Goal: Task Accomplishment & Management: Manage account settings

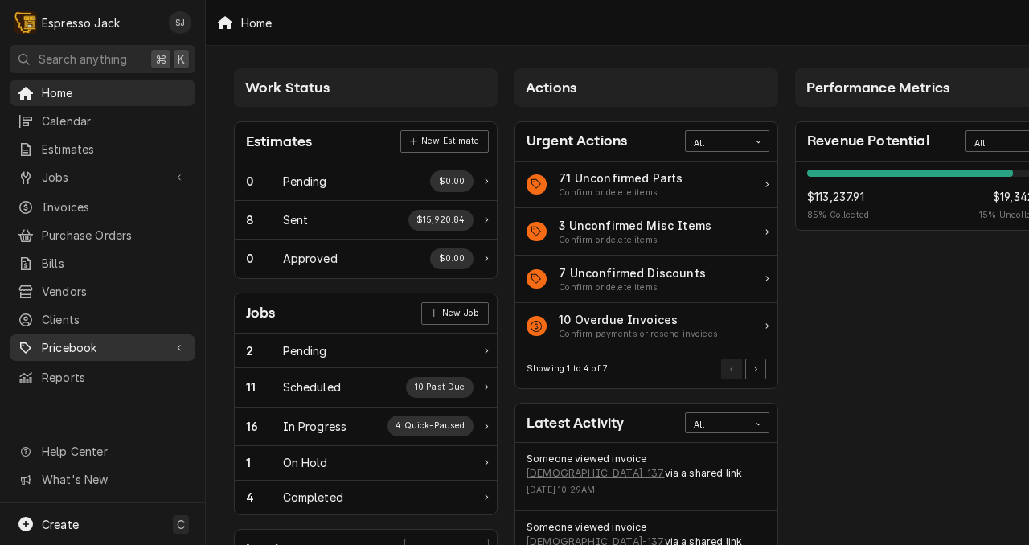
click at [84, 339] on span "Pricebook" at bounding box center [102, 347] width 121 height 17
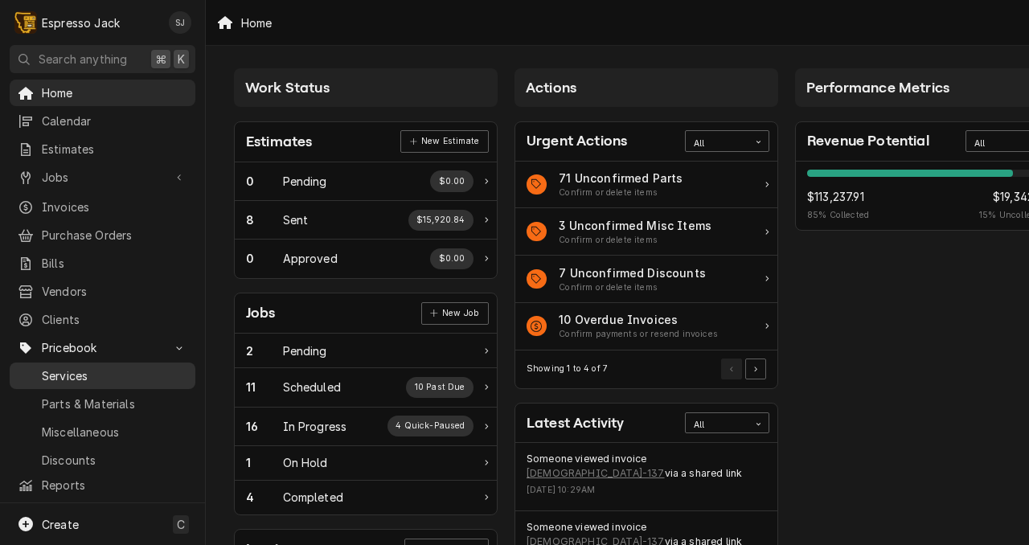
click at [74, 368] on span "Services" at bounding box center [115, 376] width 146 height 17
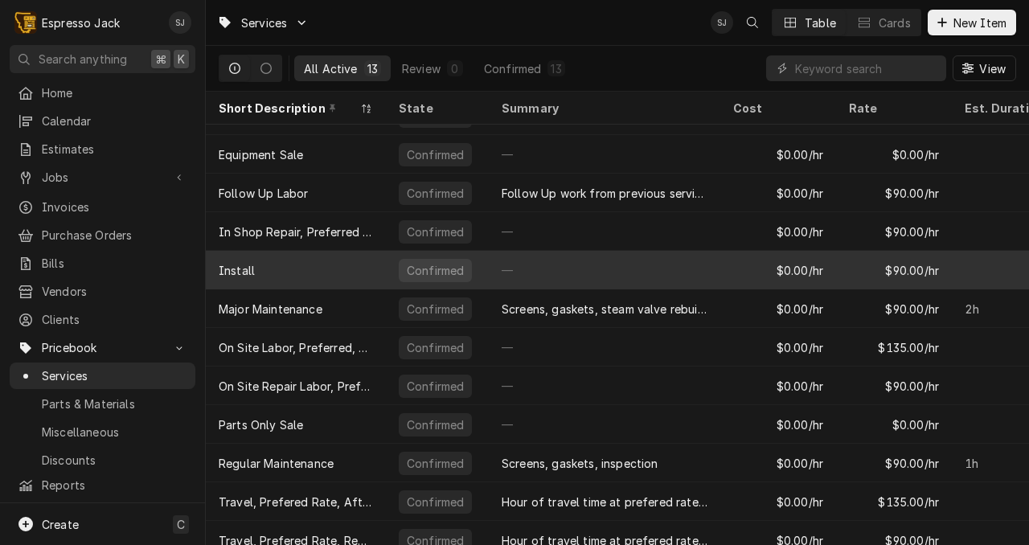
scroll to position [79, 0]
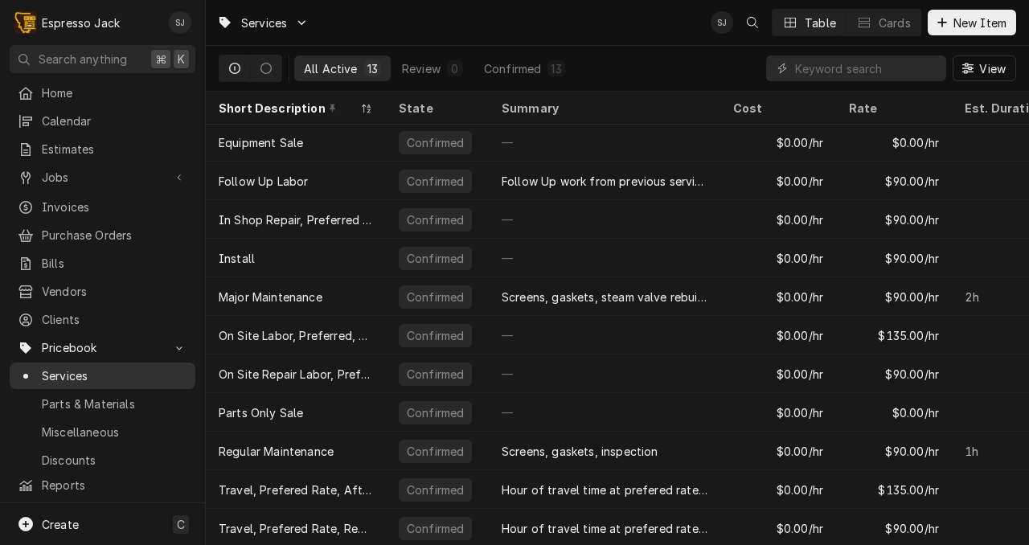
click at [73, 370] on span "Services" at bounding box center [115, 376] width 146 height 17
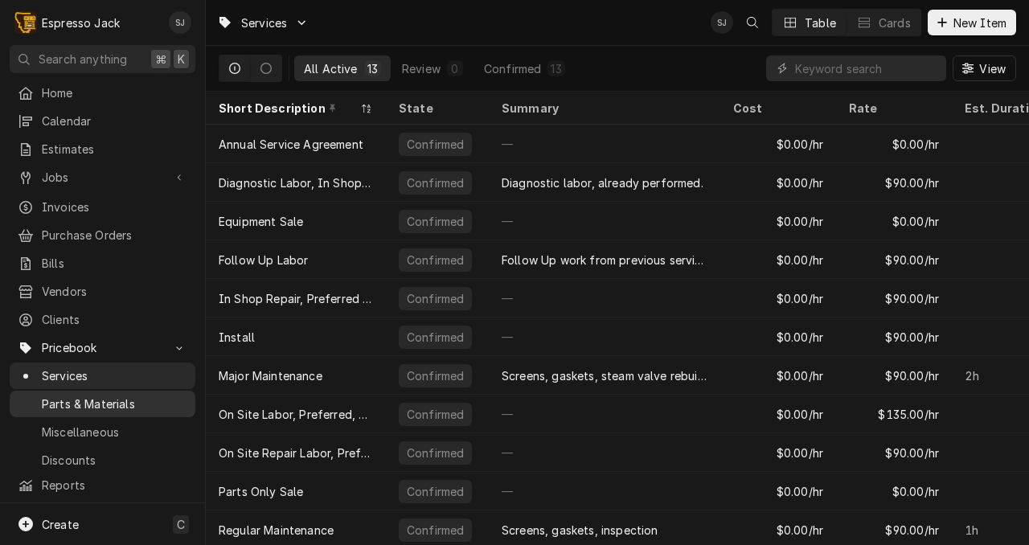
click at [84, 396] on span "Parts & Materials" at bounding box center [115, 404] width 146 height 17
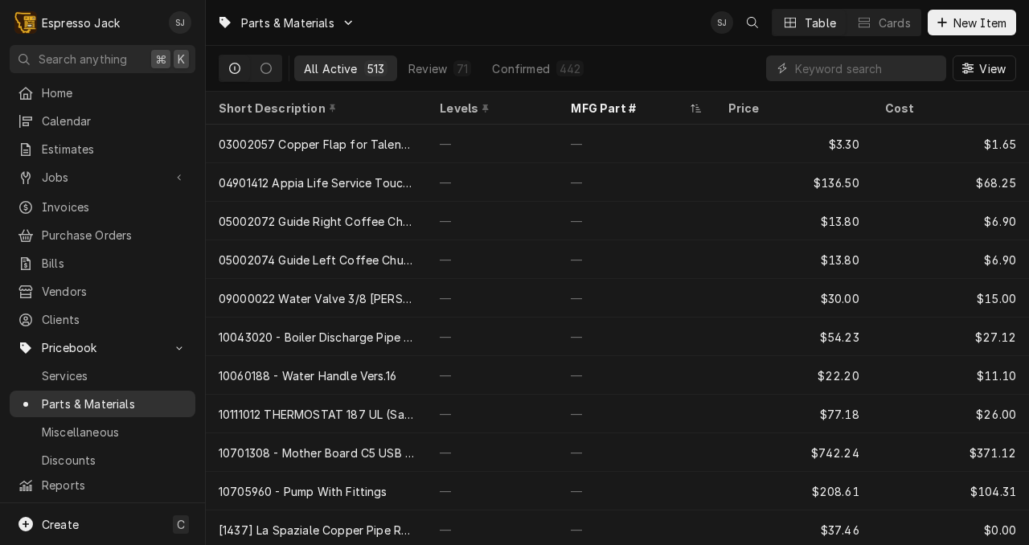
click at [68, 396] on span "Parts & Materials" at bounding box center [115, 404] width 146 height 17
click at [63, 115] on span "Calendar" at bounding box center [115, 121] width 146 height 17
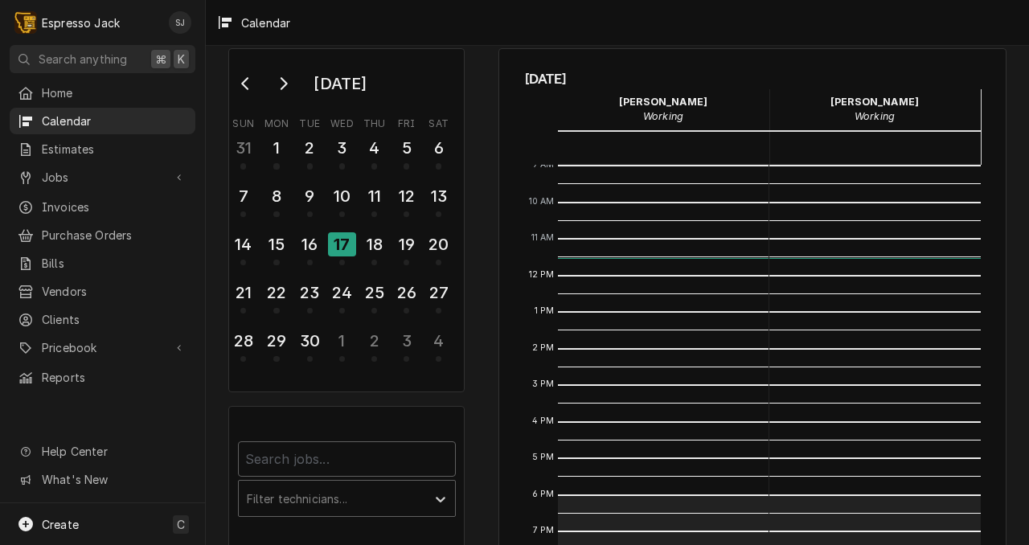
scroll to position [27, 0]
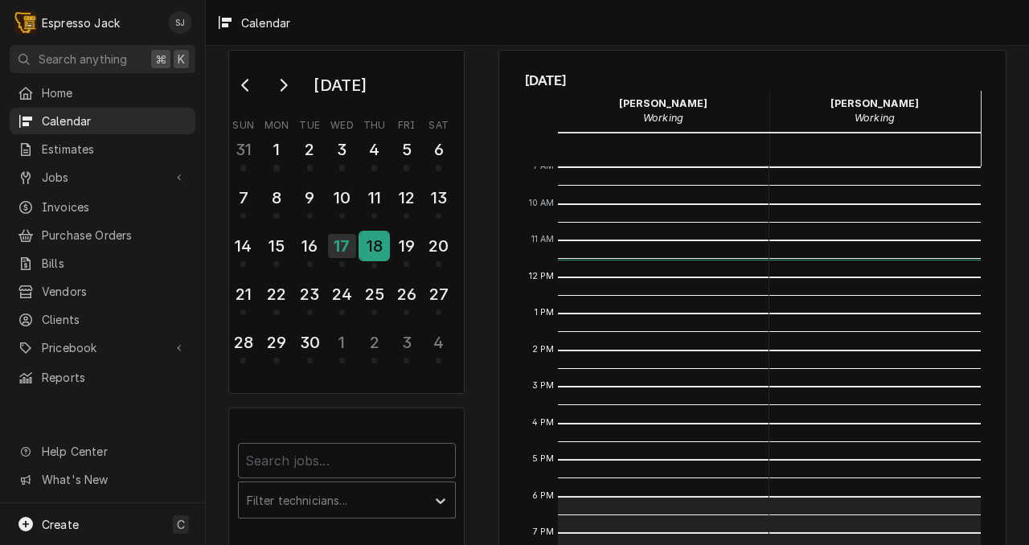
click at [372, 249] on div "18" at bounding box center [374, 245] width 28 height 27
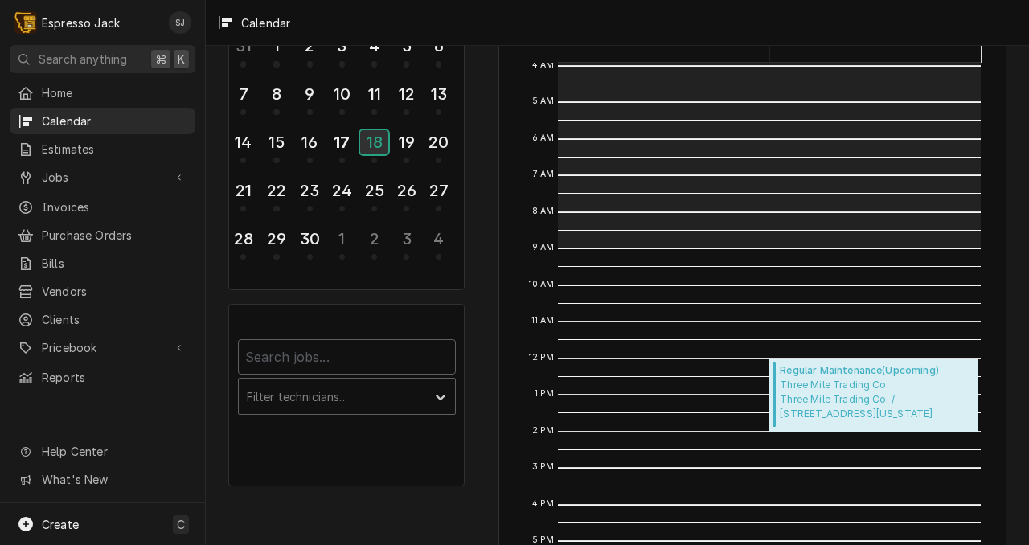
scroll to position [0, 0]
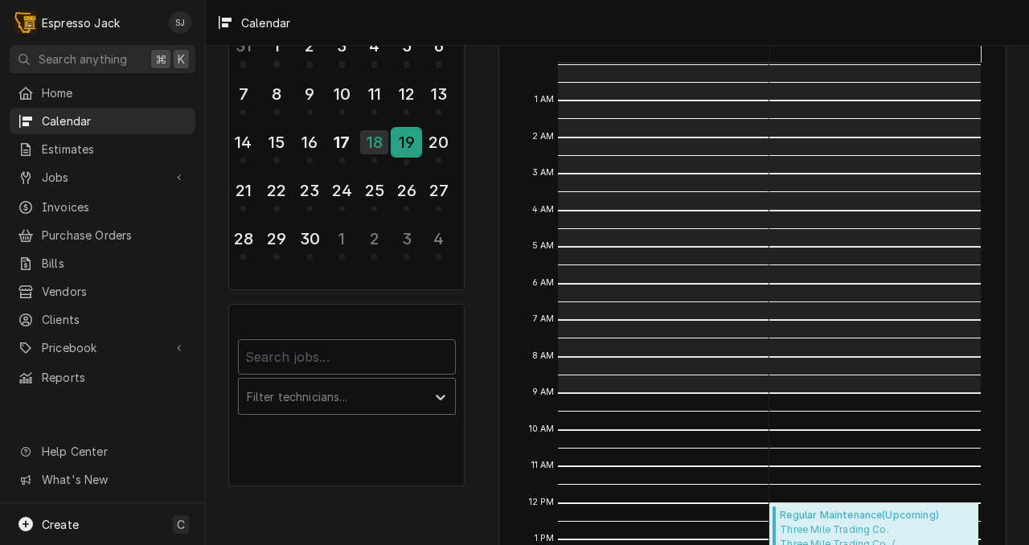
click at [409, 146] on div "19" at bounding box center [406, 142] width 28 height 27
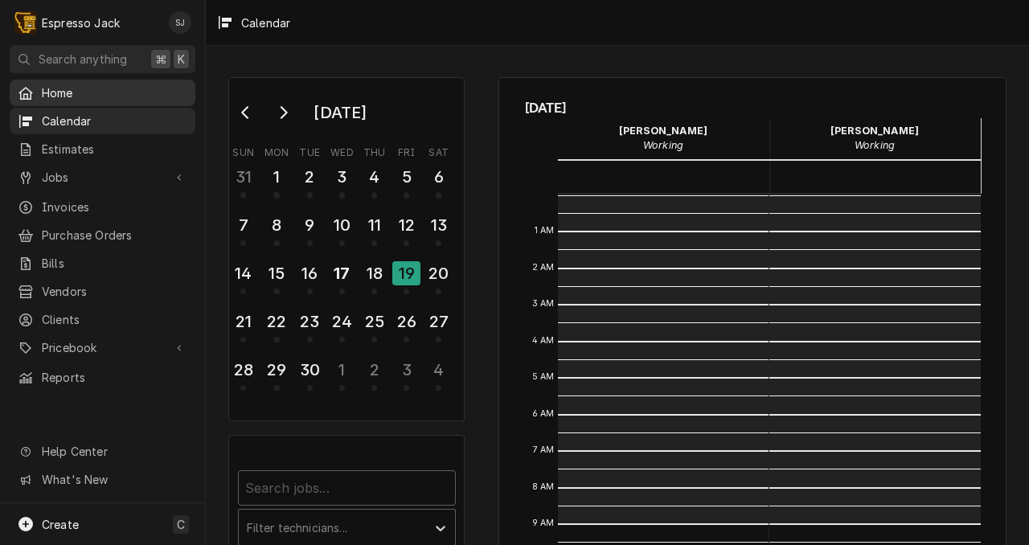
click at [72, 88] on span "Home" at bounding box center [115, 92] width 146 height 17
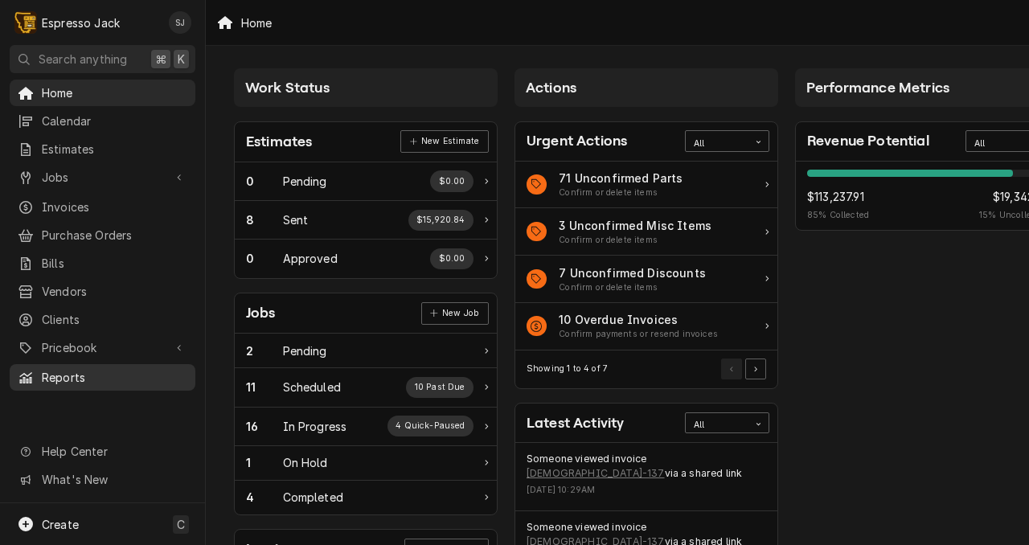
click at [56, 372] on span "Reports" at bounding box center [115, 377] width 146 height 17
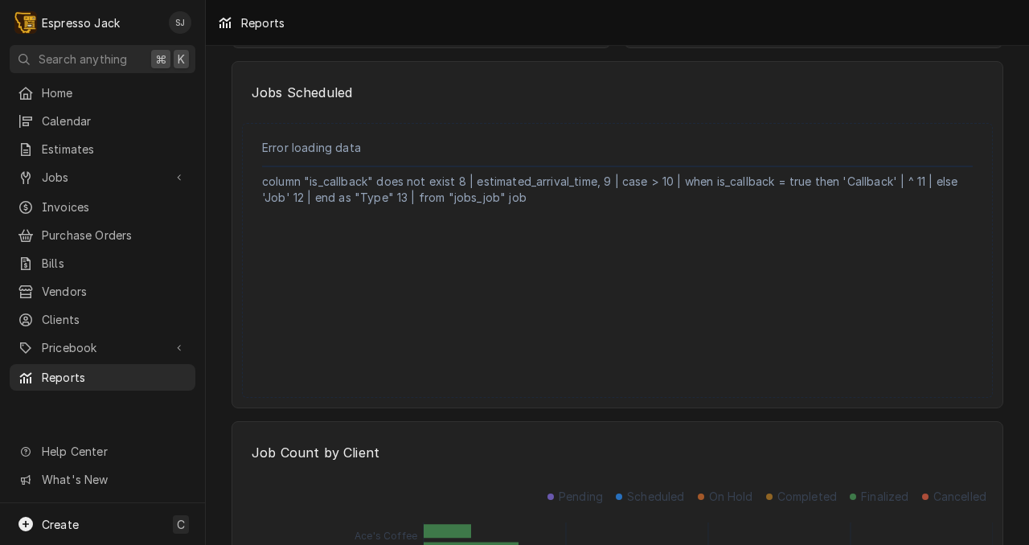
scroll to position [2355, 0]
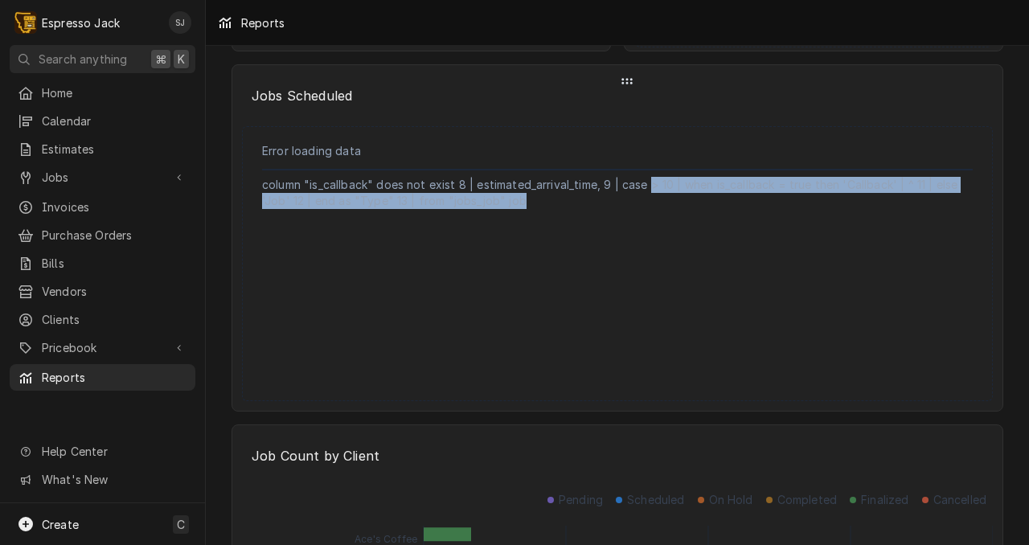
drag, startPoint x: 626, startPoint y: 186, endPoint x: 628, endPoint y: 208, distance: 22.6
click at [625, 203] on p "column "is_callback" does not exist 8 | estimated_arrival_time, 9 | case > 10 |…" at bounding box center [617, 199] width 711 height 45
click at [628, 208] on p "column "is_callback" does not exist 8 | estimated_arrival_time, 9 | case > 10 |…" at bounding box center [617, 199] width 711 height 45
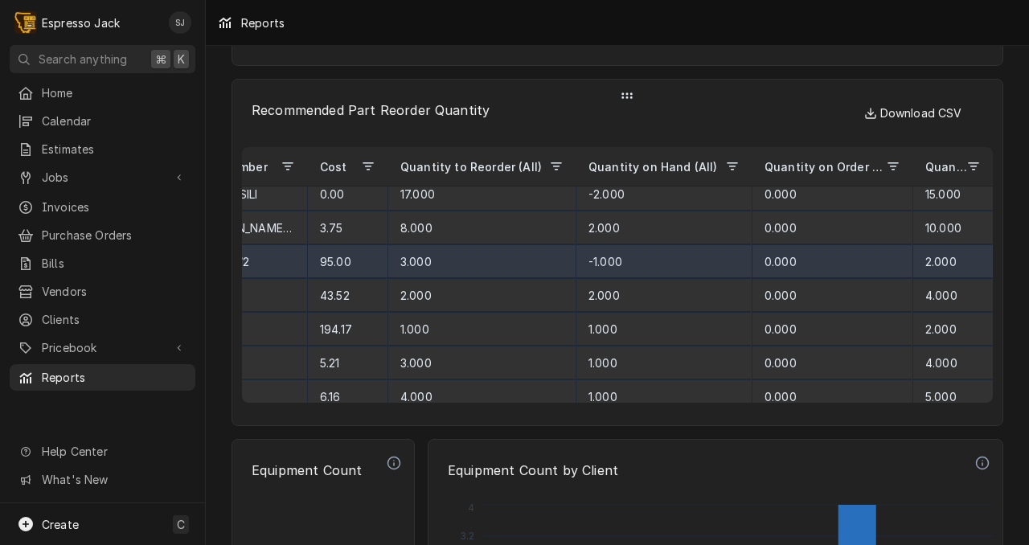
scroll to position [0, 646]
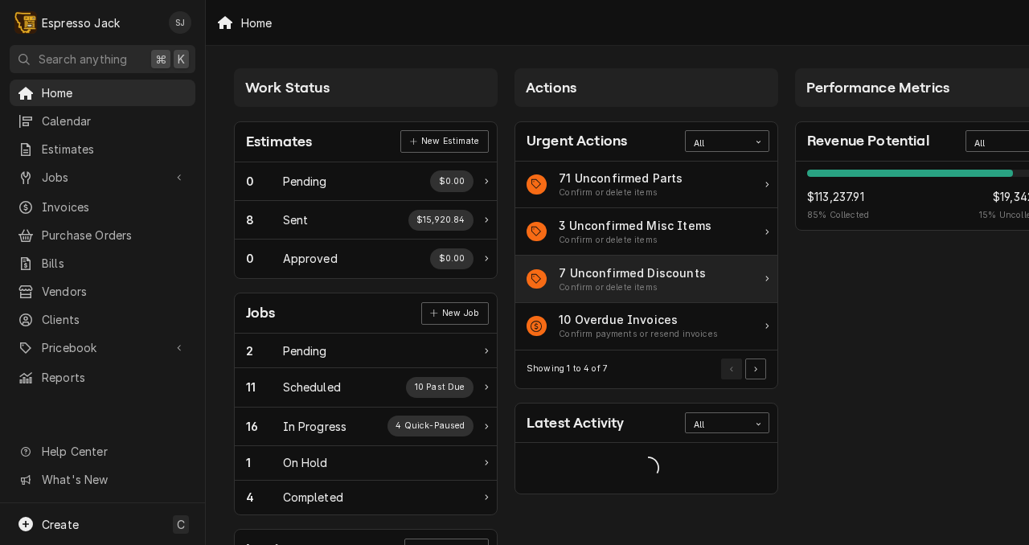
scroll to position [0, 38]
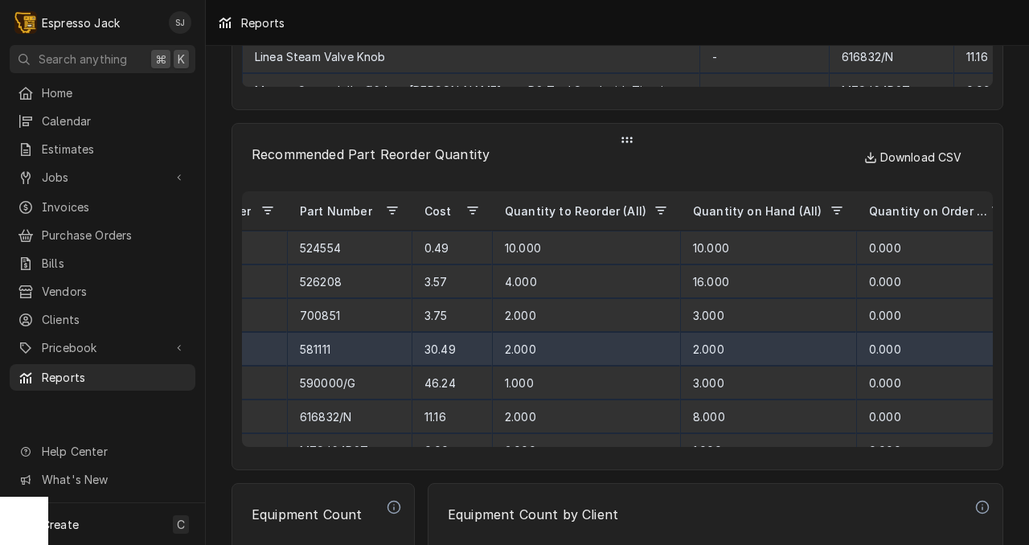
scroll to position [0, 647]
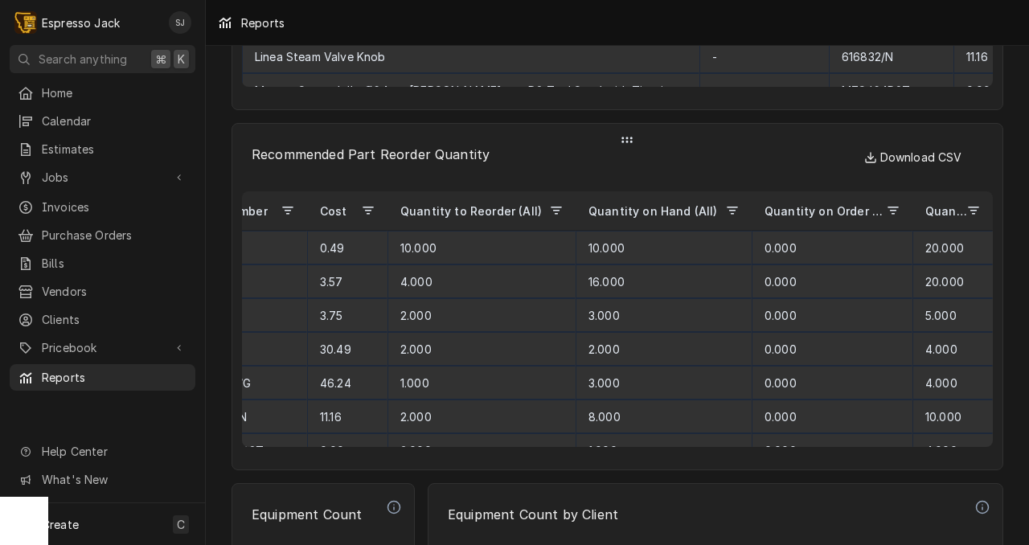
click at [939, 214] on span "Quantity Desired (All)" at bounding box center [947, 211] width 42 height 14
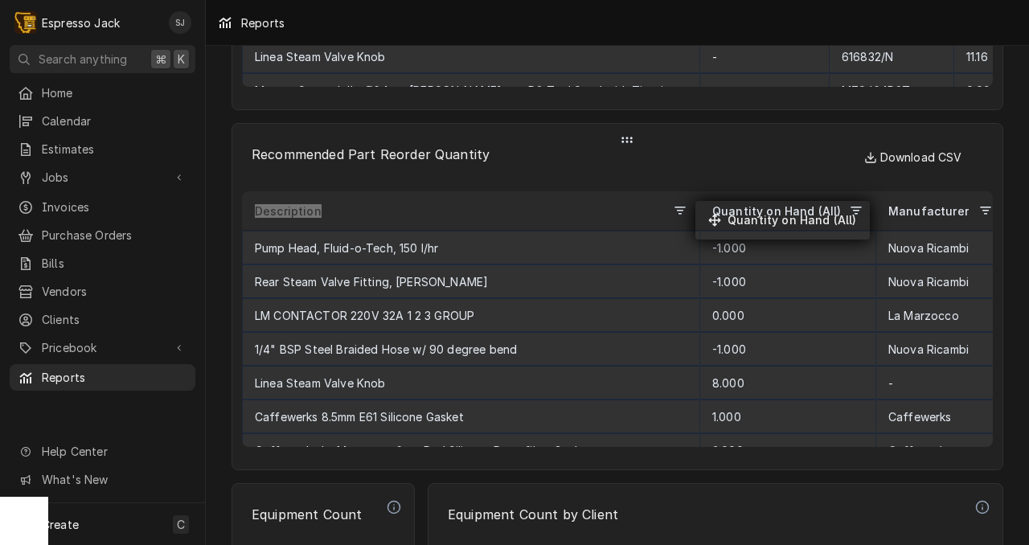
drag, startPoint x: 733, startPoint y: 207, endPoint x: 687, endPoint y: 194, distance: 47.8
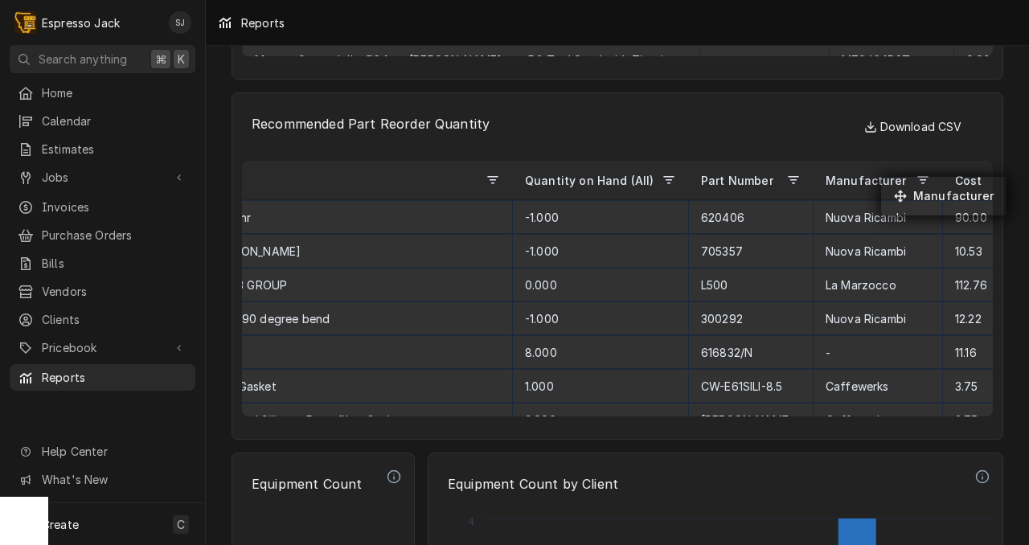
drag, startPoint x: 799, startPoint y: 179, endPoint x: 889, endPoint y: 183, distance: 90.2
click at [768, 124] on p "Recommended Part Reorder Quantity" at bounding box center [617, 123] width 751 height 35
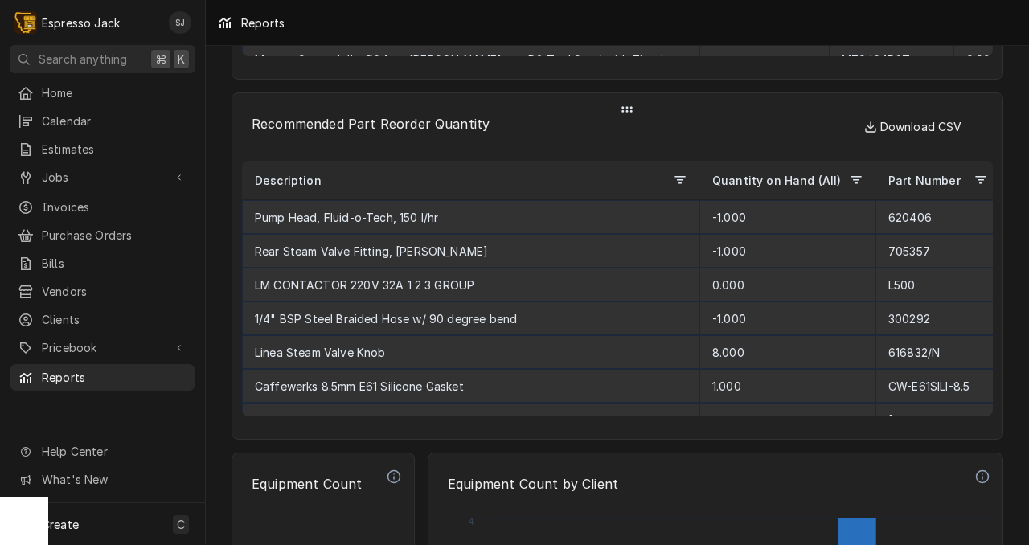
click at [764, 179] on span "Quantity on Hand (All)" at bounding box center [776, 181] width 129 height 14
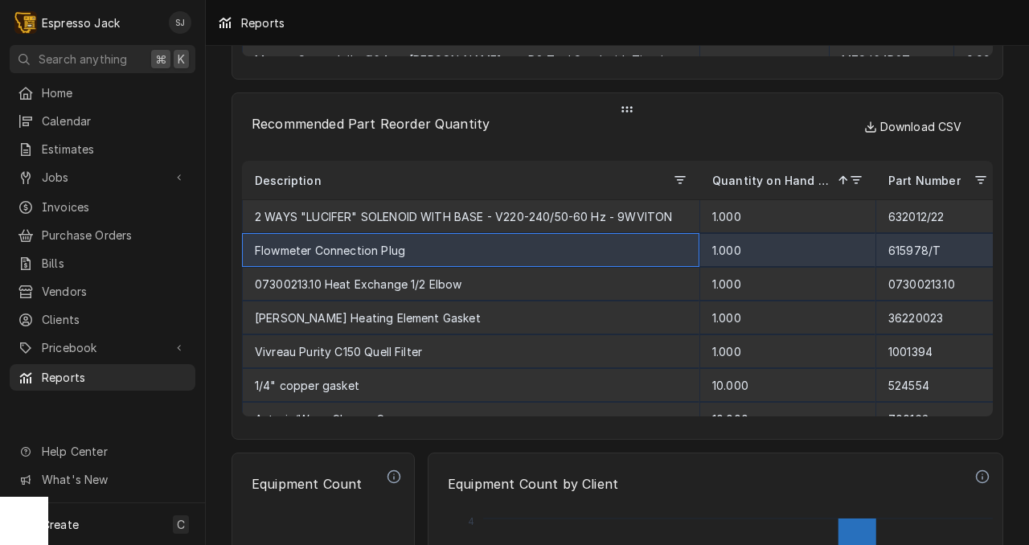
click at [372, 252] on div "Flowmeter Connection Plug" at bounding box center [471, 250] width 458 height 34
click at [725, 250] on div "1.000" at bounding box center [788, 250] width 176 height 34
click at [716, 250] on div "1.000" at bounding box center [788, 250] width 176 height 34
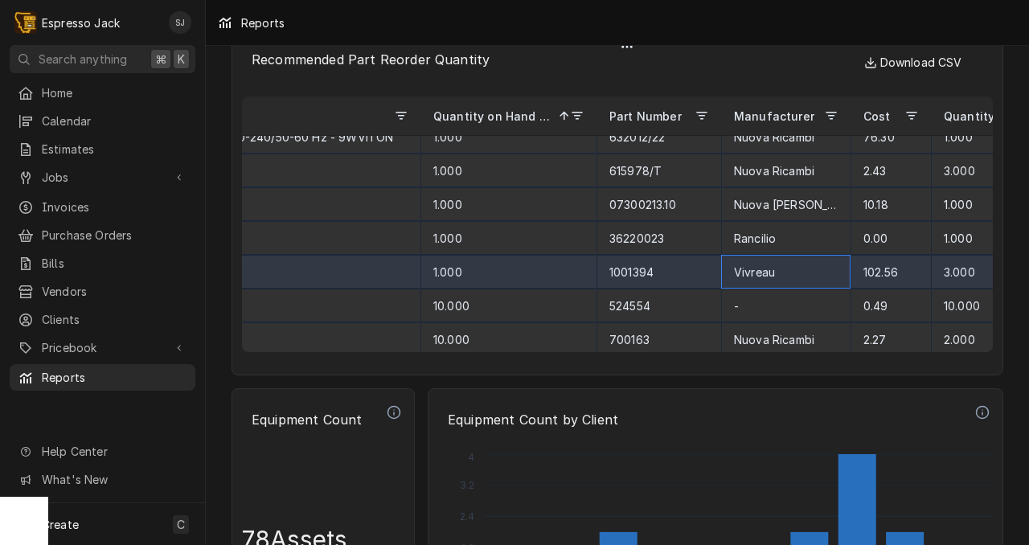
click at [753, 266] on div "Vivreau" at bounding box center [785, 272] width 129 height 34
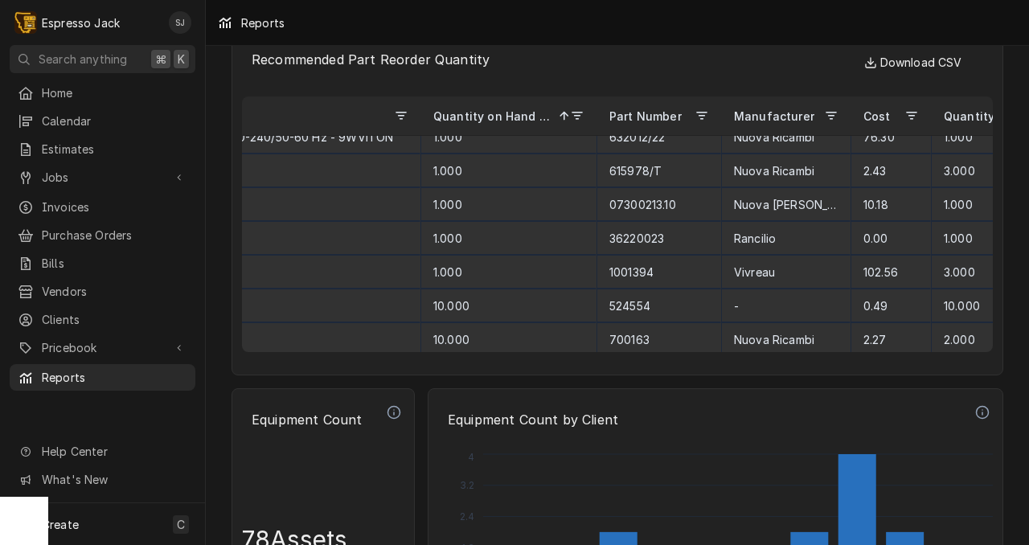
click at [765, 110] on span "Manufacturer" at bounding box center [774, 116] width 80 height 14
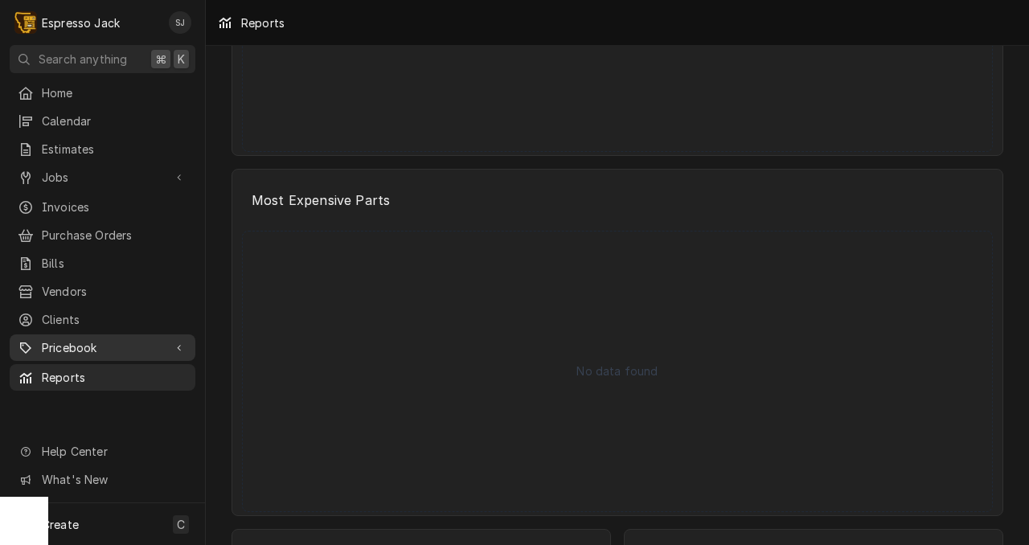
click at [68, 339] on span "Pricebook" at bounding box center [102, 347] width 121 height 17
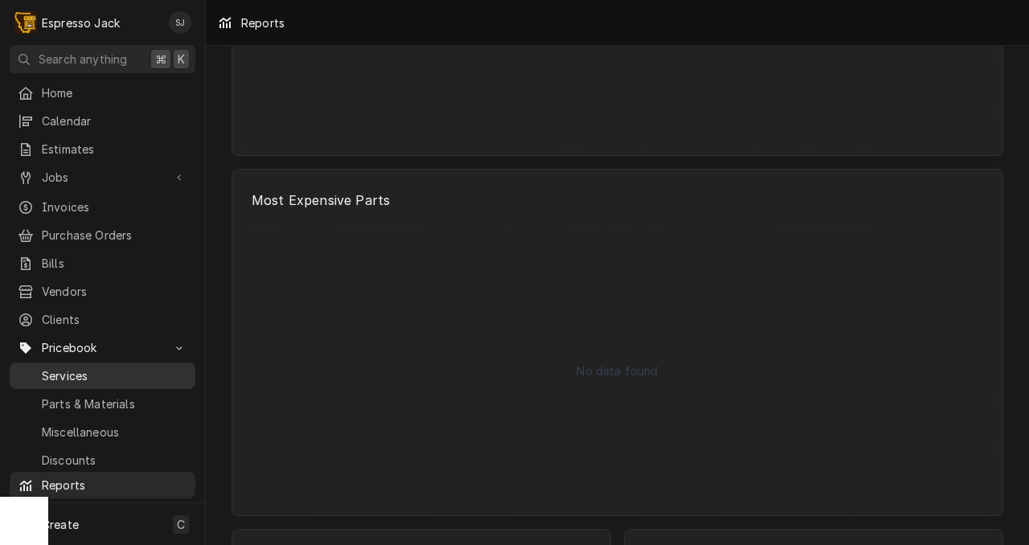
click at [64, 368] on span "Services" at bounding box center [115, 376] width 146 height 17
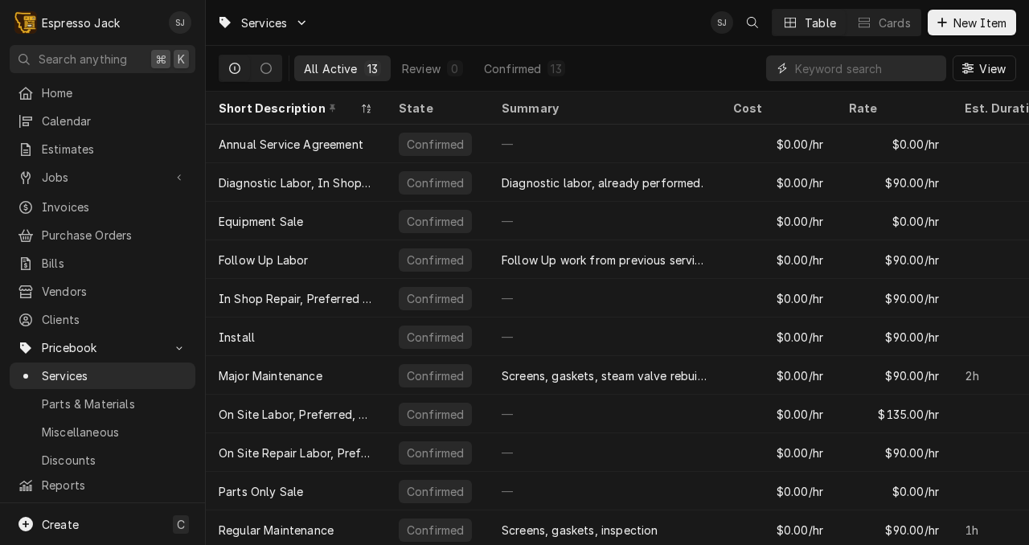
click at [805, 60] on input "Dynamic Content Wrapper" at bounding box center [866, 68] width 143 height 26
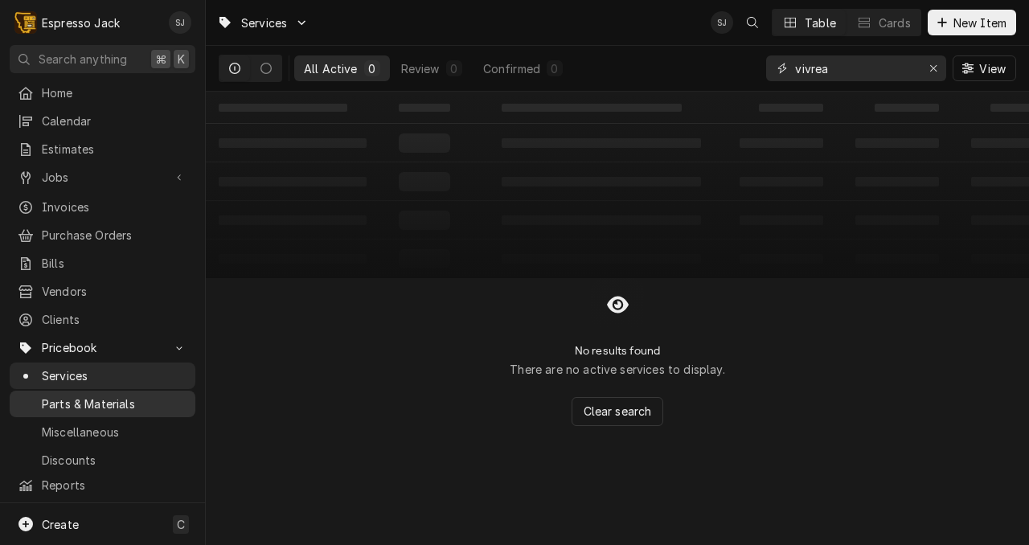
type input "vivrea"
click at [69, 396] on span "Parts & Materials" at bounding box center [115, 404] width 146 height 17
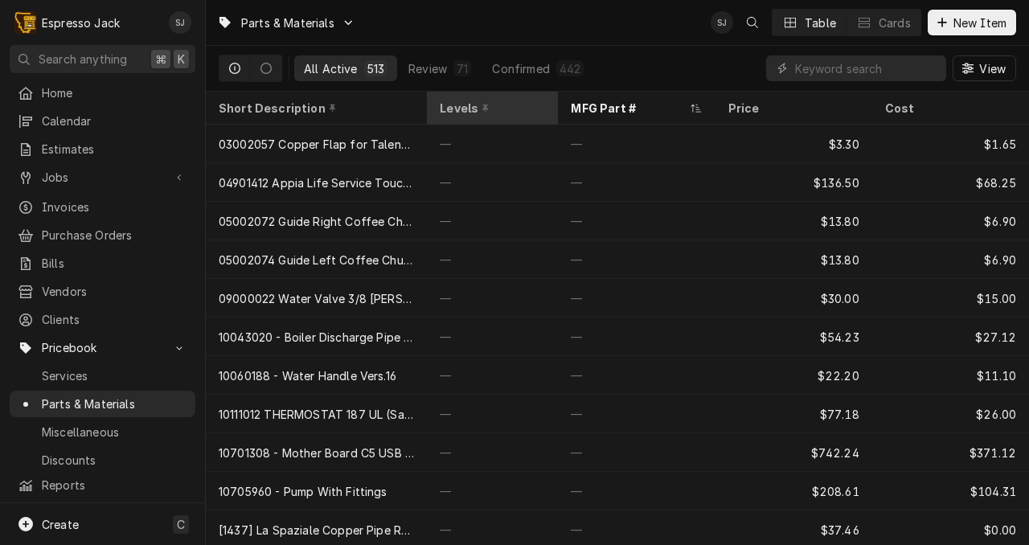
click at [454, 104] on div "Levels" at bounding box center [491, 108] width 102 height 17
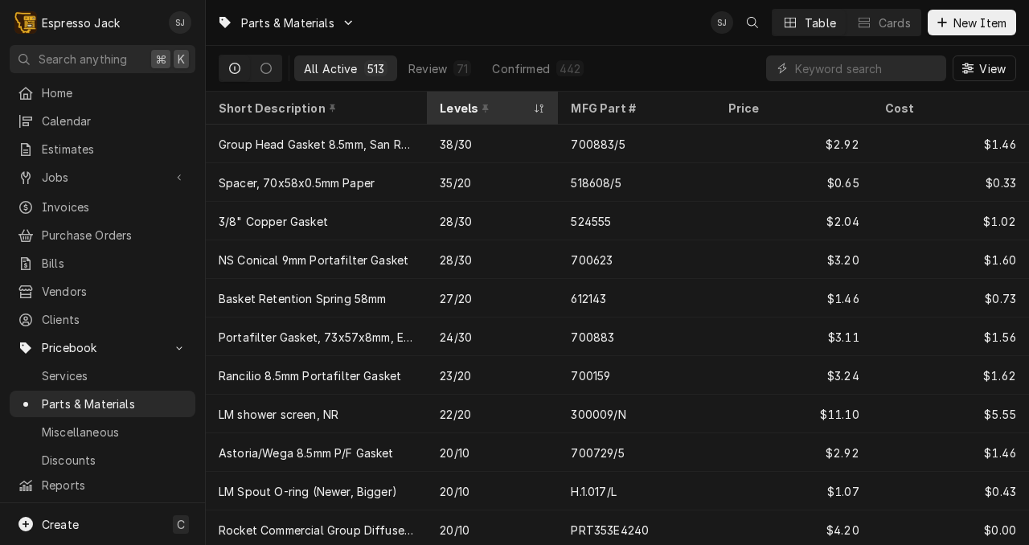
click at [446, 106] on div "Levels" at bounding box center [484, 108] width 89 height 17
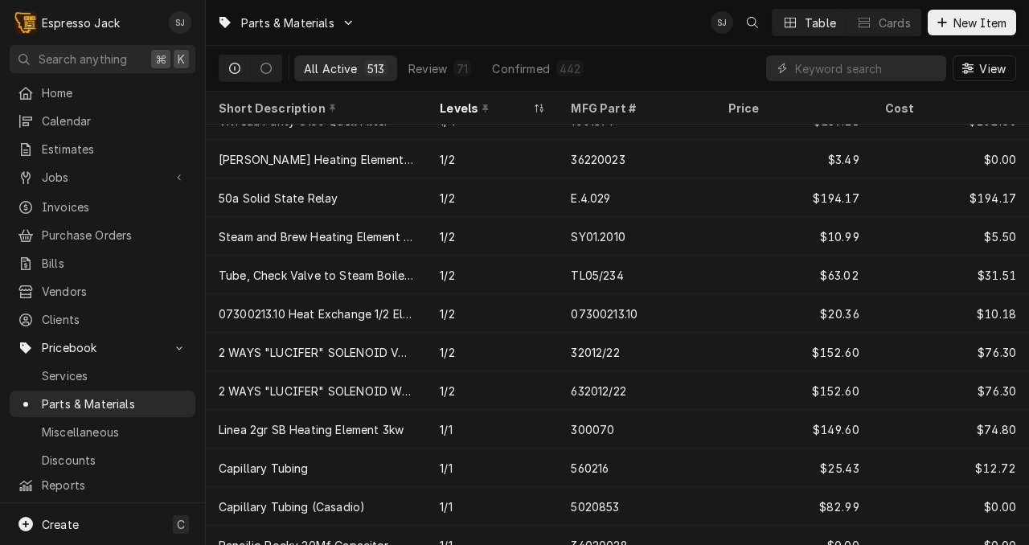
scroll to position [778, 0]
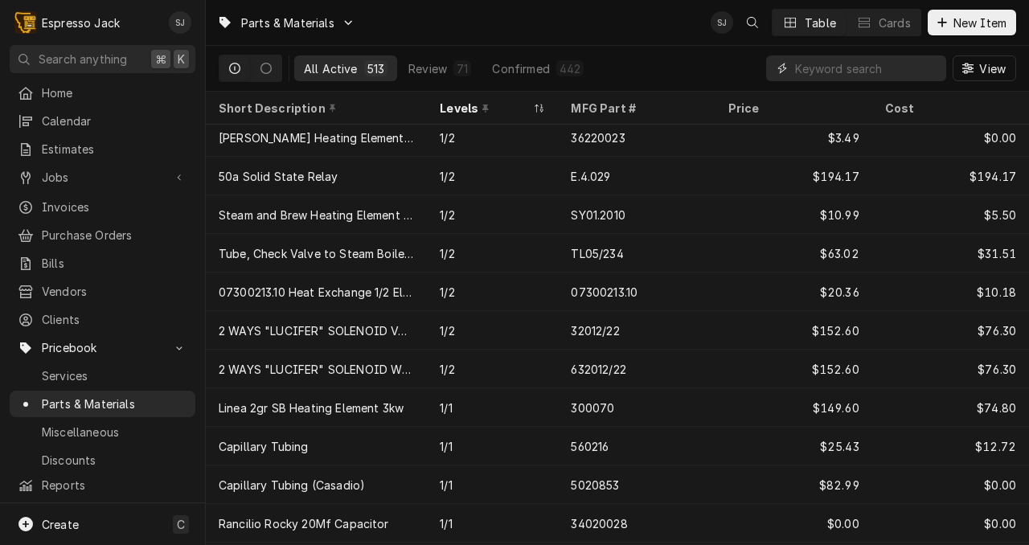
click at [849, 64] on input "Dynamic Content Wrapper" at bounding box center [866, 68] width 143 height 26
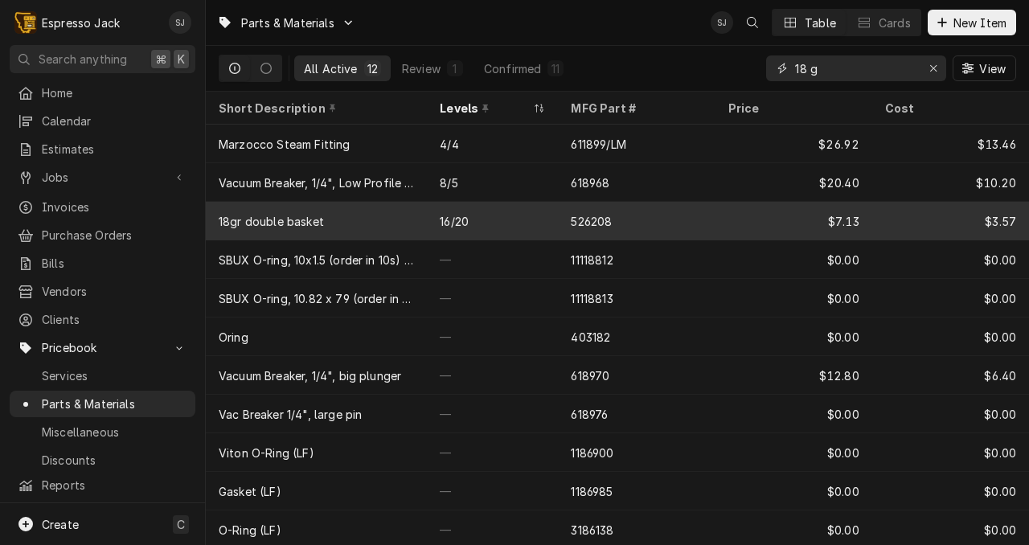
type input "18 g"
copy div "526208"
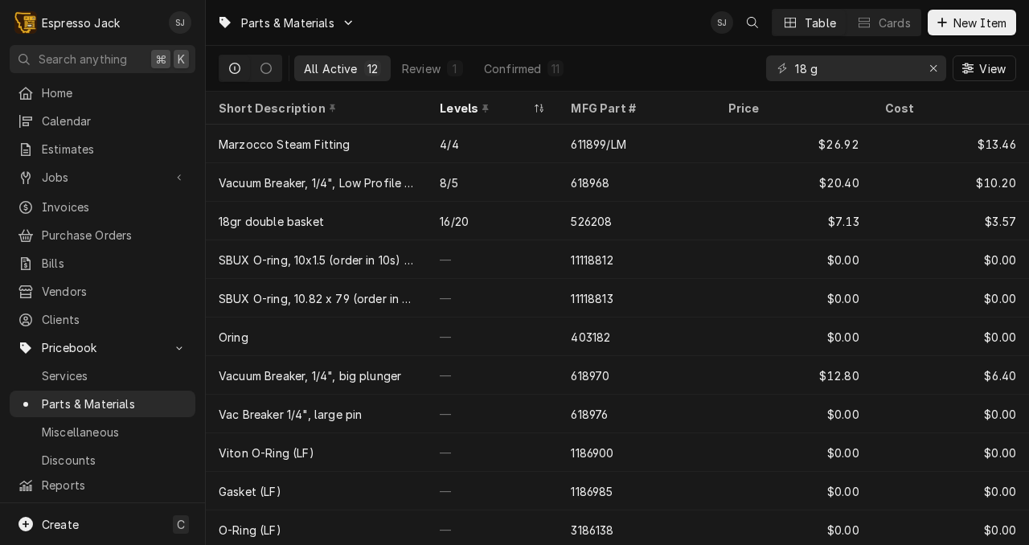
click at [595, 38] on div "Parts & Materials SJ Table Cards New Item" at bounding box center [617, 22] width 823 height 45
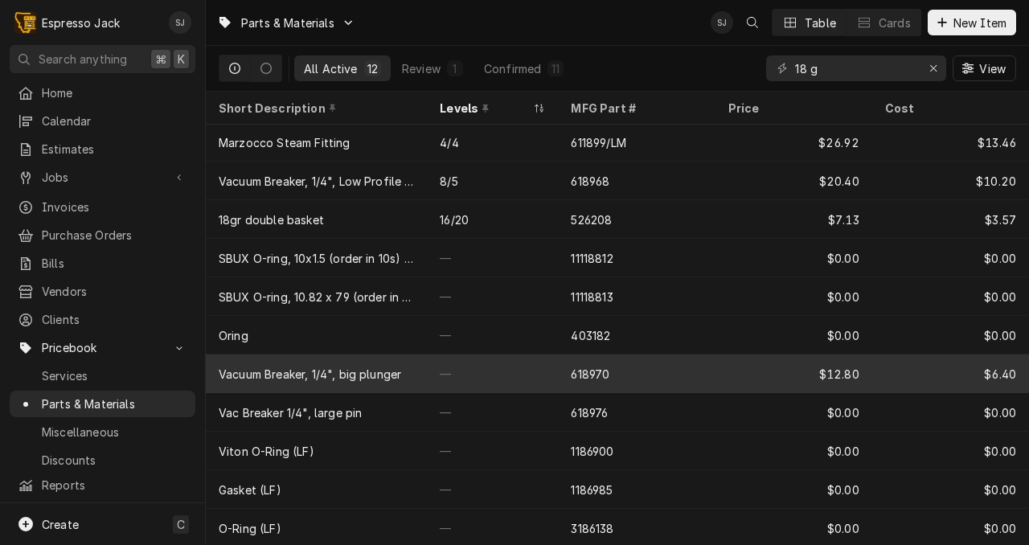
scroll to position [0, 0]
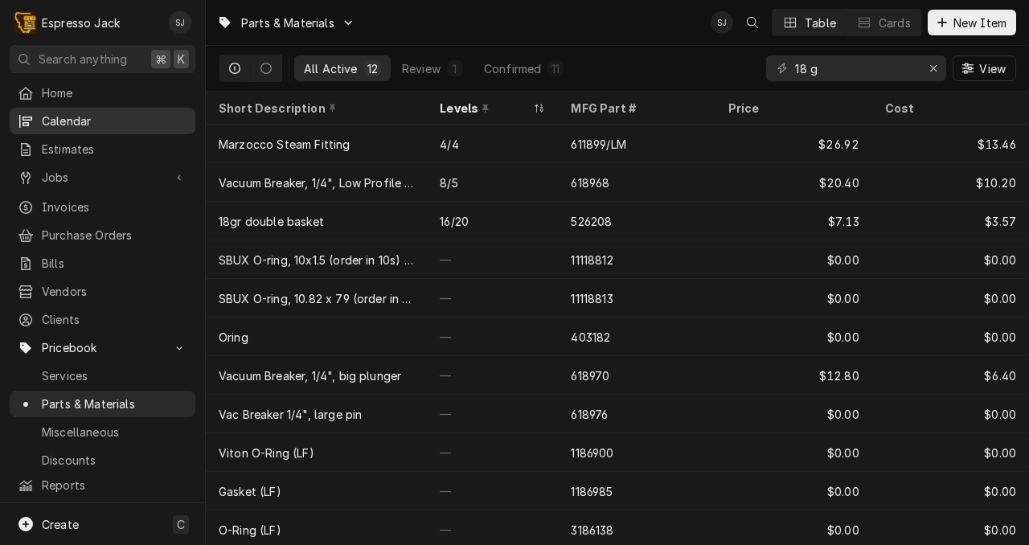
click at [63, 124] on span "Calendar" at bounding box center [115, 121] width 146 height 17
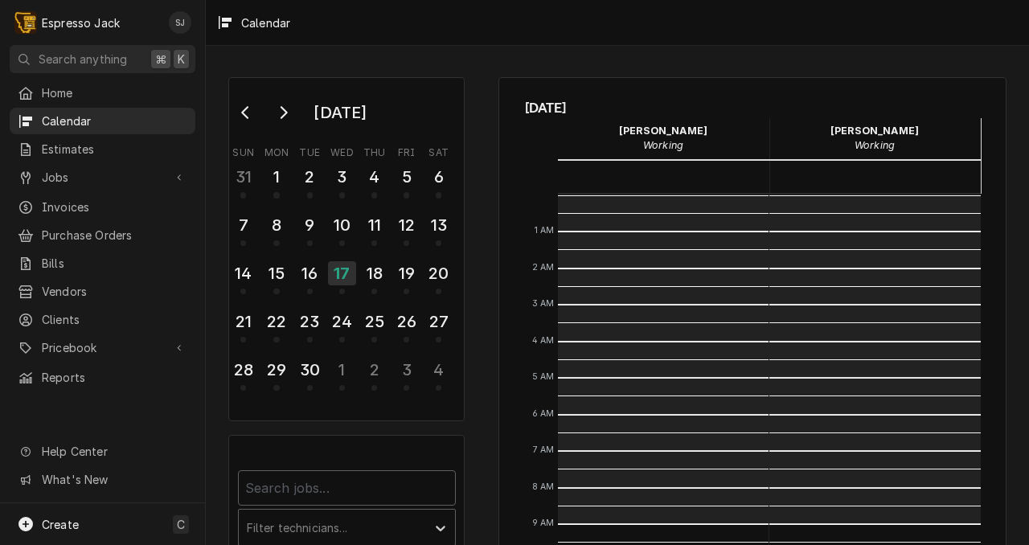
scroll to position [330, 0]
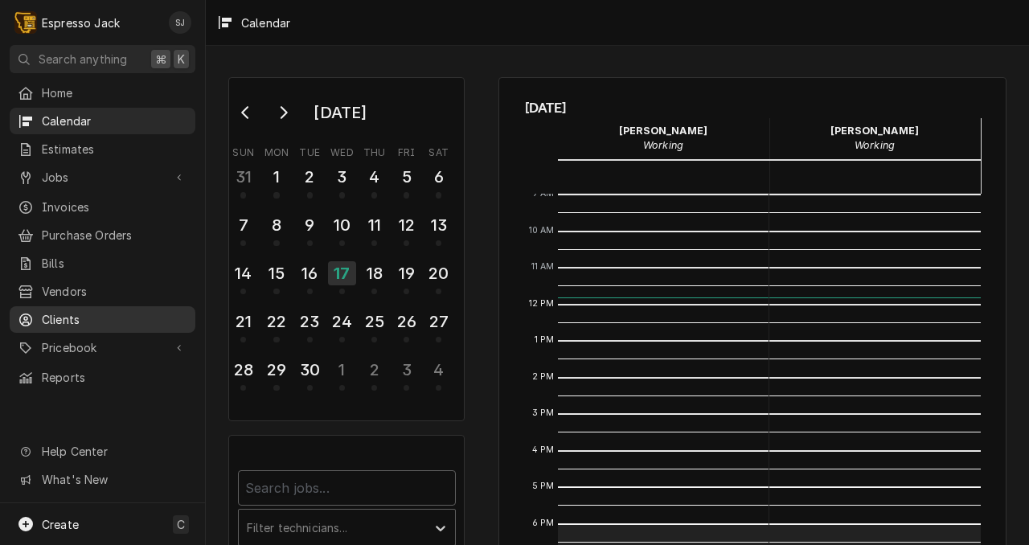
click at [72, 311] on span "Clients" at bounding box center [115, 319] width 146 height 17
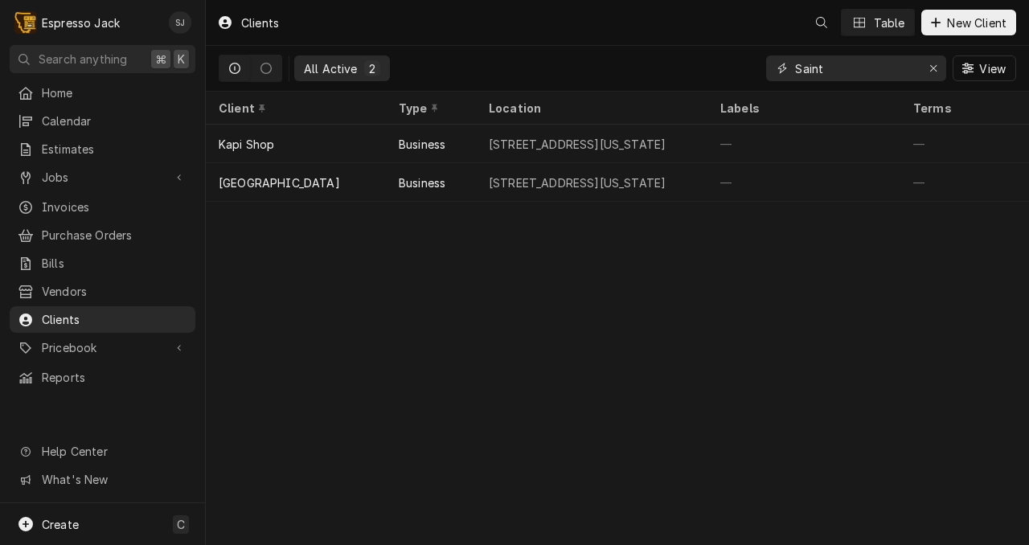
click at [804, 69] on input "Saint" at bounding box center [855, 68] width 121 height 26
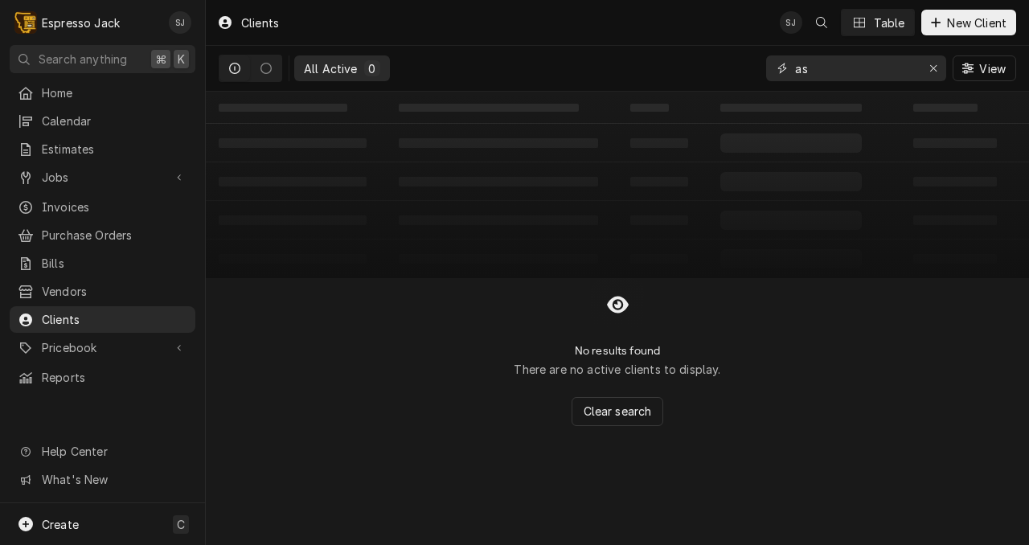
type input "a"
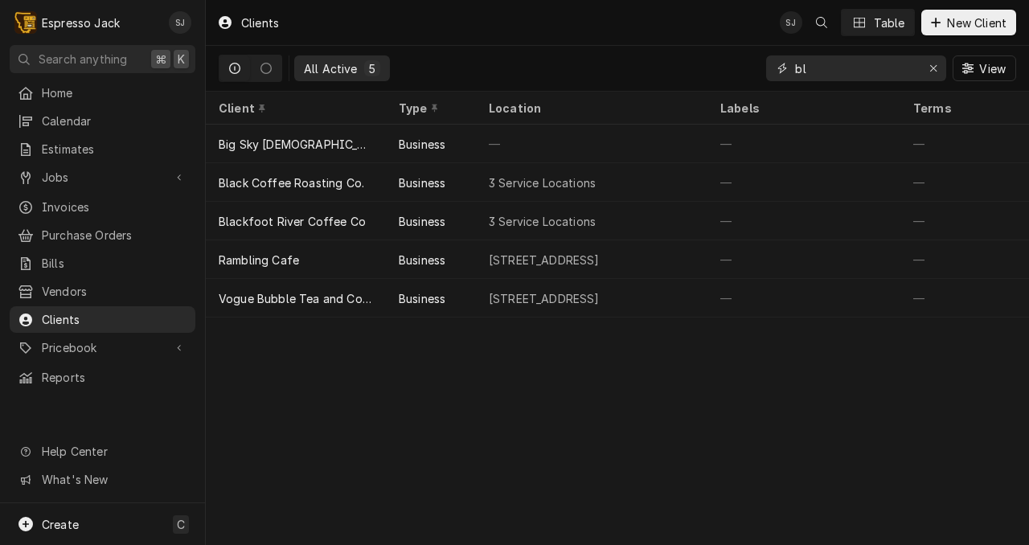
type input "b"
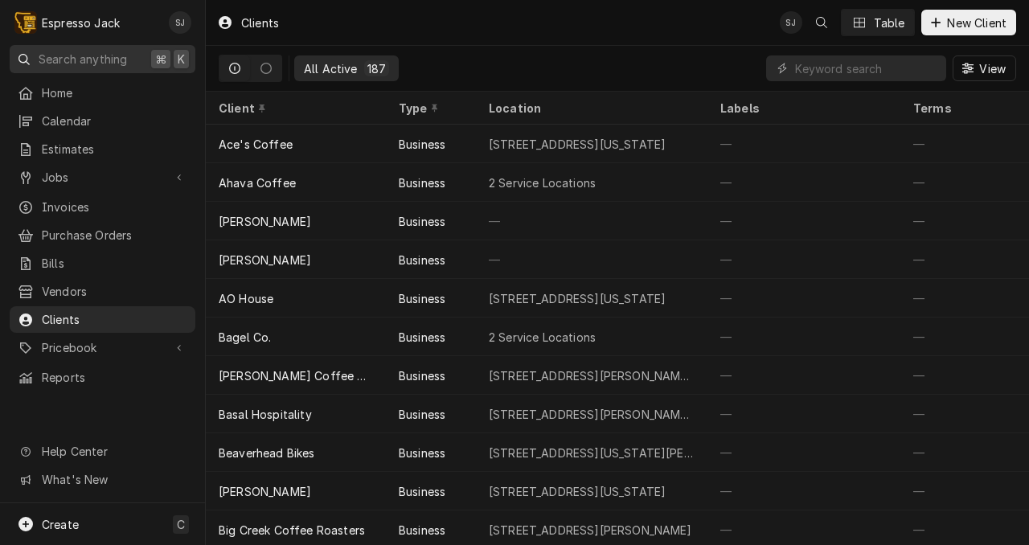
click at [94, 60] on span "Search anything" at bounding box center [83, 59] width 88 height 17
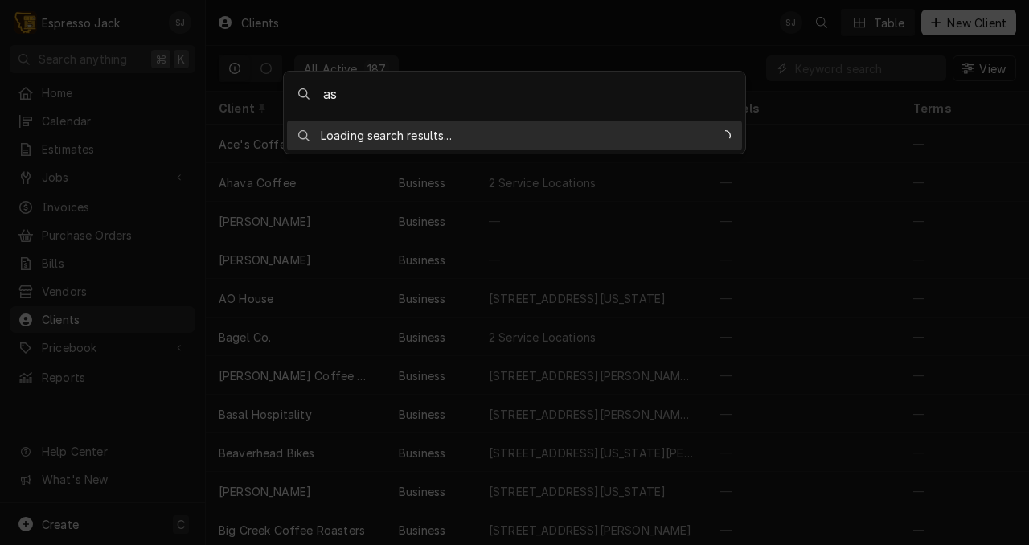
type input "a"
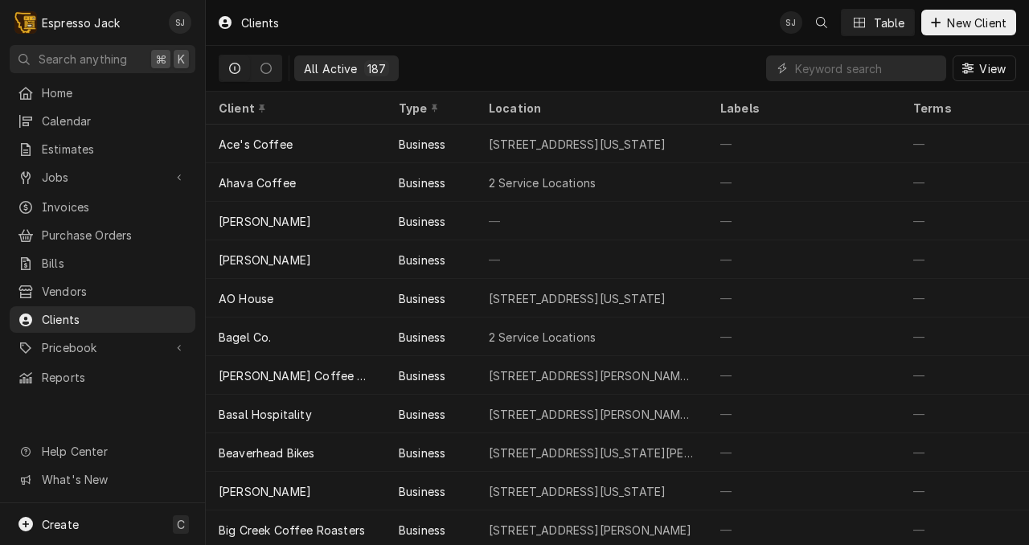
click at [527, 17] on body "E Espresso Jack SJ Search anything ⌘ K Home Calendar Estimates Jobs Jobs Job Se…" at bounding box center [514, 272] width 1029 height 545
click at [813, 71] on input "Dynamic Content Wrapper" at bounding box center [866, 68] width 143 height 26
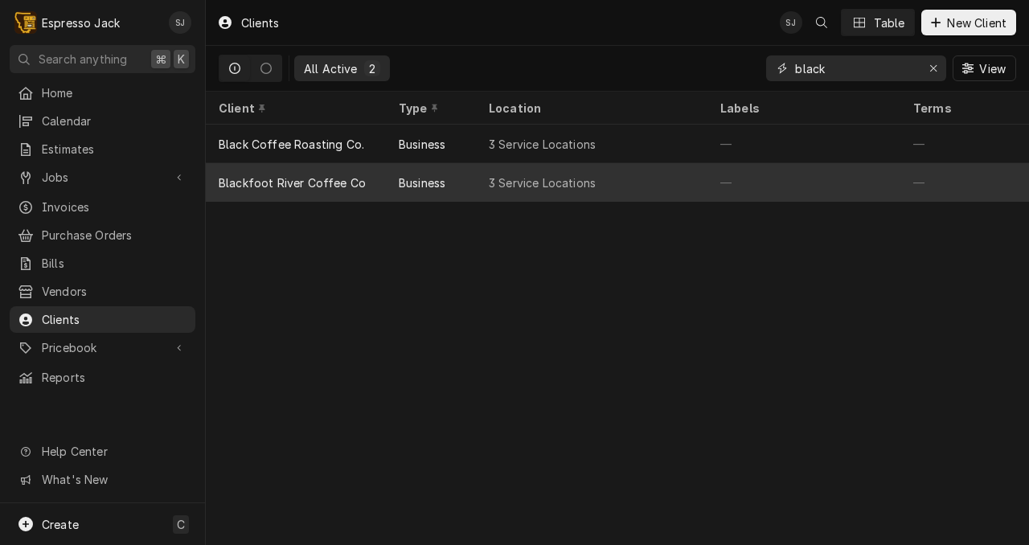
type input "black"
click at [295, 175] on div "Blackfoot River Coffee Co" at bounding box center [292, 183] width 147 height 17
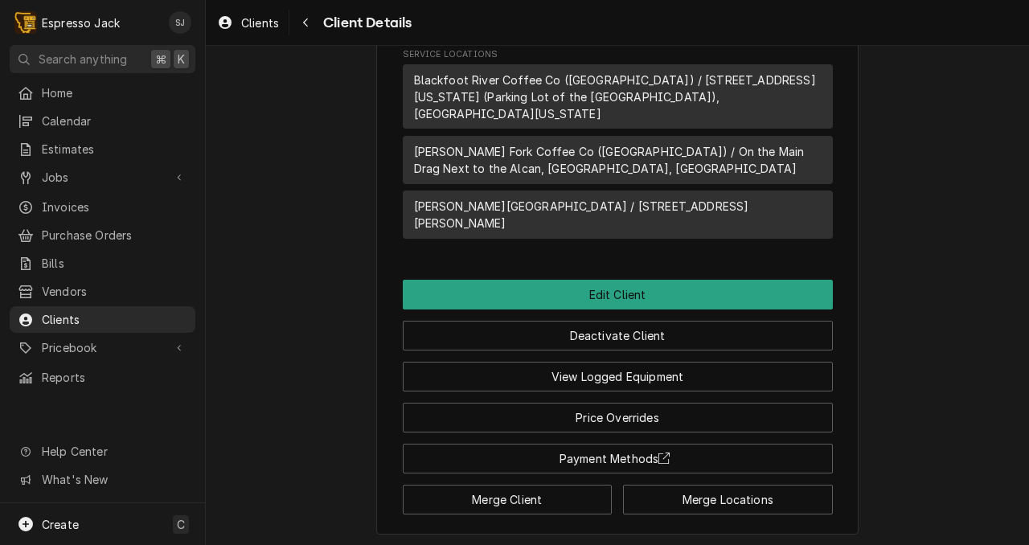
scroll to position [674, 0]
click at [538, 142] on span "[PERSON_NAME] Fork Coffee Co ([GEOGRAPHIC_DATA]) / On the Main Drag Next to the…" at bounding box center [618, 159] width 408 height 34
click at [477, 142] on span "[PERSON_NAME] Fork Coffee Co ([GEOGRAPHIC_DATA]) / On the Main Drag Next to the…" at bounding box center [618, 159] width 408 height 34
click at [477, 142] on span "Clark Fork Coffee Co (Frenchtown) / On the Main Drag Next to the Alcan, Frencht…" at bounding box center [618, 159] width 408 height 34
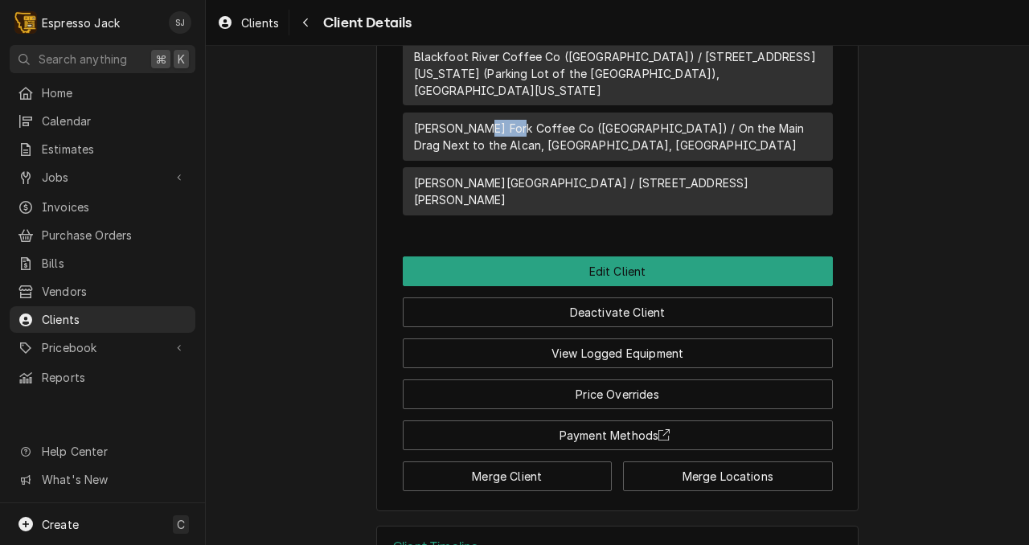
scroll to position [699, 0]
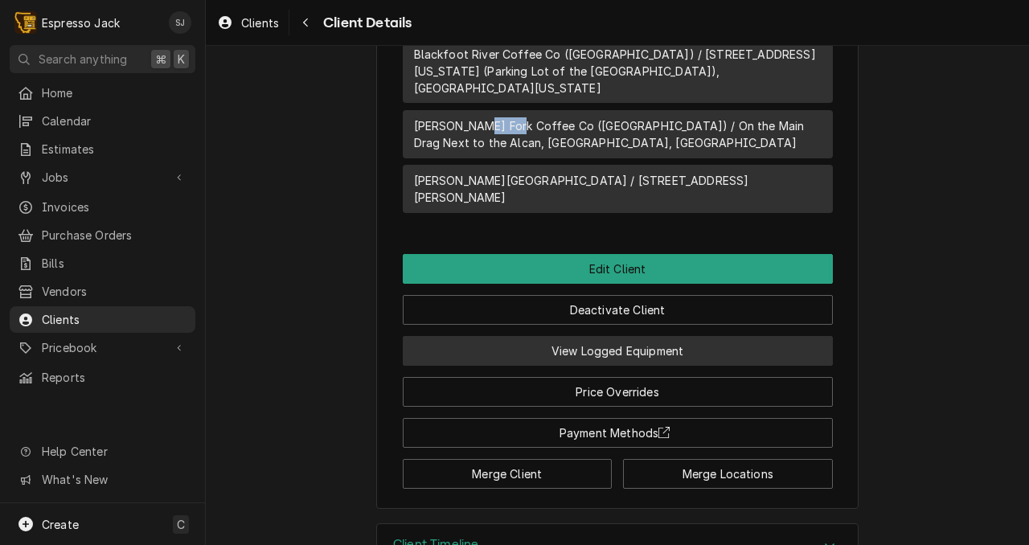
click at [569, 336] on button "View Logged Equipment" at bounding box center [618, 351] width 430 height 30
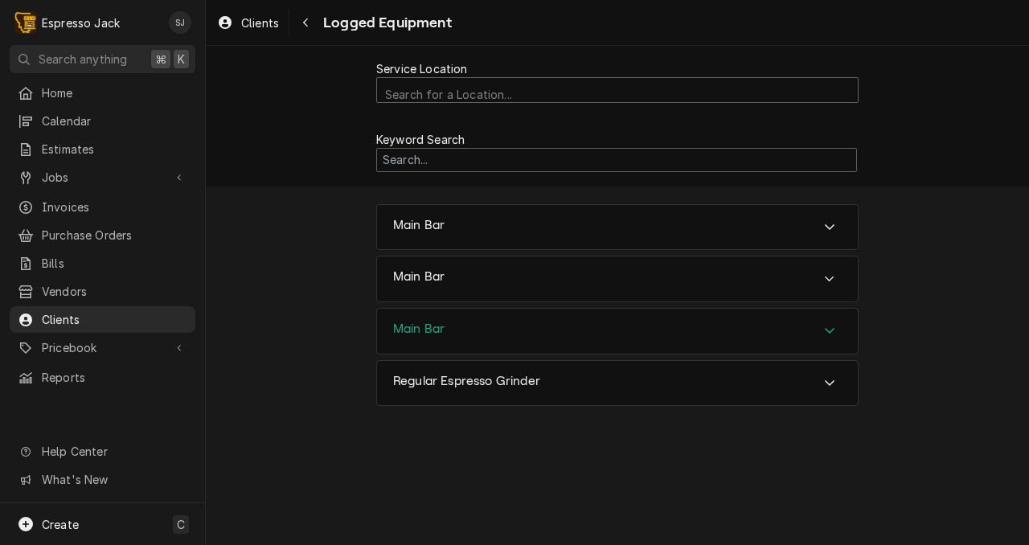
click at [430, 327] on h3 "Main Bar" at bounding box center [418, 329] width 51 height 15
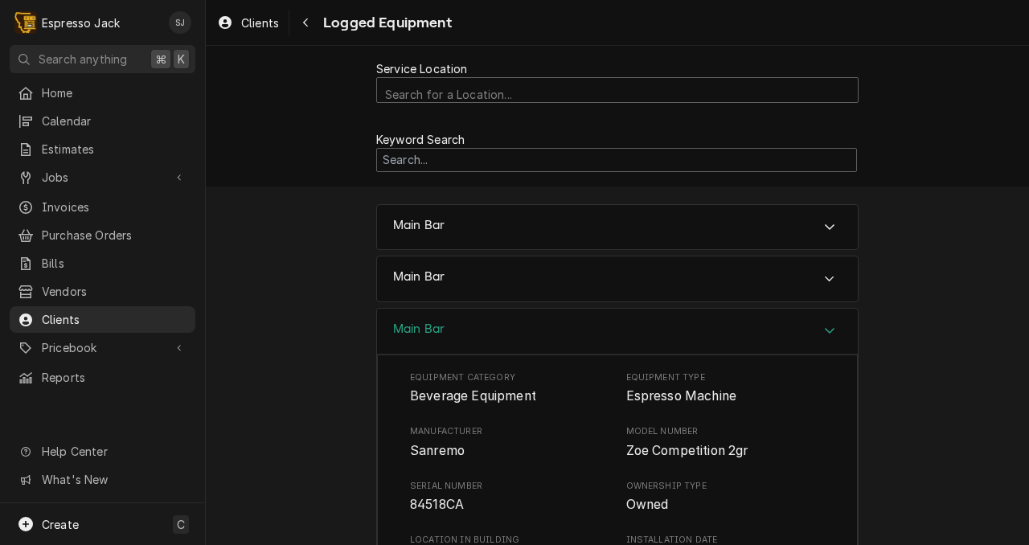
click at [430, 327] on h3 "Main Bar" at bounding box center [418, 329] width 51 height 15
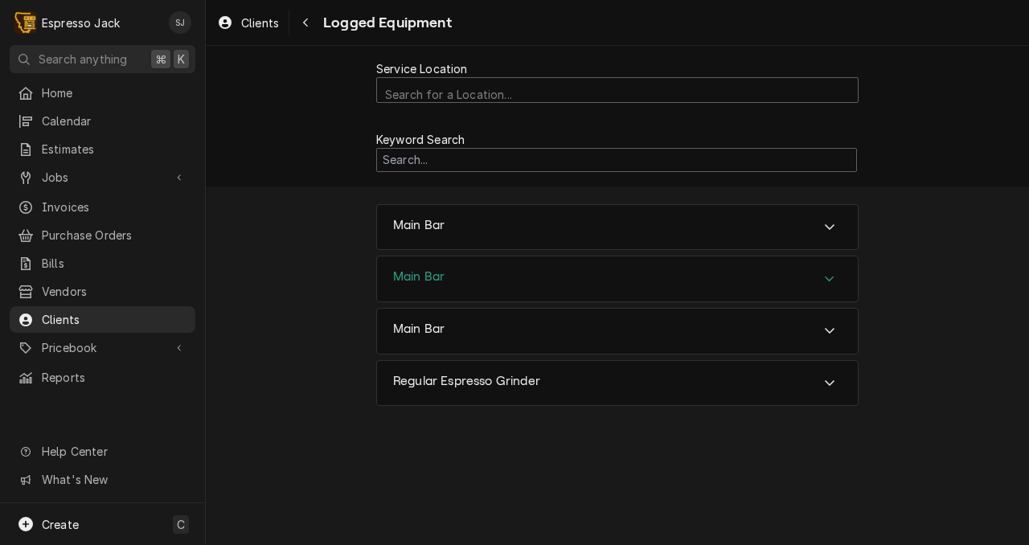
click at [451, 273] on div "Main Bar" at bounding box center [617, 279] width 481 height 45
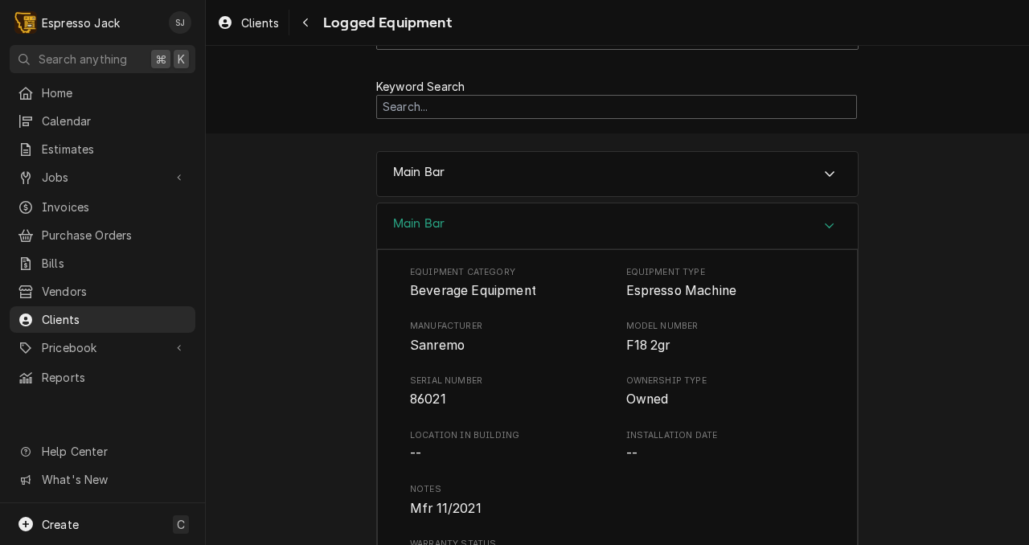
scroll to position [52, 0]
click at [352, 226] on div "Service Location Search for a Location... Keyword Search Main Bar Main Bar Equi…" at bounding box center [617, 439] width 823 height 891
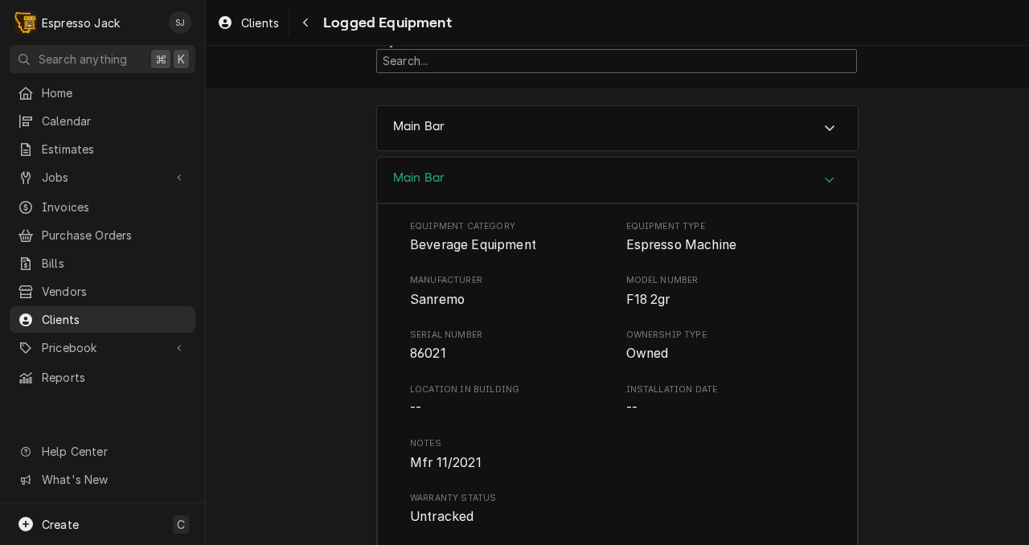
scroll to position [100, 0]
drag, startPoint x: 346, startPoint y: 178, endPoint x: 353, endPoint y: 163, distance: 16.2
click at [352, 163] on div "Service Location Search for a Location... Keyword Search Main Bar Main Bar Equi…" at bounding box center [617, 391] width 823 height 891
click at [353, 161] on div "Service Location Search for a Location... Keyword Search Main Bar Main Bar Equi…" at bounding box center [617, 391] width 823 height 891
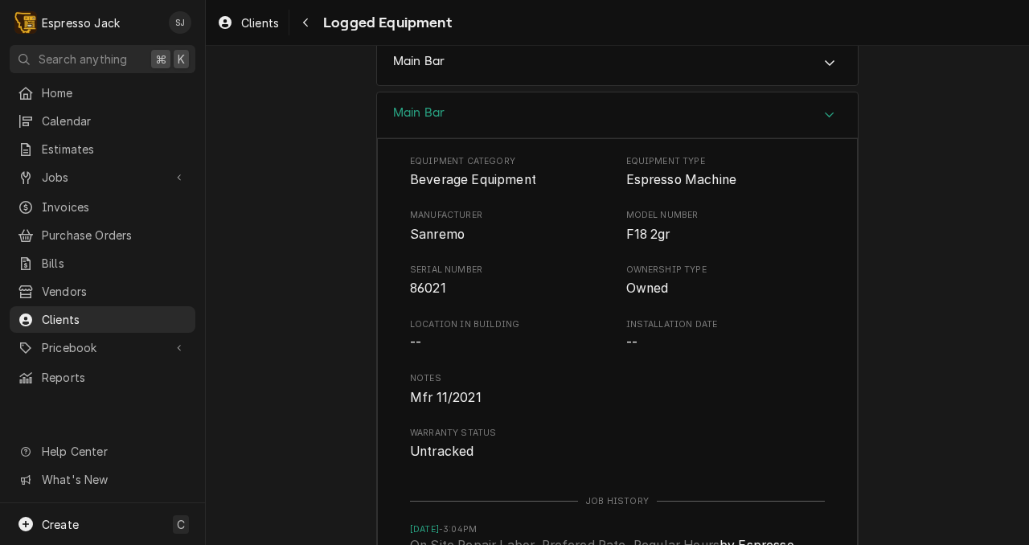
scroll to position [0, 0]
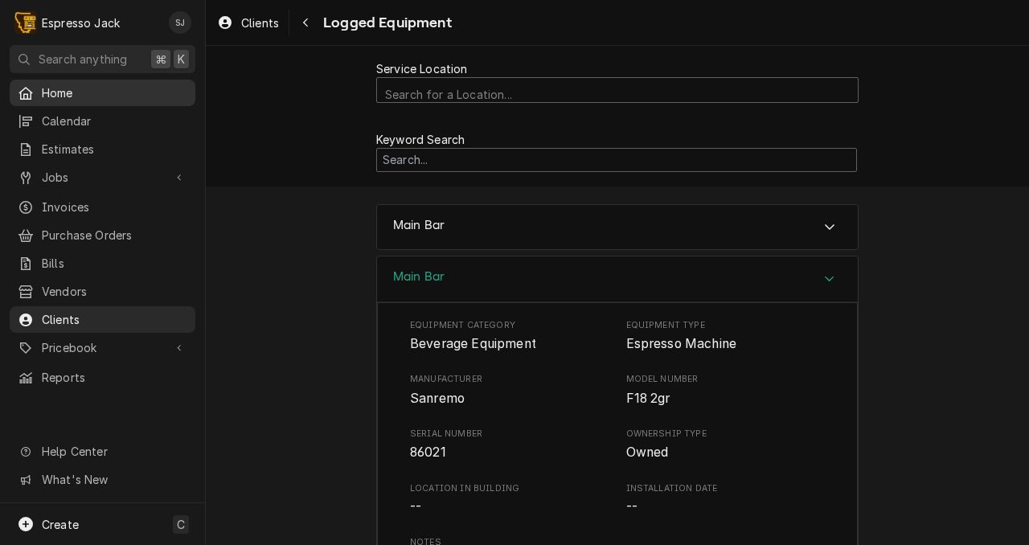
click at [85, 88] on span "Home" at bounding box center [115, 92] width 146 height 17
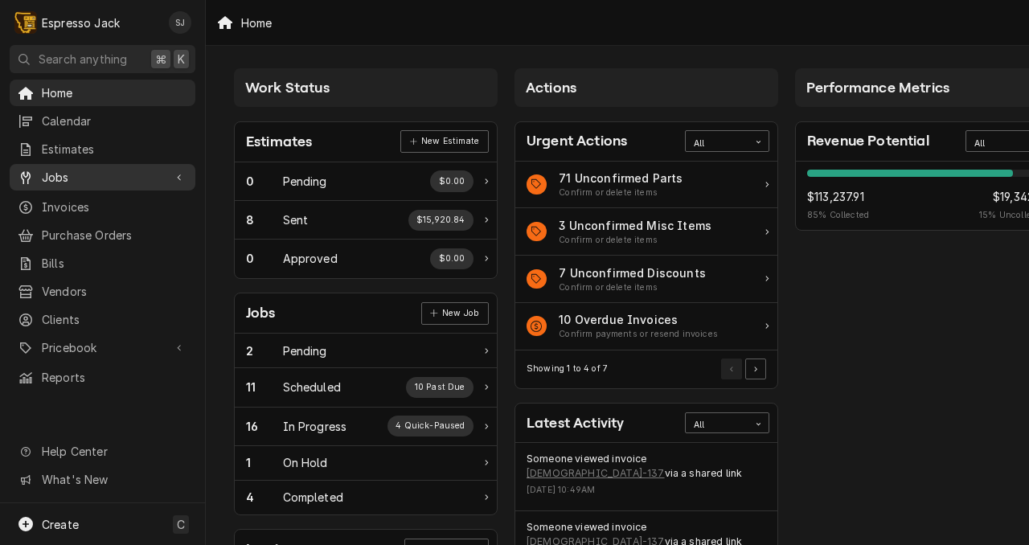
click at [67, 170] on span "Jobs" at bounding box center [102, 177] width 121 height 17
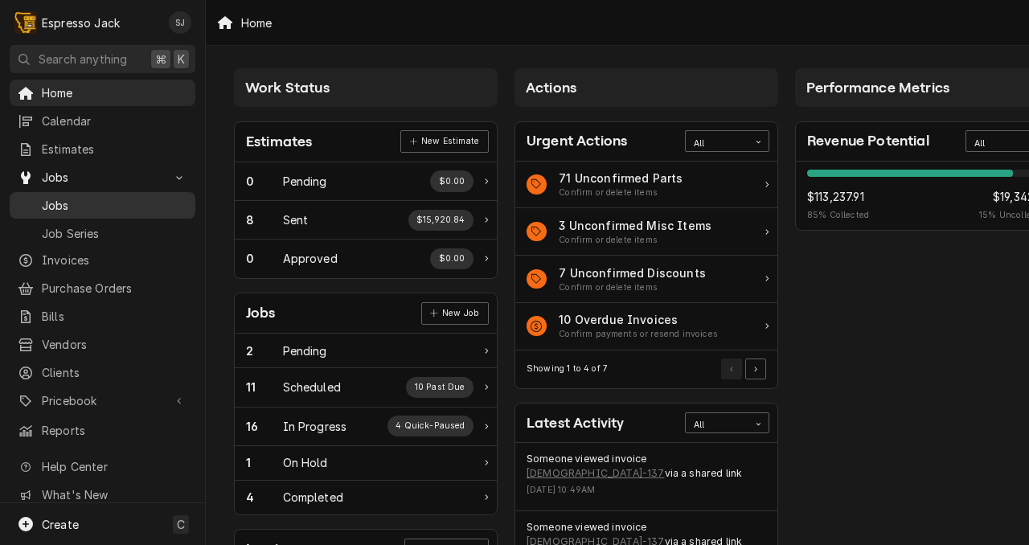
click at [59, 204] on span "Jobs" at bounding box center [115, 205] width 146 height 17
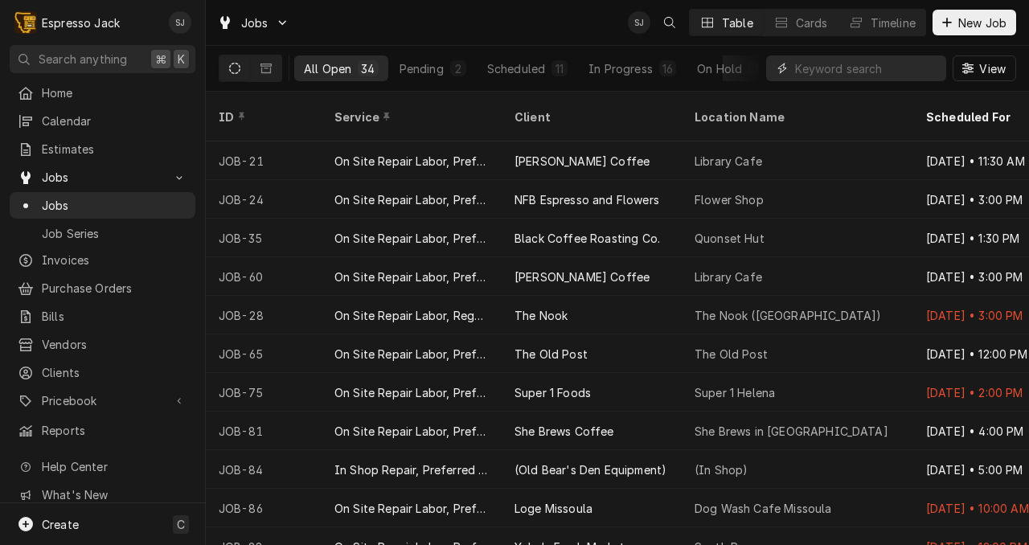
click at [805, 72] on input "Dynamic Content Wrapper" at bounding box center [866, 68] width 143 height 26
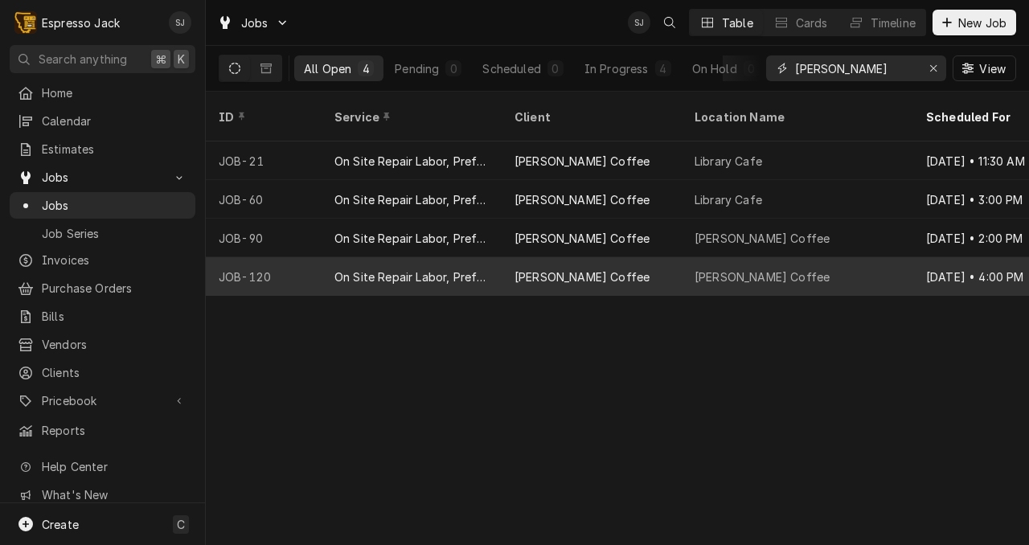
type input "clyde"
click at [359, 269] on div "On Site Repair Labor, Prefered Rate, Regular Hours" at bounding box center [412, 277] width 154 height 17
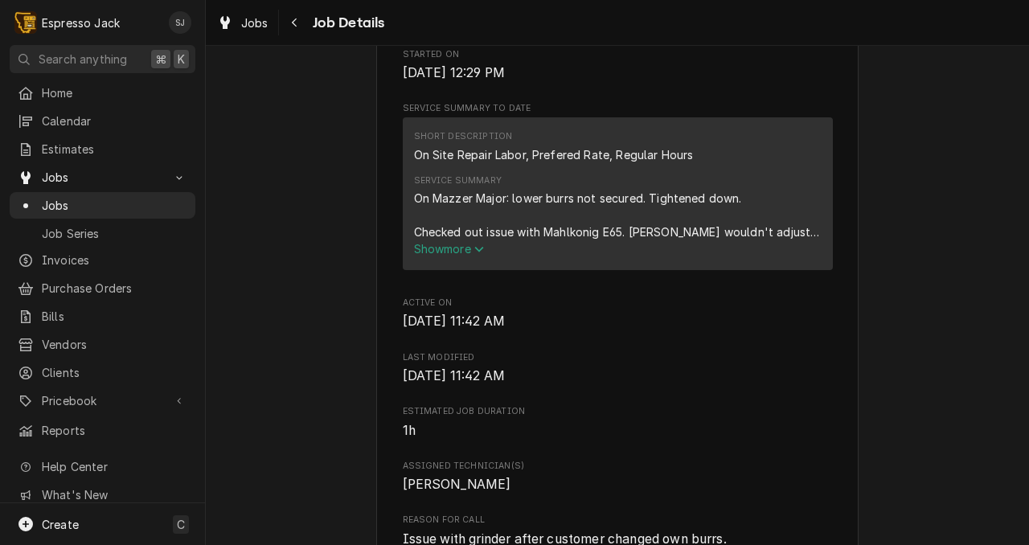
scroll to position [505, 0]
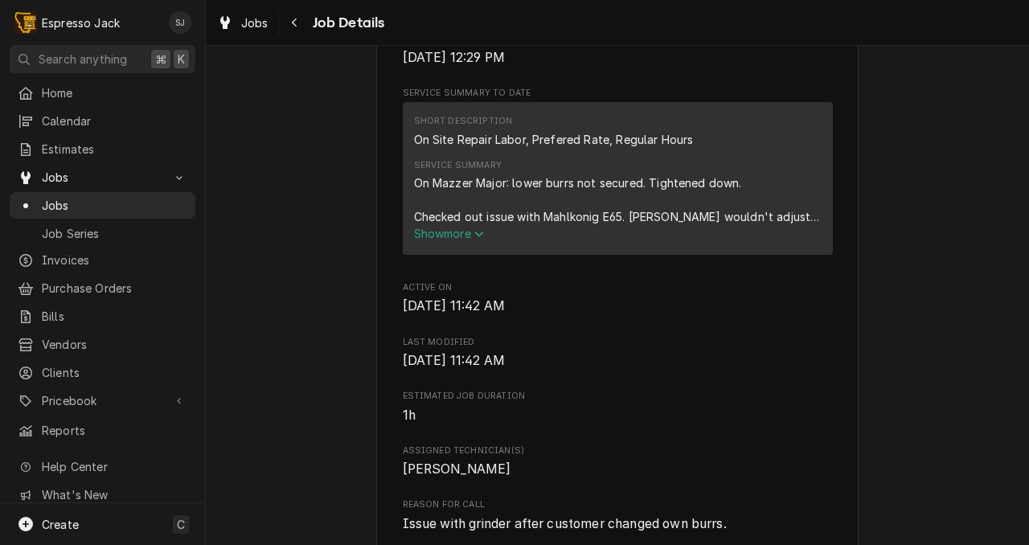
click at [452, 240] on span "Show more" at bounding box center [449, 234] width 71 height 14
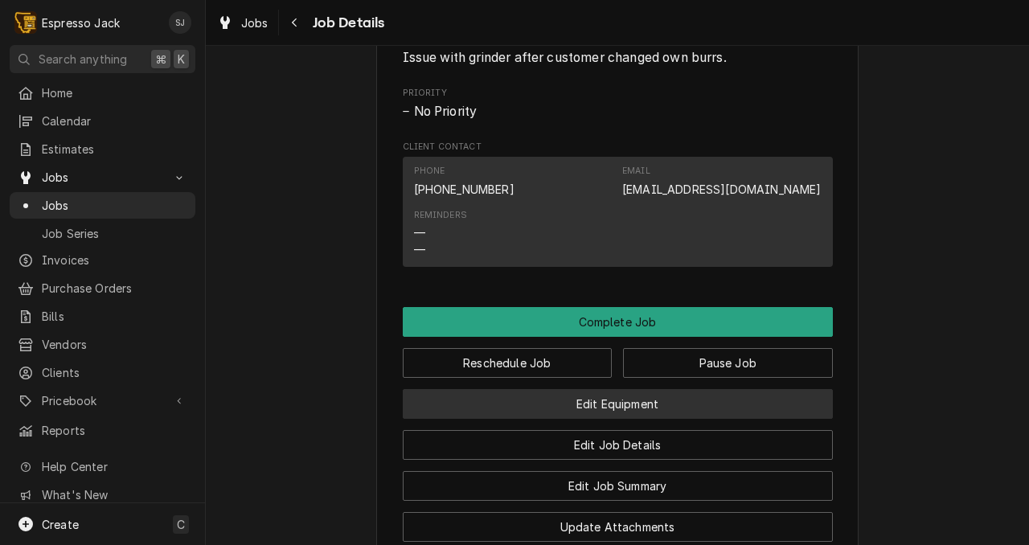
scroll to position [1009, 0]
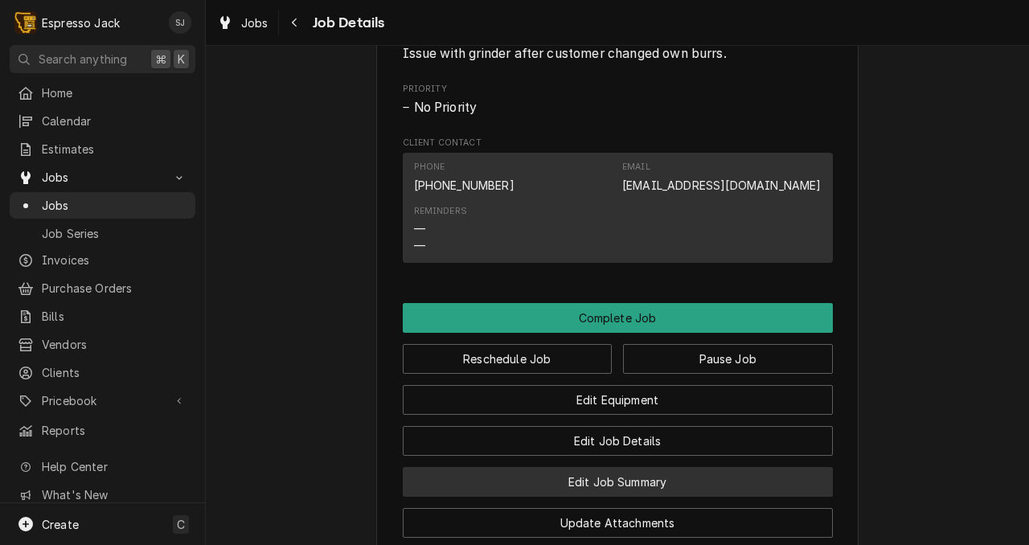
click at [577, 497] on button "Edit Job Summary" at bounding box center [618, 482] width 430 height 30
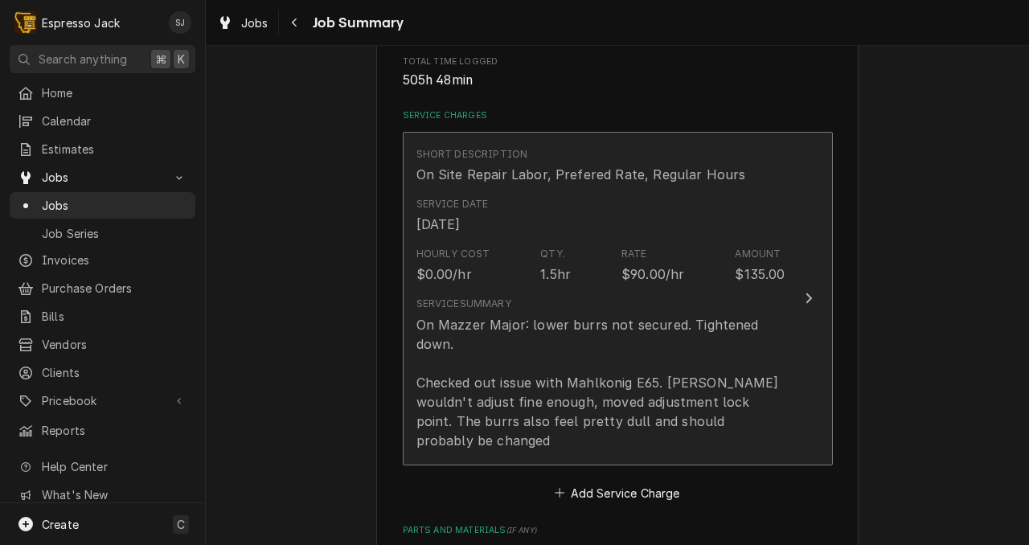
click at [781, 268] on div "$135.00" at bounding box center [760, 274] width 50 height 19
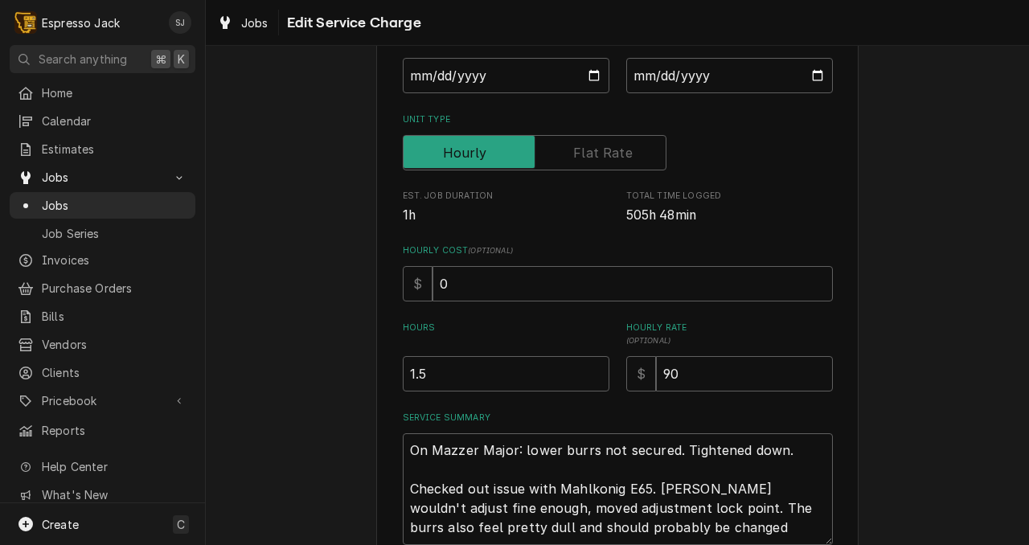
scroll to position [243, 0]
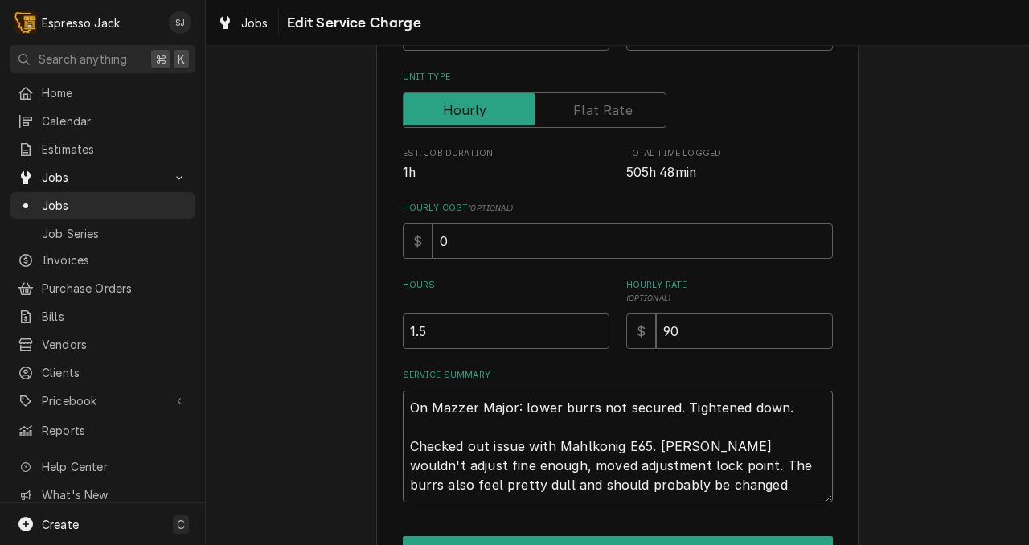
click at [610, 487] on textarea "On Mazzer Major: lower burrs not secured. Tightened down. Checked out issue wit…" at bounding box center [618, 447] width 430 height 112
type textarea "x"
type textarea "On Mazzer Major: lower burrs not secured. Tightened down. Checked out issue wit…"
type textarea "x"
type textarea "On Mazzer Major: lower burrs not secured. Tightened down. Checked out issue wit…"
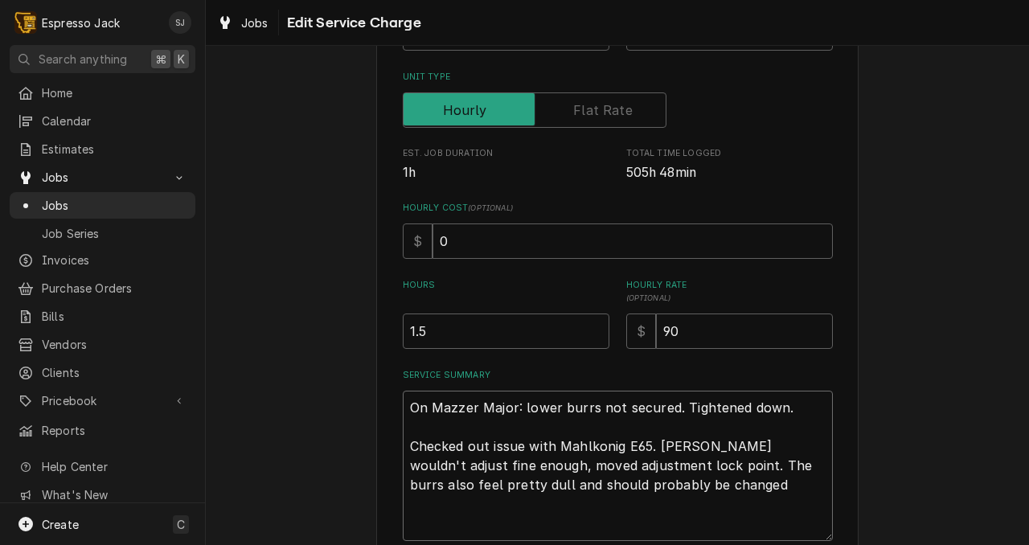
type textarea "x"
type textarea "On Mazzer Major: lower burrs not secured. Tightened down. Checked out issue wit…"
type textarea "x"
type textarea "On Mazzer Major: lower burrs not secured. Tightened down. Checked out issue wit…"
type textarea "x"
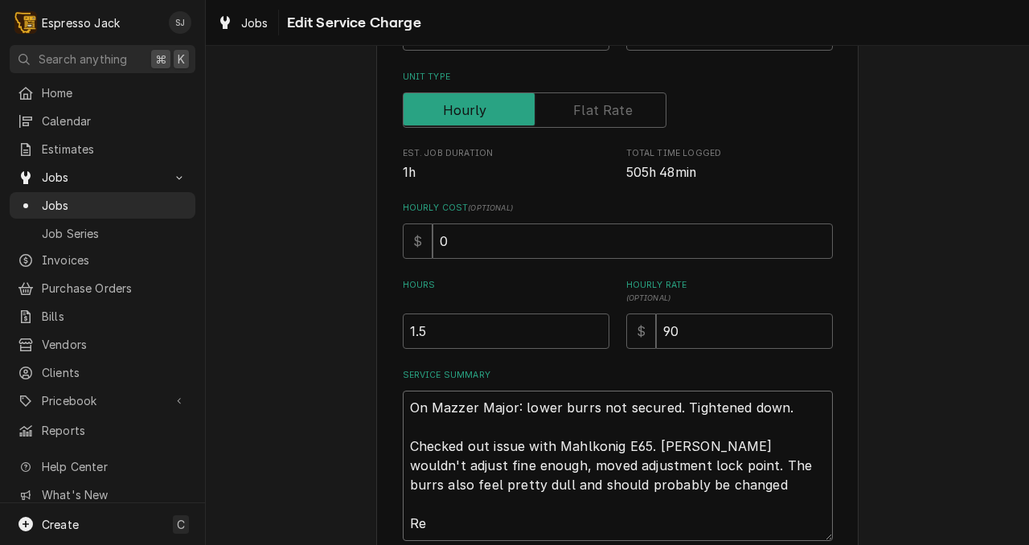
type textarea "On Mazzer Major: lower burrs not secured. Tightened down. Checked out issue wit…"
type textarea "x"
type textarea "On Mazzer Major: lower burrs not secured. Tightened down. Checked out issue wit…"
type textarea "x"
type textarea "On Mazzer Major: lower burrs not secured. Tightened down. Checked out issue wit…"
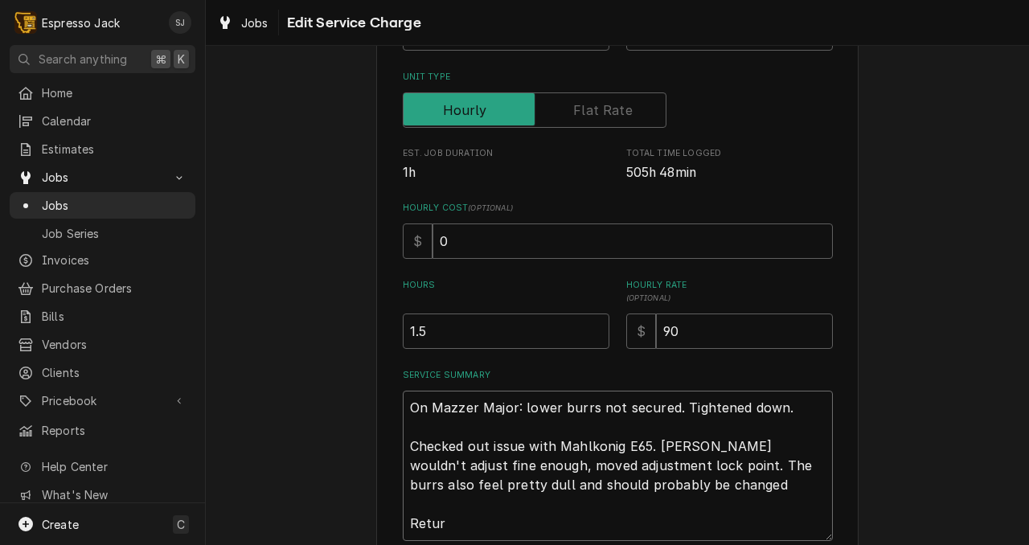
type textarea "x"
type textarea "On Mazzer Major: lower burrs not secured. Tightened down. Checked out issue wit…"
type textarea "x"
type textarea "On Mazzer Major: lower burrs not secured. Tightened down. Checked out issue wit…"
type textarea "x"
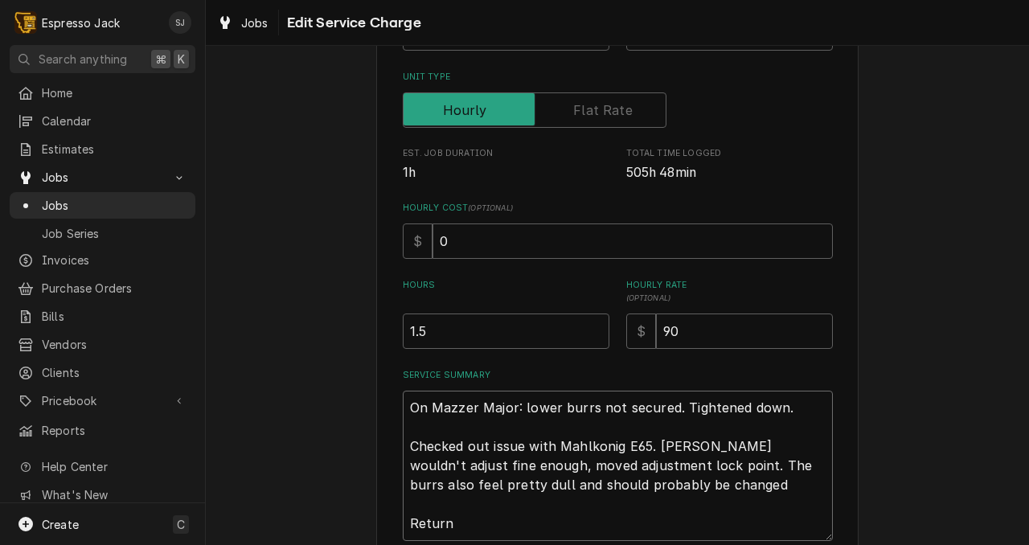
type textarea "On Mazzer Major: lower burrs not secured. Tightened down. Checked out issue wit…"
type textarea "x"
type textarea "On Mazzer Major: lower burrs not secured. Tightened down. Checked out issue wit…"
type textarea "x"
type textarea "On Mazzer Major: lower burrs not secured. Tightened down. Checked out issue wit…"
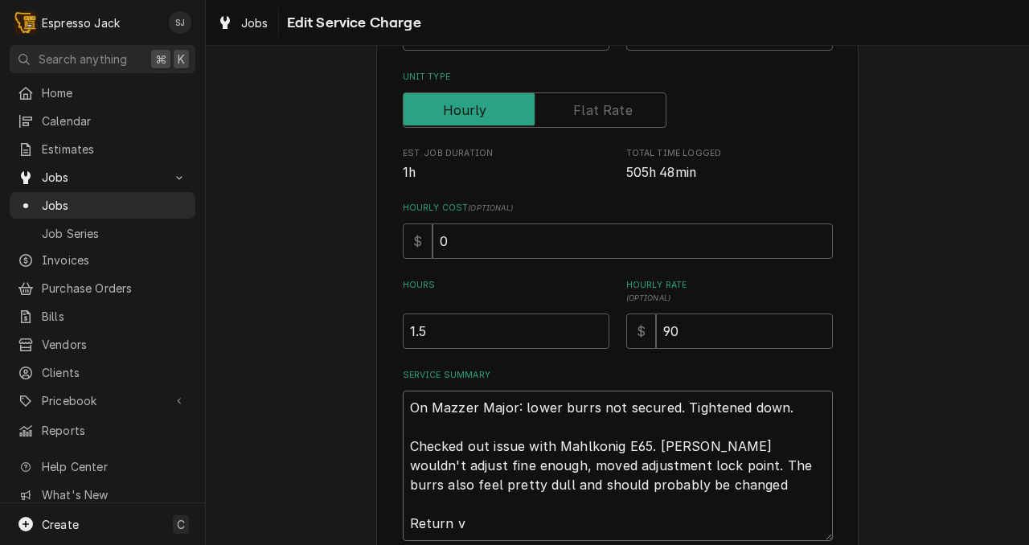
type textarea "x"
type textarea "On Mazzer Major: lower burrs not secured. Tightened down. Checked out issue wit…"
type textarea "x"
type textarea "On Mazzer Major: lower burrs not secured. Tightened down. Checked out issue wit…"
type textarea "x"
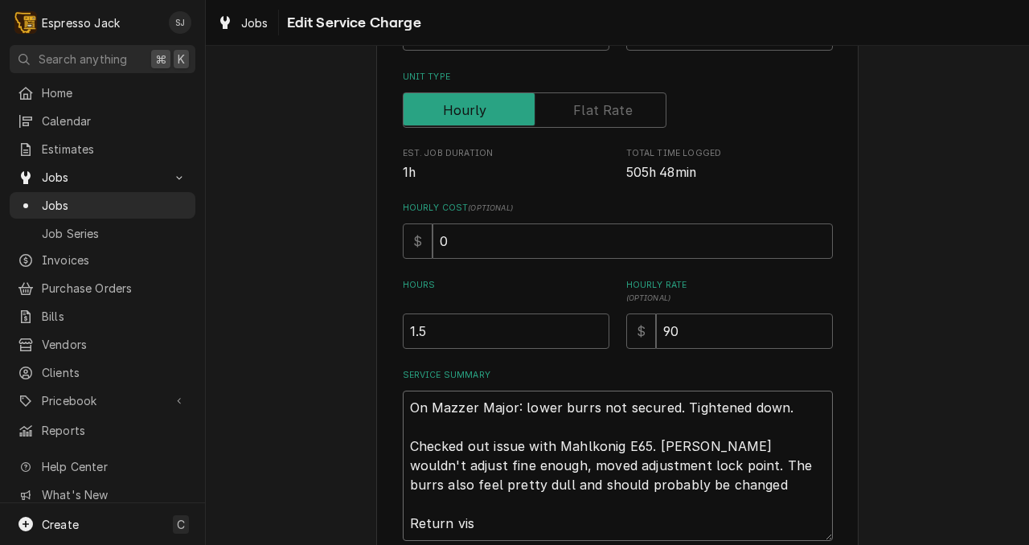
type textarea "On Mazzer Major: lower burrs not secured. Tightened down. Checked out issue wit…"
type textarea "x"
type textarea "On Mazzer Major: lower burrs not secured. Tightened down. Checked out issue wit…"
type textarea "x"
type textarea "On Mazzer Major: lower burrs not secured. Tightened down. Checked out issue wit…"
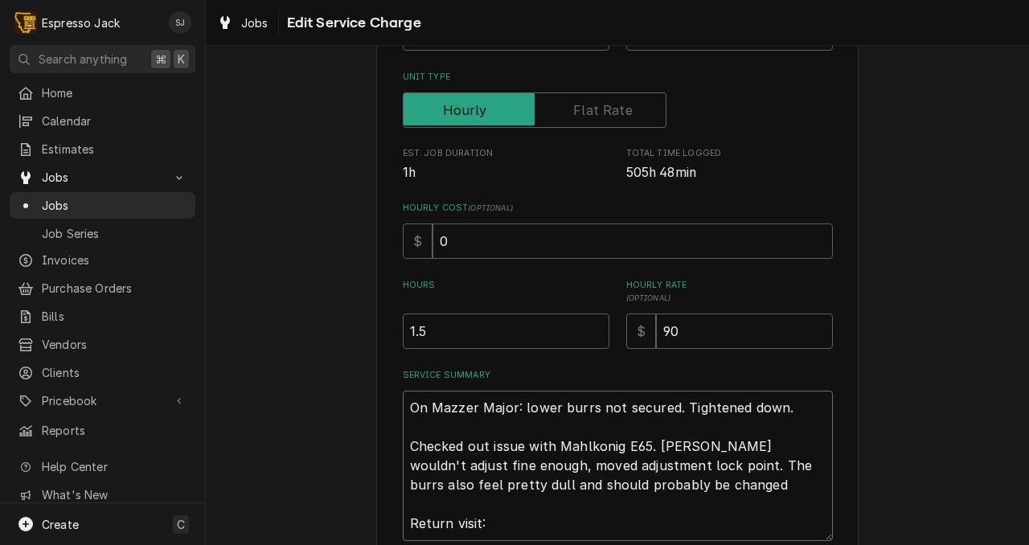
type textarea "x"
type textarea "On Mazzer Major: lower burrs not secured. Tightened down. Checked out issue wit…"
type textarea "x"
type textarea "On Mazzer Major: lower burrs not secured. Tightened down. Checked out issue wit…"
type textarea "x"
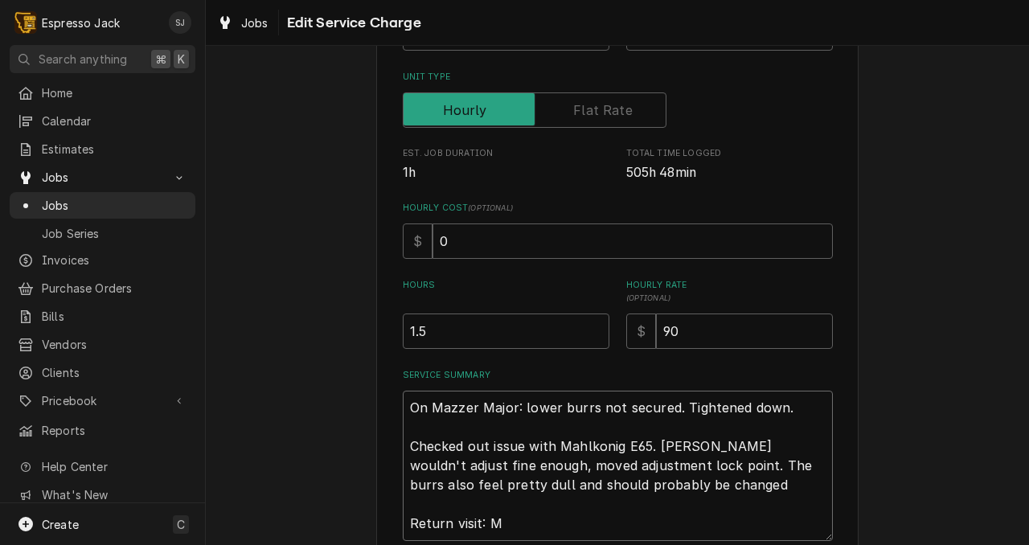
type textarea "On Mazzer Major: lower burrs not secured. Tightened down. Checked out issue wit…"
type textarea "x"
type textarea "On Mazzer Major: lower burrs not secured. Tightened down. Checked out issue wit…"
type textarea "x"
type textarea "On Mazzer Major: lower burrs not secured. Tightened down. Checked out issue wit…"
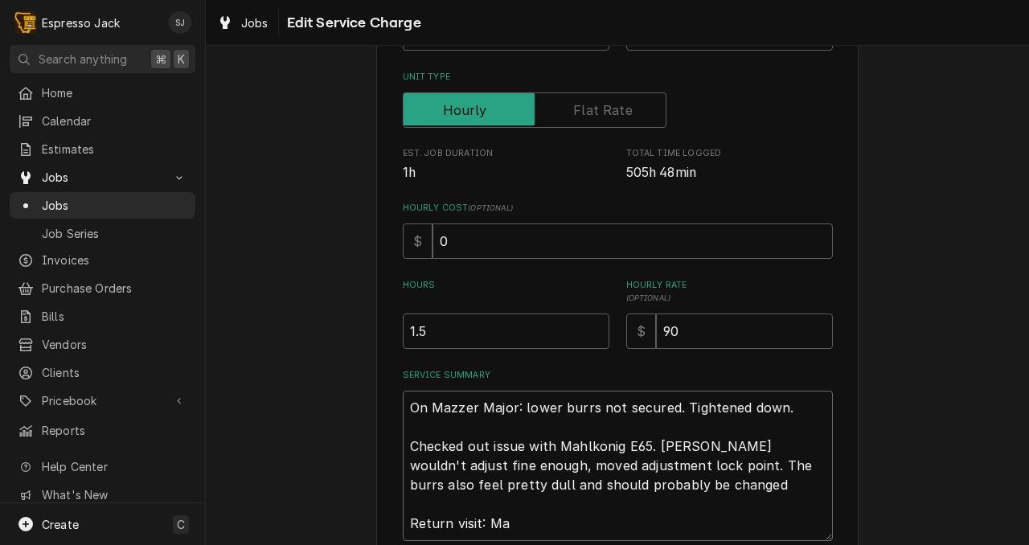
type textarea "x"
type textarea "On Mazzer Major: lower burrs not secured. Tightened down. Checked out issue wit…"
type textarea "x"
type textarea "On Mazzer Major: lower burrs not secured. Tightened down. Checked out issue wit…"
type textarea "x"
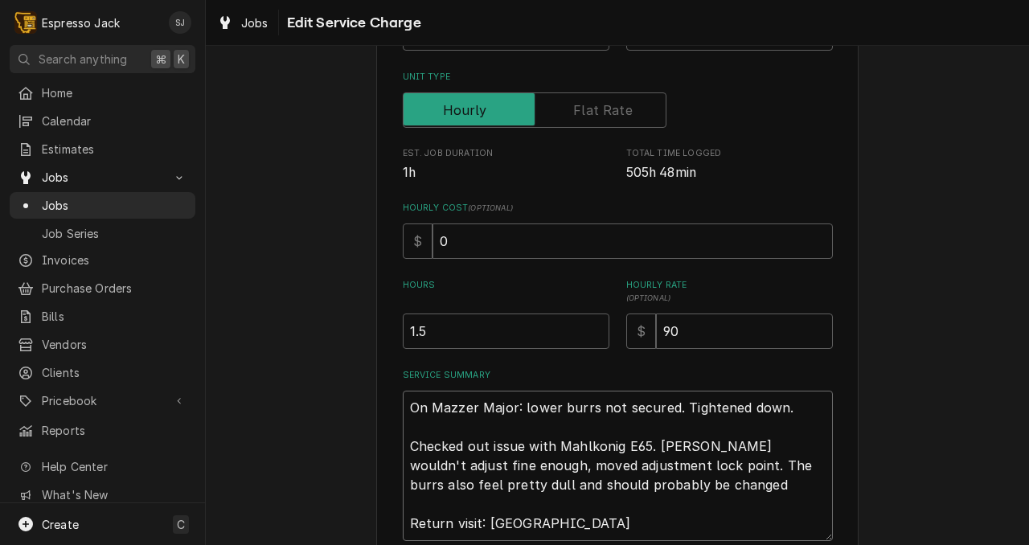
type textarea "On Mazzer Major: lower burrs not secured. Tightened down. Checked out issue wit…"
type textarea "x"
type textarea "On Mazzer Major: lower burrs not secured. Tightened down. Checked out issue wit…"
type textarea "x"
type textarea "On Mazzer Major: lower burrs not secured. Tightened down. Checked out issue wit…"
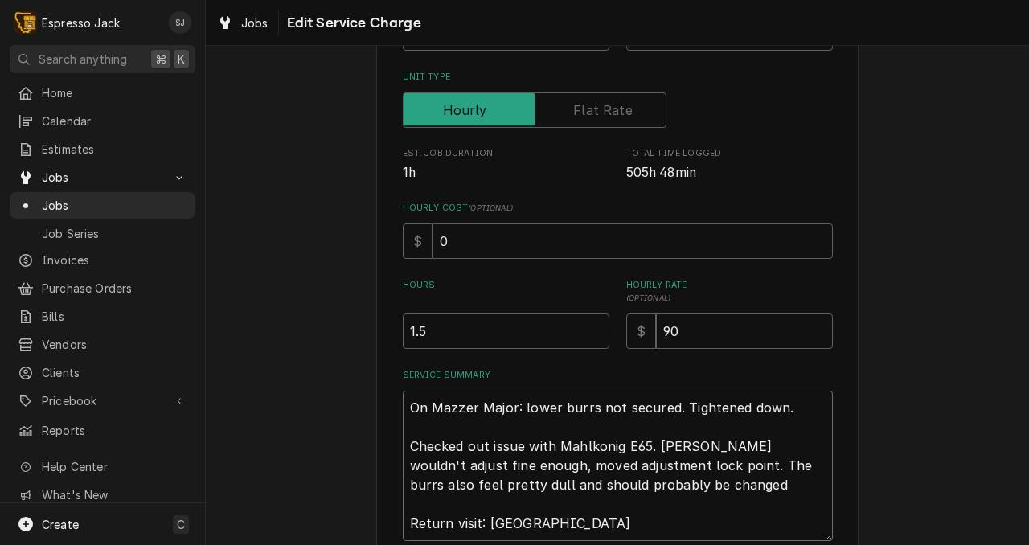
type textarea "x"
type textarea "On Mazzer Major: lower burrs not secured. Tightened down. Checked out issue wit…"
type textarea "x"
type textarea "On Mazzer Major: lower burrs not secured. Tightened down. Checked out issue wit…"
type textarea "x"
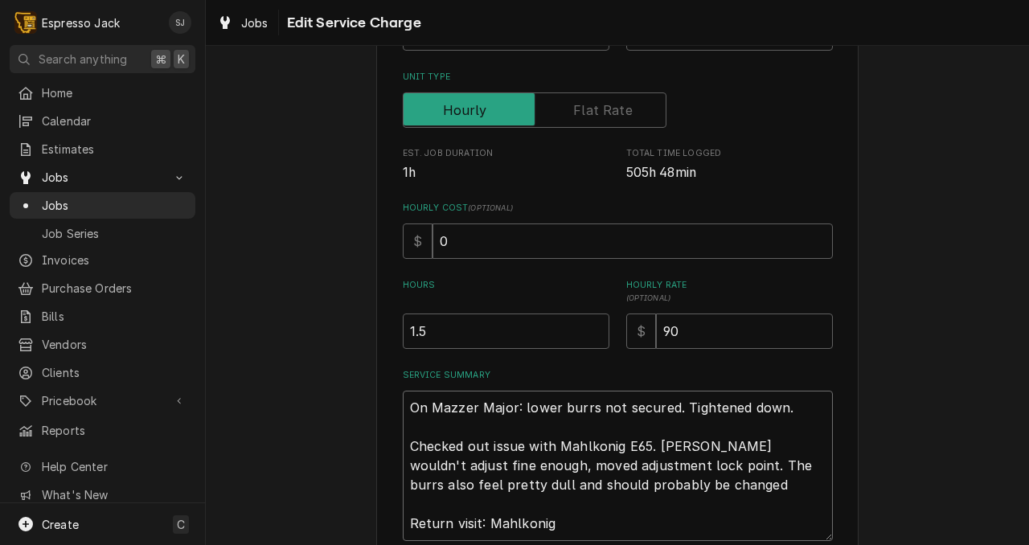
type textarea "On Mazzer Major: lower burrs not secured. Tightened down. Checked out issue wit…"
type textarea "x"
type textarea "On Mazzer Major: lower burrs not secured. Tightened down. Checked out issue wit…"
type textarea "x"
type textarea "On Mazzer Major: lower burrs not secured. Tightened down. Checked out issue wit…"
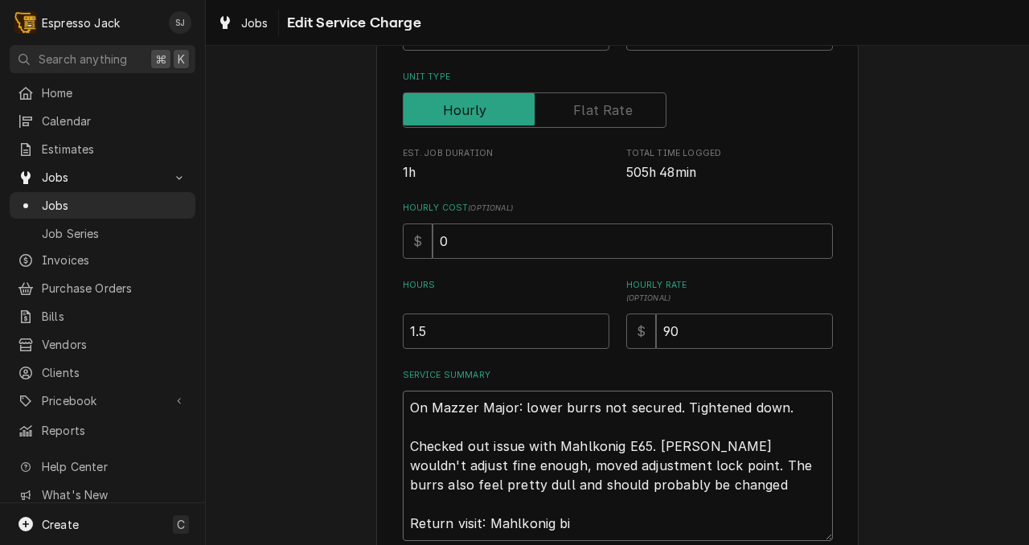
type textarea "x"
type textarea "On Mazzer Major: lower burrs not secured. Tightened down. Checked out issue wit…"
type textarea "x"
type textarea "On Mazzer Major: lower burrs not secured. Tightened down. Checked out issue wit…"
type textarea "x"
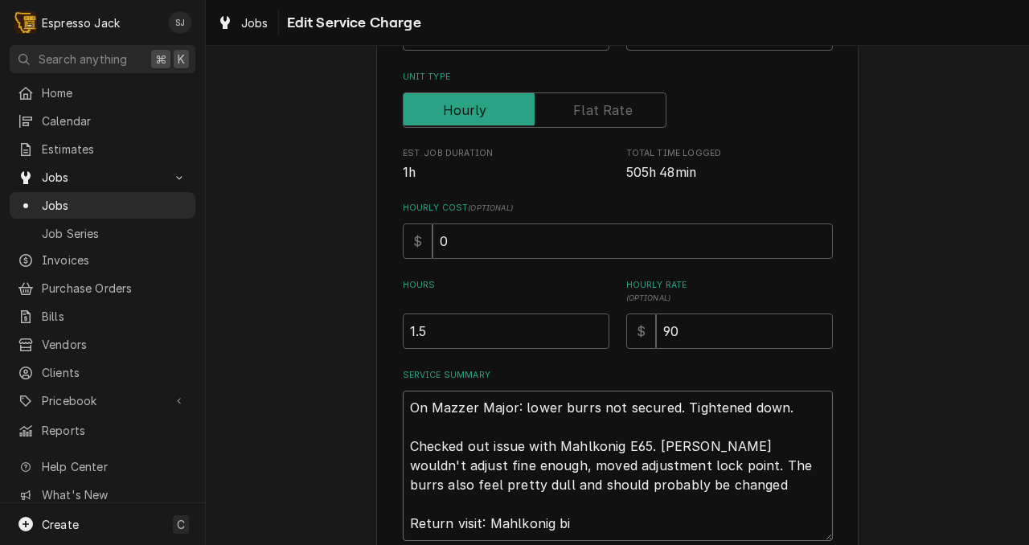
type textarea "On Mazzer Major: lower burrs not secured. Tightened down. Checked out issue wit…"
type textarea "x"
type textarea "On Mazzer Major: lower burrs not secured. Tightened down. Checked out issue wit…"
type textarea "x"
type textarea "On Mazzer Major: lower burrs not secured. Tightened down. Checked out issue wit…"
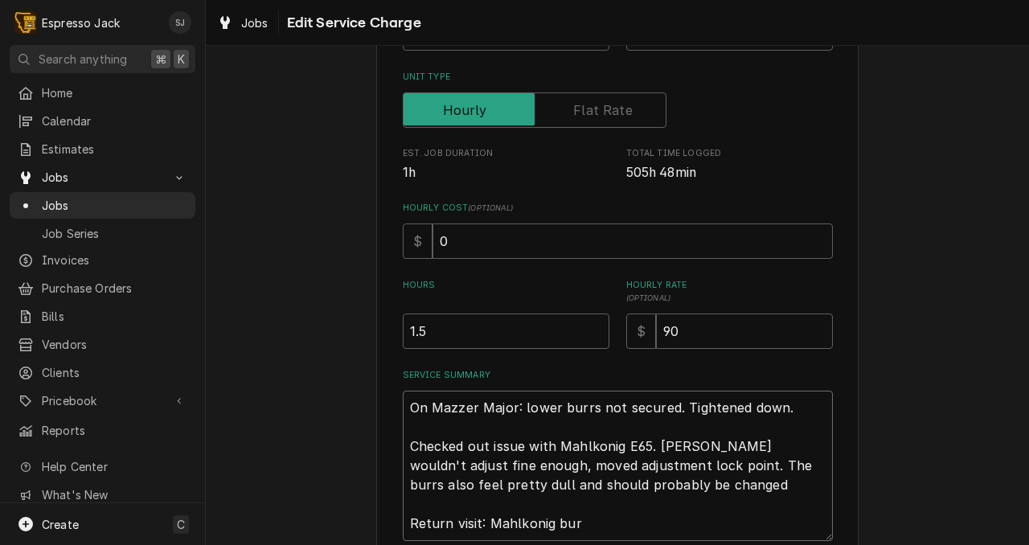
type textarea "x"
type textarea "On Mazzer Major: lower burrs not secured. Tightened down. Checked out issue wit…"
type textarea "x"
type textarea "On Mazzer Major: lower burrs not secured. Tightened down. Checked out issue wit…"
type textarea "x"
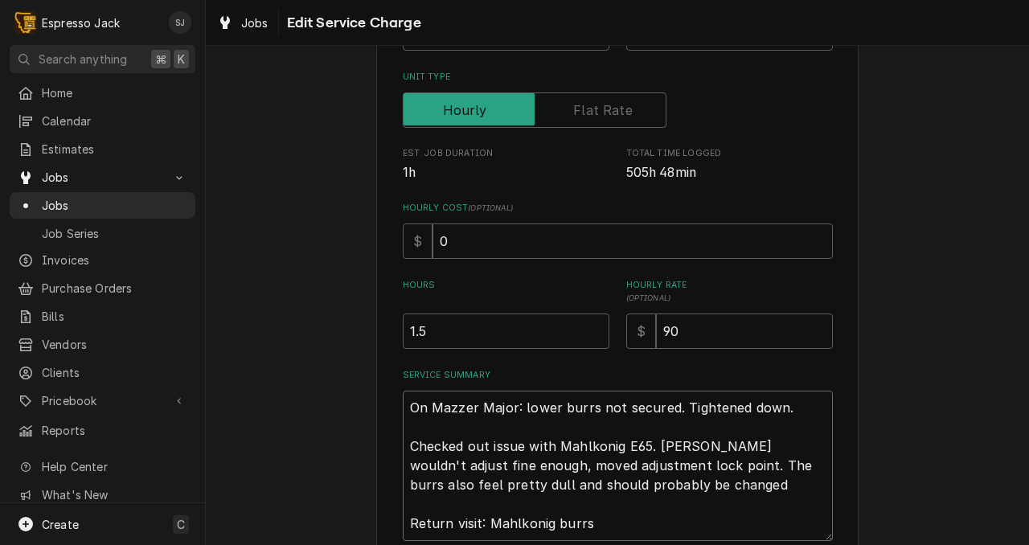
type textarea "On Mazzer Major: lower burrs not secured. Tightened down. Checked out issue wit…"
type textarea "x"
type textarea "On Mazzer Major: lower burrs not secured. Tightened down. Checked out issue wit…"
type textarea "x"
type textarea "On Mazzer Major: lower burrs not secured. Tightened down. Checked out issue wit…"
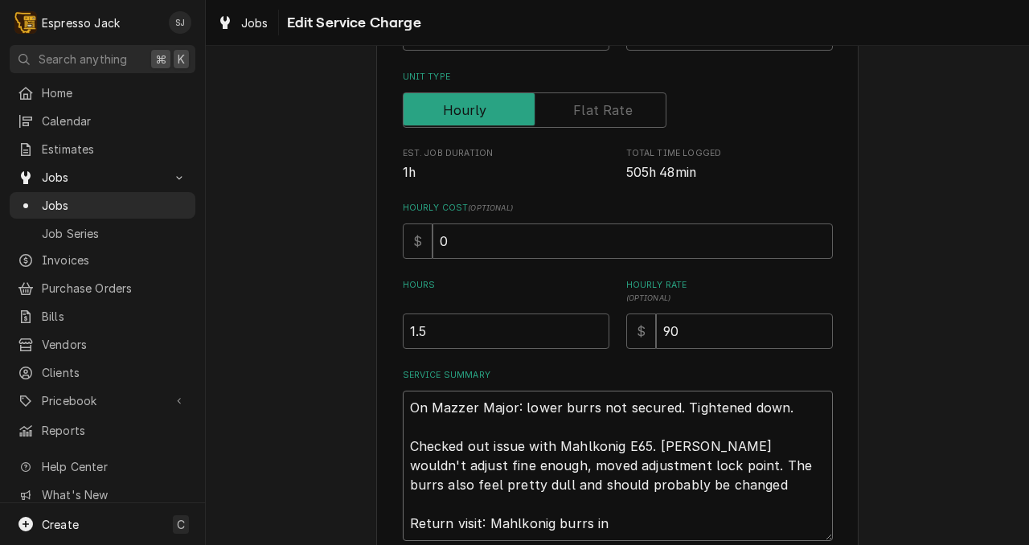
type textarea "x"
type textarea "On Mazzer Major: lower burrs not secured. Tightened down. Checked out issue wit…"
type textarea "x"
type textarea "On Mazzer Major: lower burrs not secured. Tightened down. Checked out issue wit…"
type textarea "x"
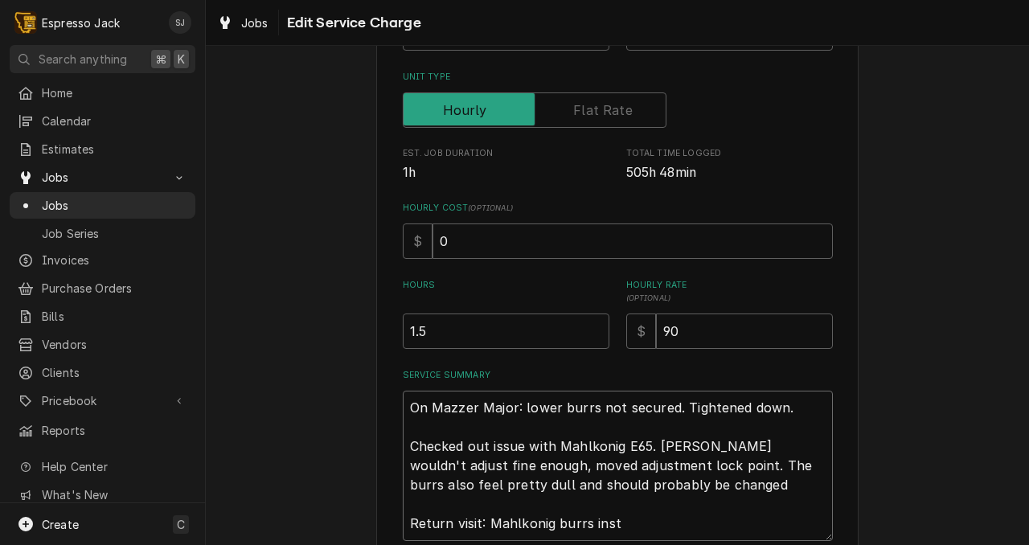
type textarea "On Mazzer Major: lower burrs not secured. Tightened down. Checked out issue wit…"
type textarea "x"
type textarea "On Mazzer Major: lower burrs not secured. Tightened down. Checked out issue wit…"
type textarea "x"
type textarea "On Mazzer Major: lower burrs not secured. Tightened down. Checked out issue wit…"
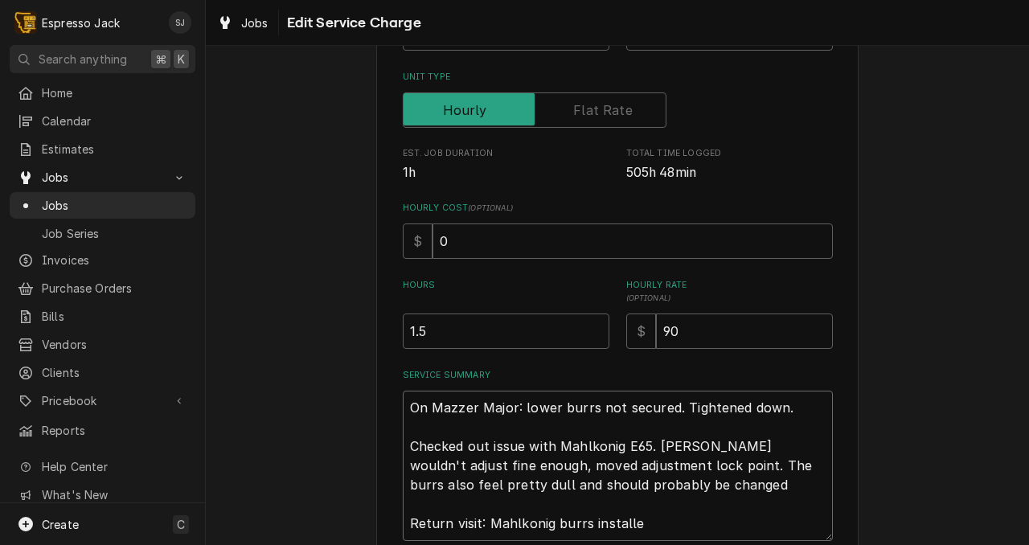
type textarea "x"
type textarea "On Mazzer Major: lower burrs not secured. Tightened down. Checked out issue wit…"
type textarea "x"
type textarea "On Mazzer Major: lower burrs not secured. Tightened down. Checked out issue wit…"
type textarea "x"
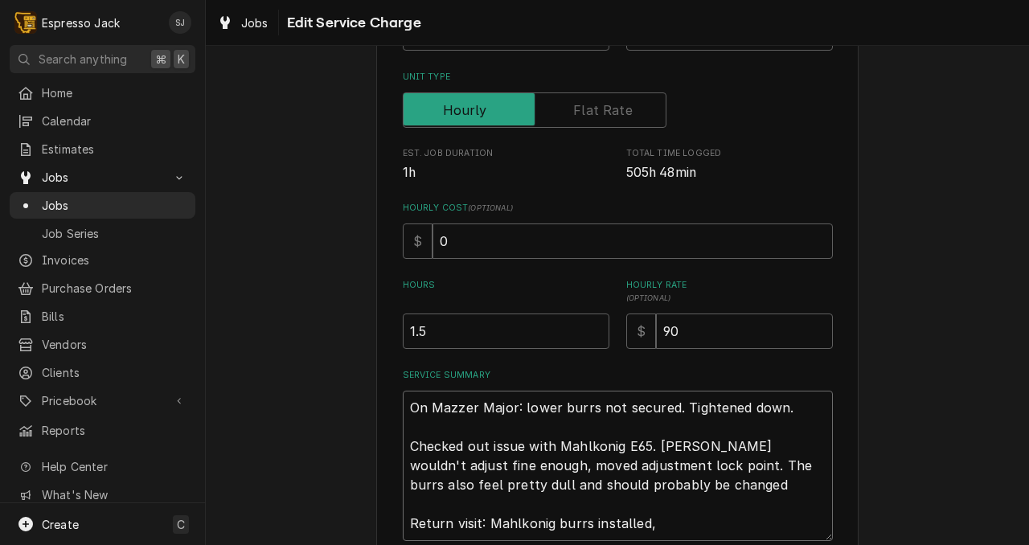
type textarea "On Mazzer Major: lower burrs not secured. Tightened down. Checked out issue wit…"
type textarea "x"
type textarea "On Mazzer Major: lower burrs not secured. Tightened down. Checked out issue wit…"
type textarea "x"
type textarea "On Mazzer Major: lower burrs not secured. Tightened down. Checked out issue wit…"
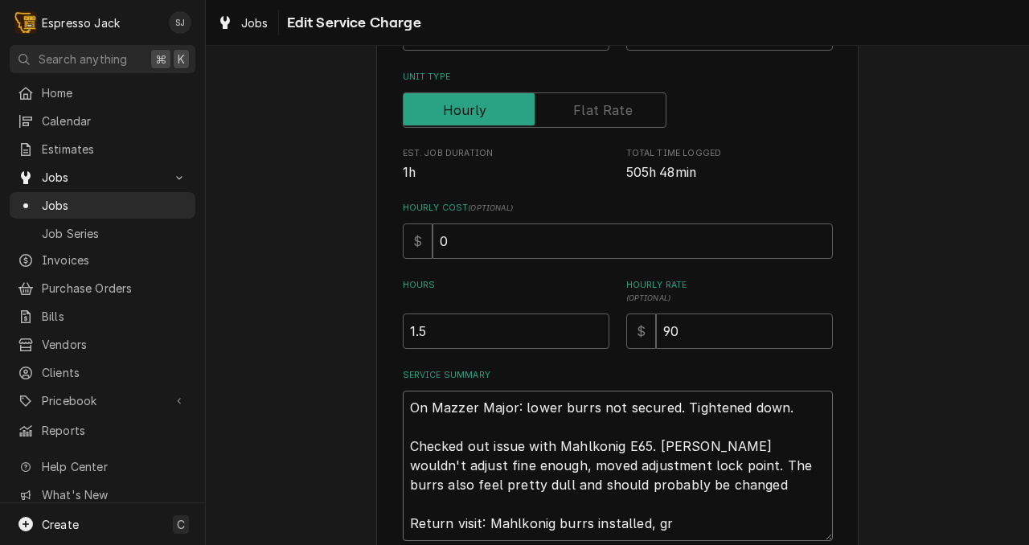
type textarea "x"
type textarea "On Mazzer Major: lower burrs not secured. Tightened down. Checked out issue wit…"
type textarea "x"
type textarea "On Mazzer Major: lower burrs not secured. Tightened down. Checked out issue wit…"
type textarea "x"
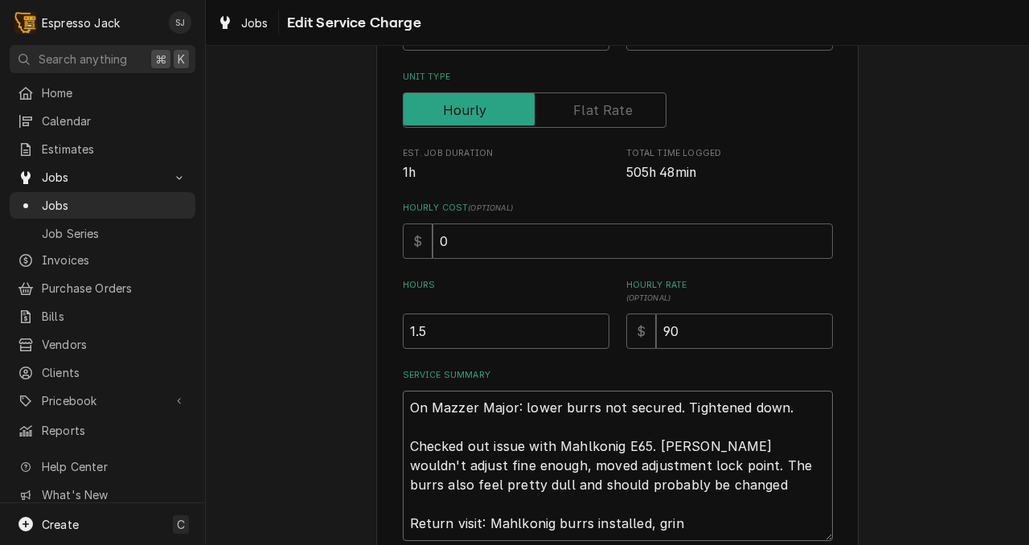
type textarea "On Mazzer Major: lower burrs not secured. Tightened down. Checked out issue wit…"
type textarea "x"
type textarea "On Mazzer Major: lower burrs not secured. Tightened down. Checked out issue wit…"
type textarea "x"
type textarea "On Mazzer Major: lower burrs not secured. Tightened down. Checked out issue wit…"
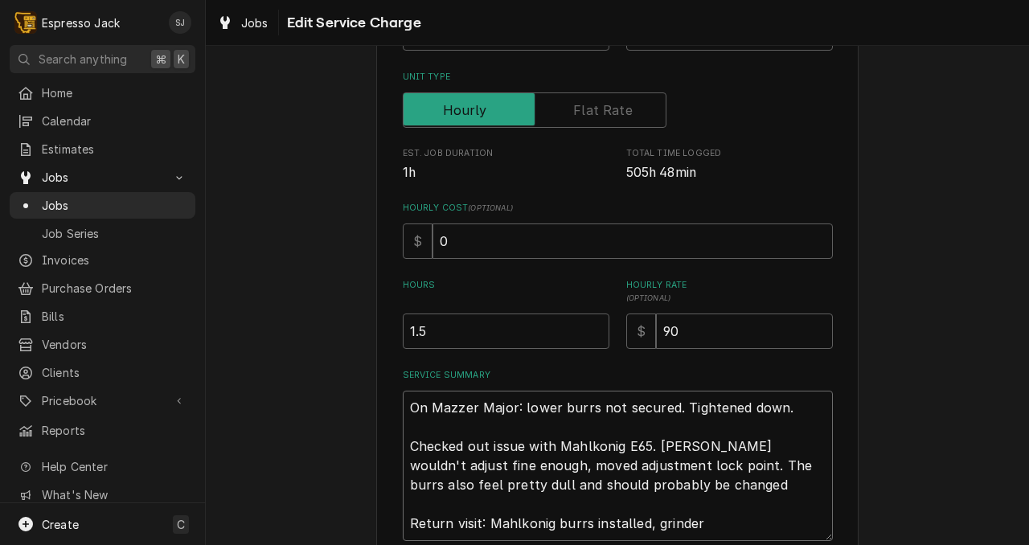
type textarea "x"
type textarea "On Mazzer Major: lower burrs not secured. Tightened down. Checked out issue wit…"
type textarea "x"
type textarea "On Mazzer Major: lower burrs not secured. Tightened down. Checked out issue wit…"
type textarea "x"
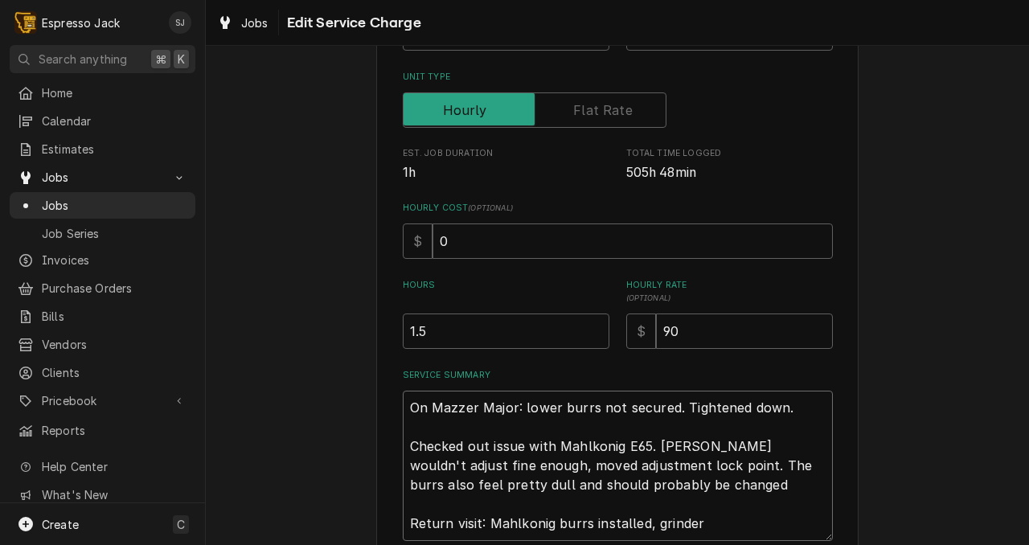
type textarea "On Mazzer Major: lower burrs not secured. Tightened down. Checked out issue wit…"
type textarea "x"
type textarea "On Mazzer Major: lower burrs not secured. Tightened down. Checked out issue wit…"
type textarea "x"
type textarea "On Mazzer Major: lower burrs not secured. Tightened down. Checked out issue wit…"
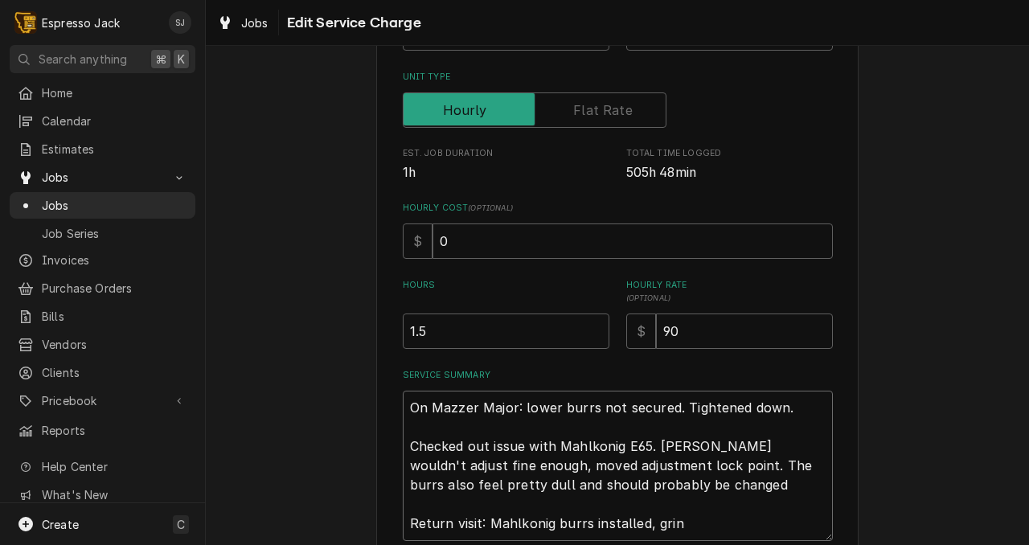
type textarea "x"
type textarea "On Mazzer Major: lower burrs not secured. Tightened down. Checked out issue wit…"
type textarea "x"
type textarea "On Mazzer Major: lower burrs not secured. Tightened down. Checked out issue wit…"
type textarea "x"
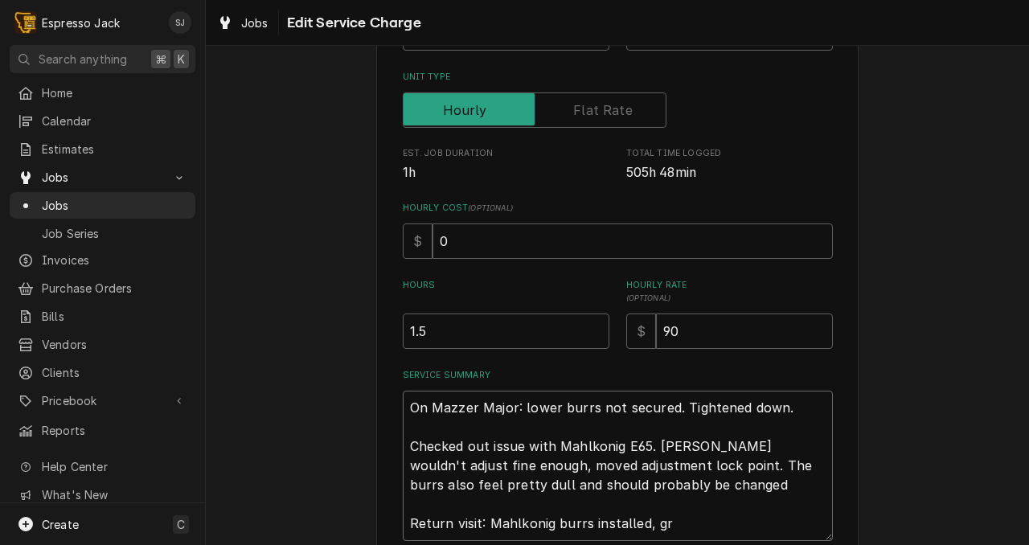
type textarea "On Mazzer Major: lower burrs not secured. Tightened down. Checked out issue wit…"
type textarea "x"
type textarea "On Mazzer Major: lower burrs not secured. Tightened down. Checked out issue wit…"
type textarea "x"
type textarea "On Mazzer Major: lower burrs not secured. Tightened down. Checked out issue wit…"
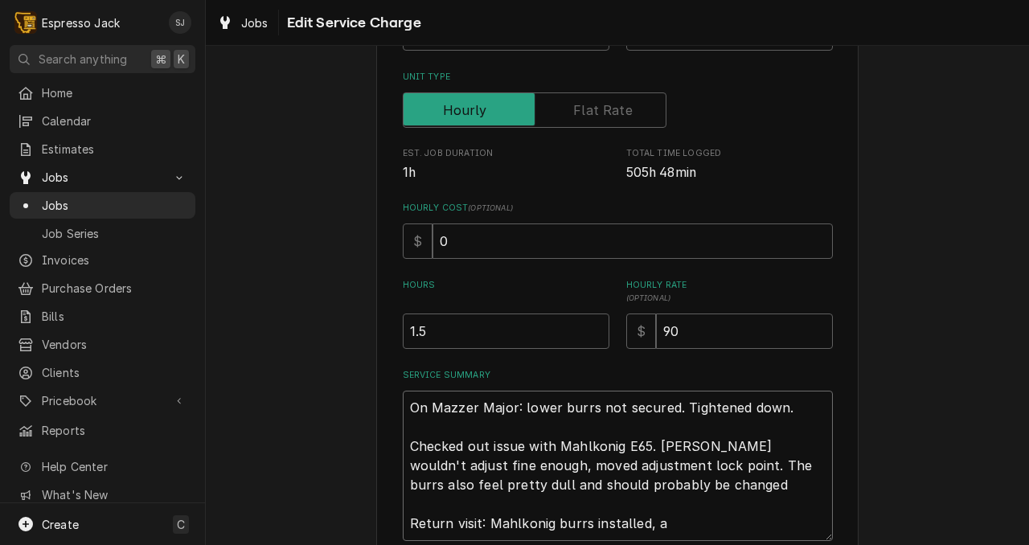
type textarea "x"
type textarea "On Mazzer Major: lower burrs not secured. Tightened down. Checked out issue wit…"
type textarea "x"
type textarea "On Mazzer Major: lower burrs not secured. Tightened down. Checked out issue wit…"
type textarea "x"
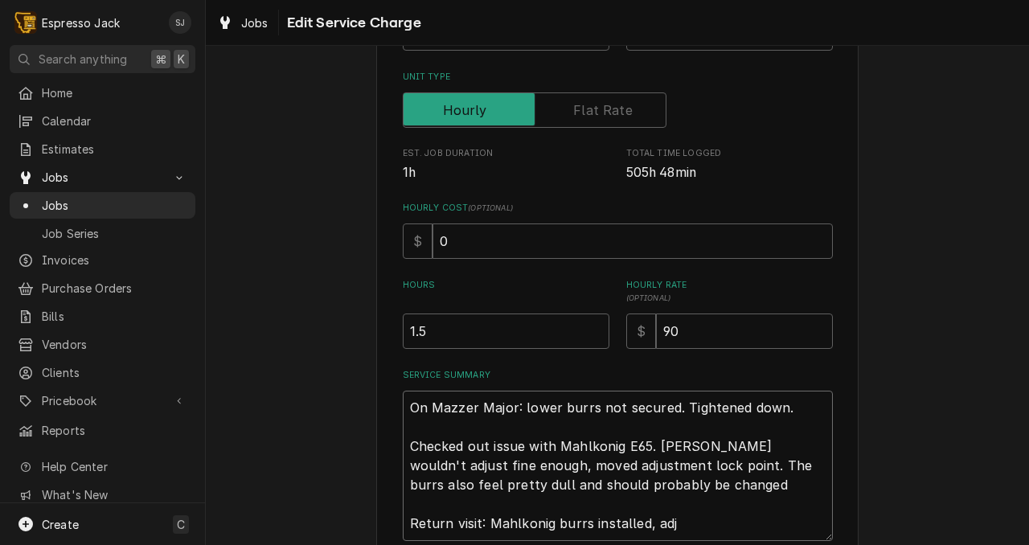
type textarea "On Mazzer Major: lower burrs not secured. Tightened down. Checked out issue wit…"
type textarea "x"
type textarea "On Mazzer Major: lower burrs not secured. Tightened down. Checked out issue wit…"
type textarea "x"
type textarea "On Mazzer Major: lower burrs not secured. Tightened down. Checked out issue wit…"
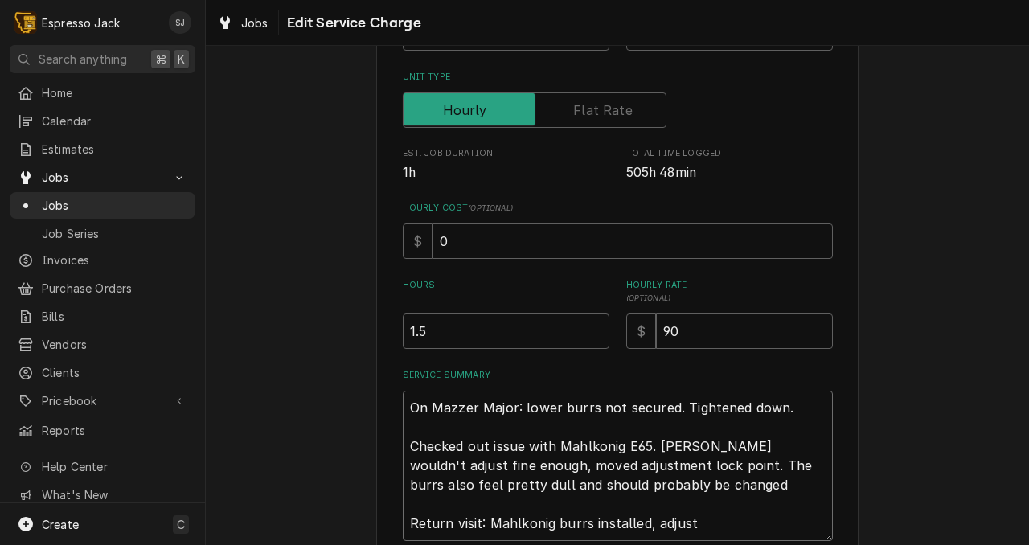
type textarea "x"
type textarea "On Mazzer Major: lower burrs not secured. Tightened down. Checked out issue wit…"
type textarea "x"
type textarea "On Mazzer Major: lower burrs not secured. Tightened down. Checked out issue wit…"
type textarea "x"
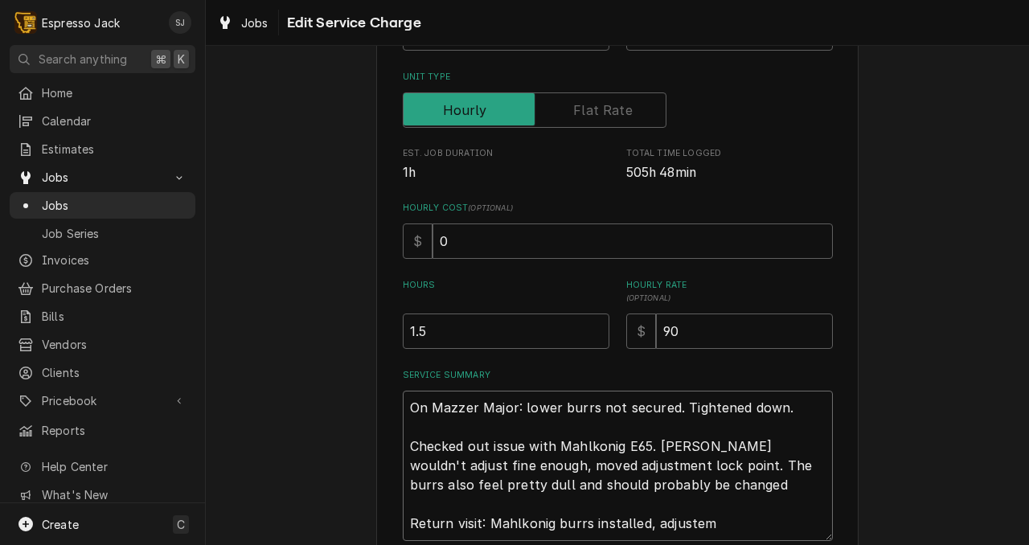
type textarea "On Mazzer Major: lower burrs not secured. Tightened down. Checked out issue wit…"
type textarea "x"
type textarea "On Mazzer Major: lower burrs not secured. Tightened down. Checked out issue wit…"
type textarea "x"
type textarea "On Mazzer Major: lower burrs not secured. Tightened down. Checked out issue wit…"
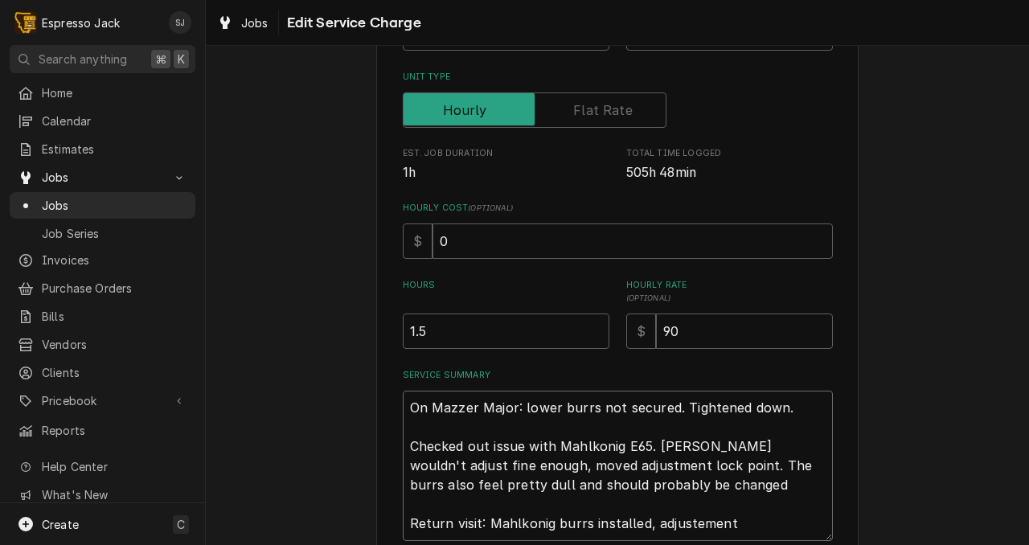
type textarea "x"
type textarea "On Mazzer Major: lower burrs not secured. Tightened down. Checked out issue wit…"
type textarea "x"
type textarea "On Mazzer Major: lower burrs not secured. Tightened down. Checked out issue wit…"
type textarea "x"
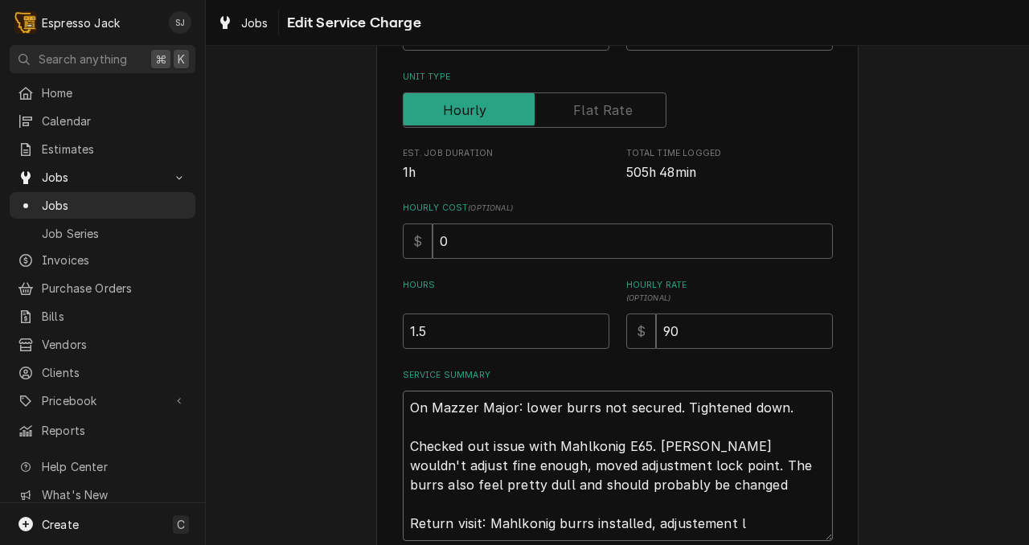
type textarea "On Mazzer Major: lower burrs not secured. Tightened down. Checked out issue wit…"
type textarea "x"
type textarea "On Mazzer Major: lower burrs not secured. Tightened down. Checked out issue wit…"
type textarea "x"
type textarea "On Mazzer Major: lower burrs not secured. Tightened down. Checked out issue wit…"
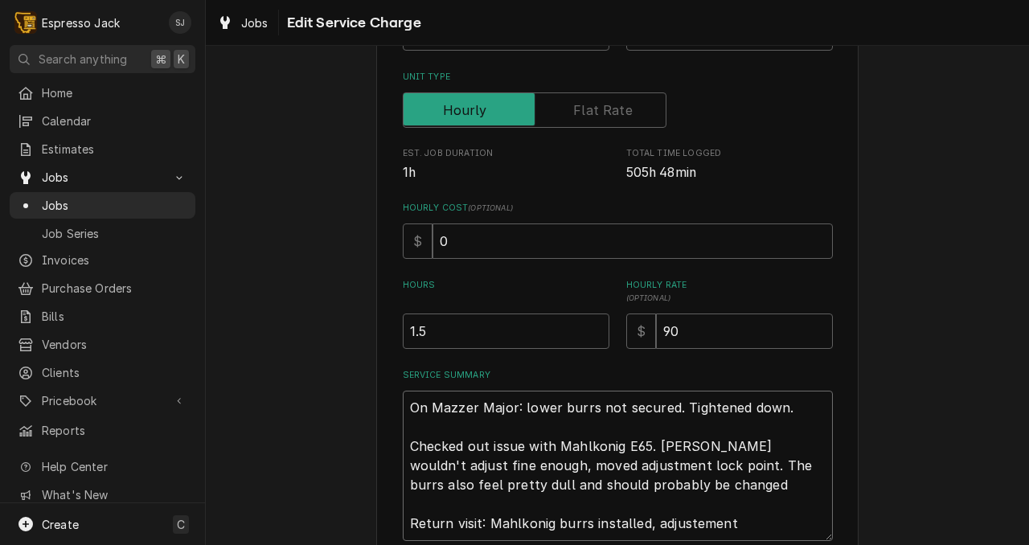
type textarea "x"
type textarea "On Mazzer Major: lower burrs not secured. Tightened down. Checked out issue wit…"
type textarea "x"
type textarea "On Mazzer Major: lower burrs not secured. Tightened down. Checked out issue wit…"
type textarea "x"
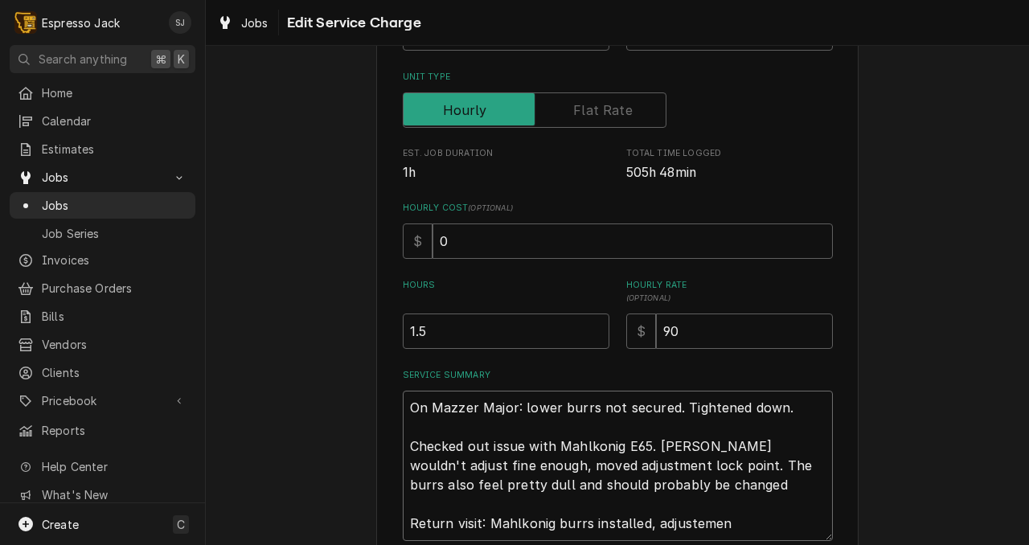
type textarea "On Mazzer Major: lower burrs not secured. Tightened down. Checked out issue wit…"
type textarea "x"
type textarea "On Mazzer Major: lower burrs not secured. Tightened down. Checked out issue wit…"
type textarea "x"
type textarea "On Mazzer Major: lower burrs not secured. Tightened down. Checked out issue wit…"
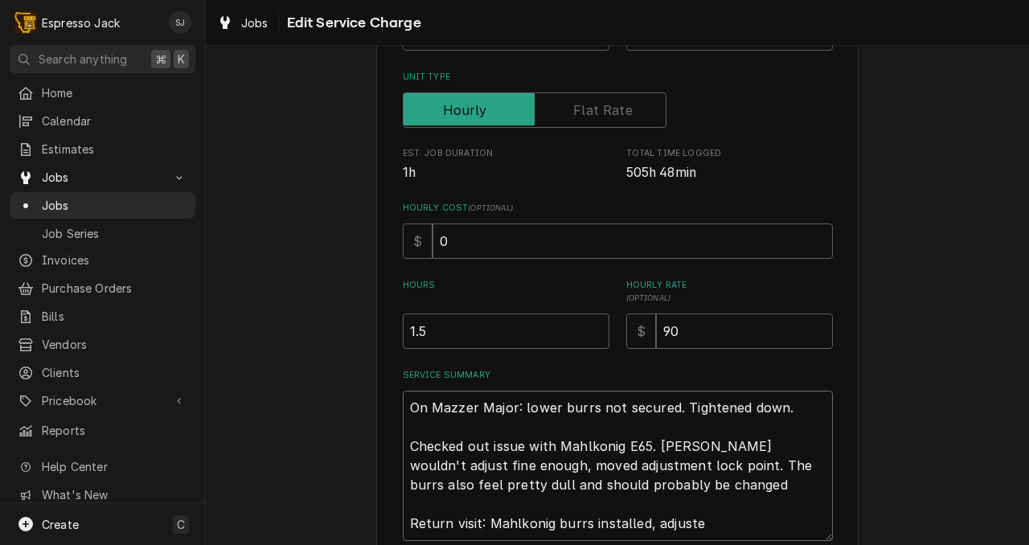
type textarea "x"
type textarea "On Mazzer Major: lower burrs not secured. Tightened down. Checked out issue wit…"
type textarea "x"
type textarea "On Mazzer Major: lower burrs not secured. Tightened down. Checked out issue wit…"
type textarea "x"
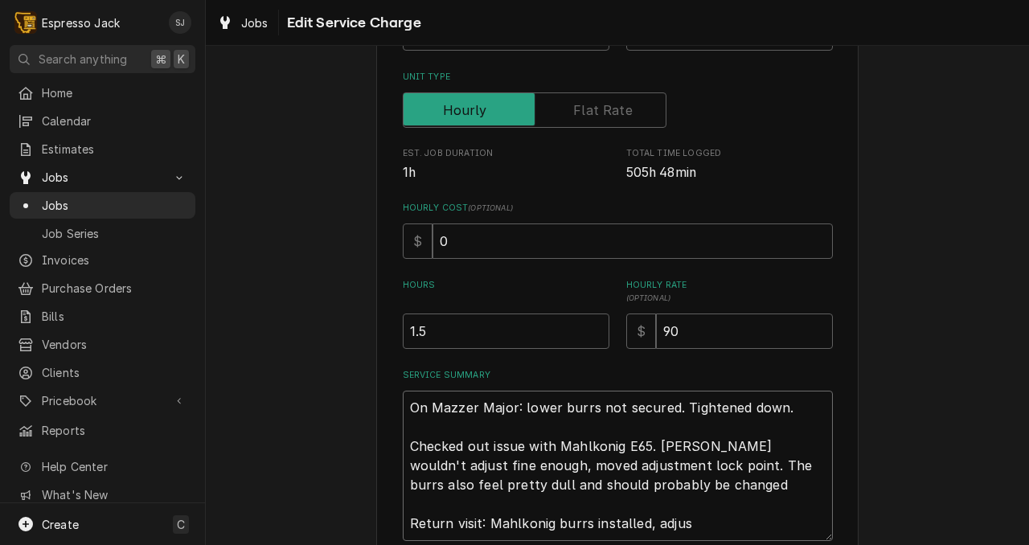
type textarea "On Mazzer Major: lower burrs not secured. Tightened down. Checked out issue wit…"
type textarea "x"
type textarea "On Mazzer Major: lower burrs not secured. Tightened down. Checked out issue wit…"
type textarea "x"
type textarea "On Mazzer Major: lower burrs not secured. Tightened down. Checked out issue wit…"
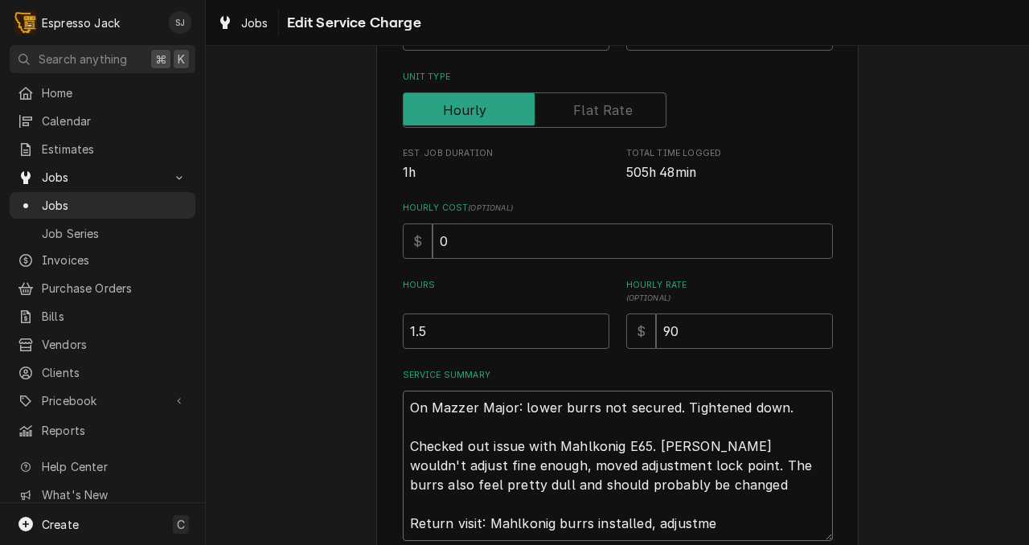
type textarea "x"
type textarea "On Mazzer Major: lower burrs not secured. Tightened down. Checked out issue wit…"
type textarea "x"
type textarea "On Mazzer Major: lower burrs not secured. Tightened down. Checked out issue wit…"
type textarea "x"
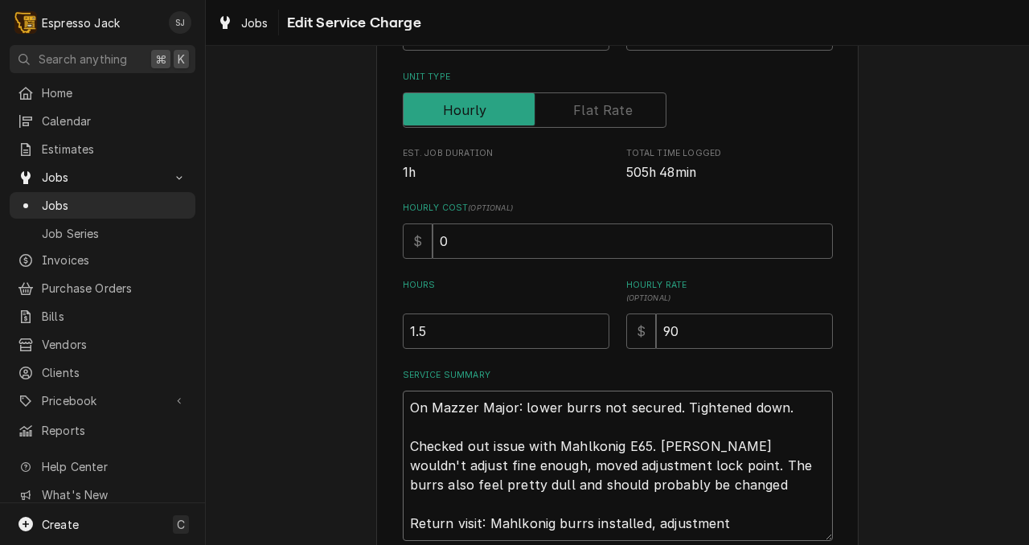
type textarea "On Mazzer Major: lower burrs not secured. Tightened down. Checked out issue wit…"
type textarea "x"
type textarea "On Mazzer Major: lower burrs not secured. Tightened down. Checked out issue wit…"
type textarea "x"
type textarea "On Mazzer Major: lower burrs not secured. Tightened down. Checked out issue wit…"
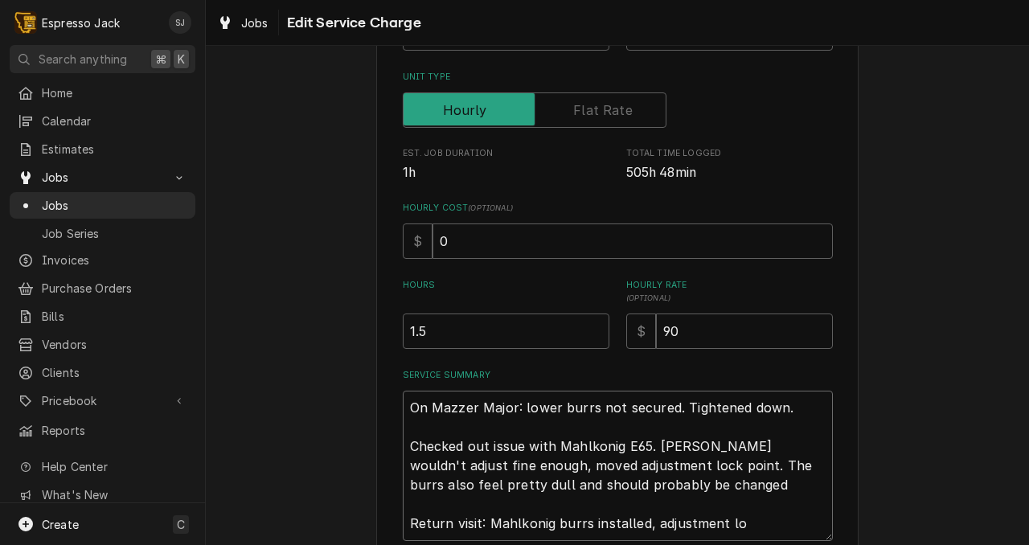
type textarea "x"
type textarea "On Mazzer Major: lower burrs not secured. Tightened down. Checked out issue wit…"
type textarea "x"
type textarea "On Mazzer Major: lower burrs not secured. Tightened down. Checked out issue wit…"
type textarea "x"
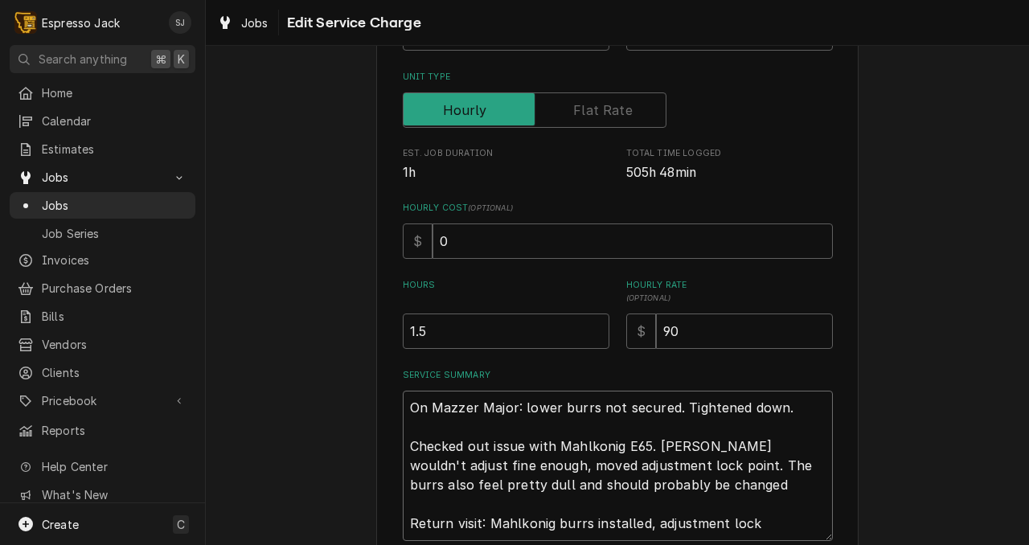
type textarea "On Mazzer Major: lower burrs not secured. Tightened down. Checked out issue wit…"
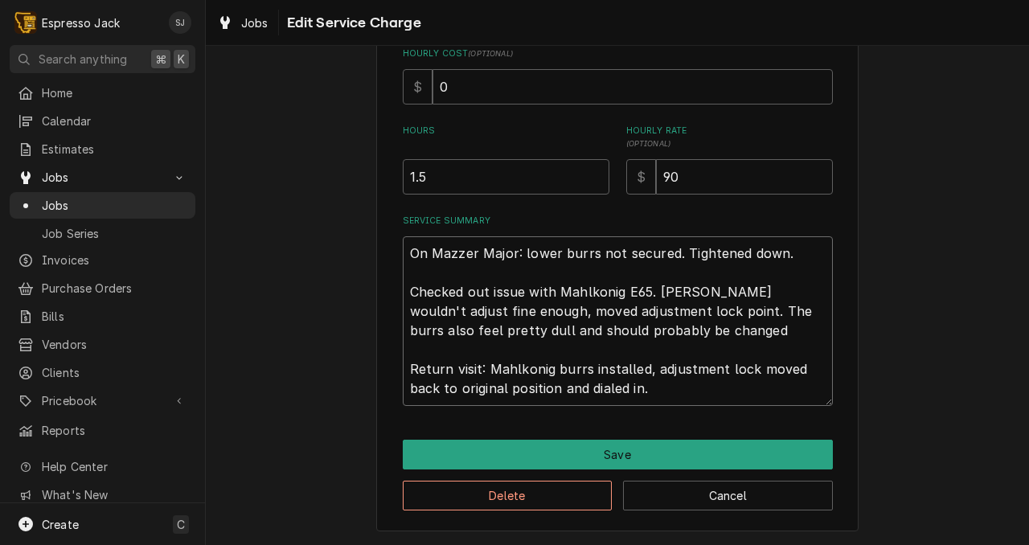
scroll to position [399, 0]
click at [416, 176] on input "1.5" at bounding box center [506, 176] width 207 height 35
click at [507, 219] on label "Service Summary" at bounding box center [618, 221] width 430 height 13
click at [507, 236] on textarea "On Mazzer Major: lower burrs not secured. Tightened down. Checked out issue wit…" at bounding box center [618, 321] width 430 height 170
click at [612, 331] on textarea "On Mazzer Major: lower burrs not secured. Tightened down. Checked out issue wit…" at bounding box center [618, 321] width 430 height 170
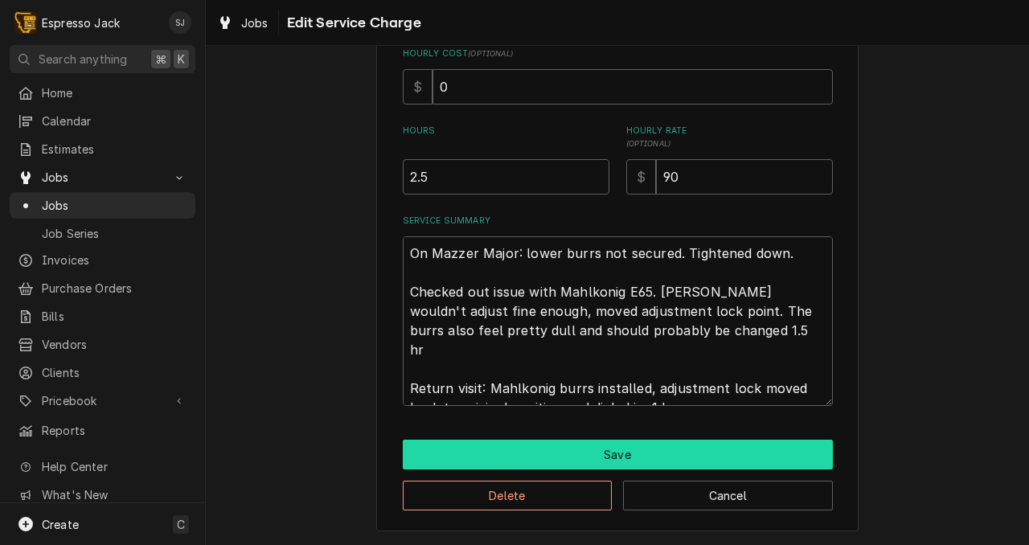
click at [619, 446] on button "Save" at bounding box center [618, 455] width 430 height 30
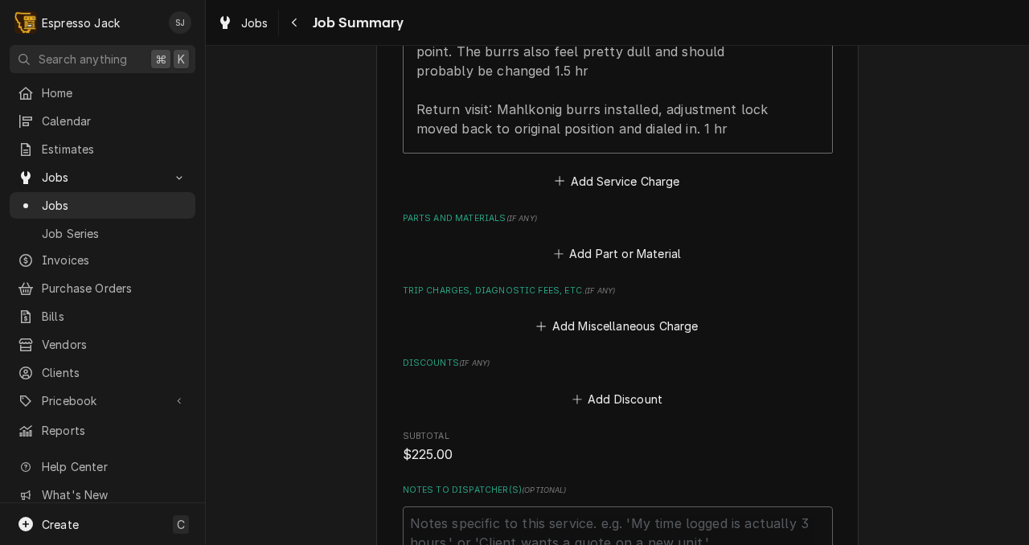
scroll to position [697, 0]
click at [613, 244] on button "Add Part or Material" at bounding box center [617, 255] width 133 height 23
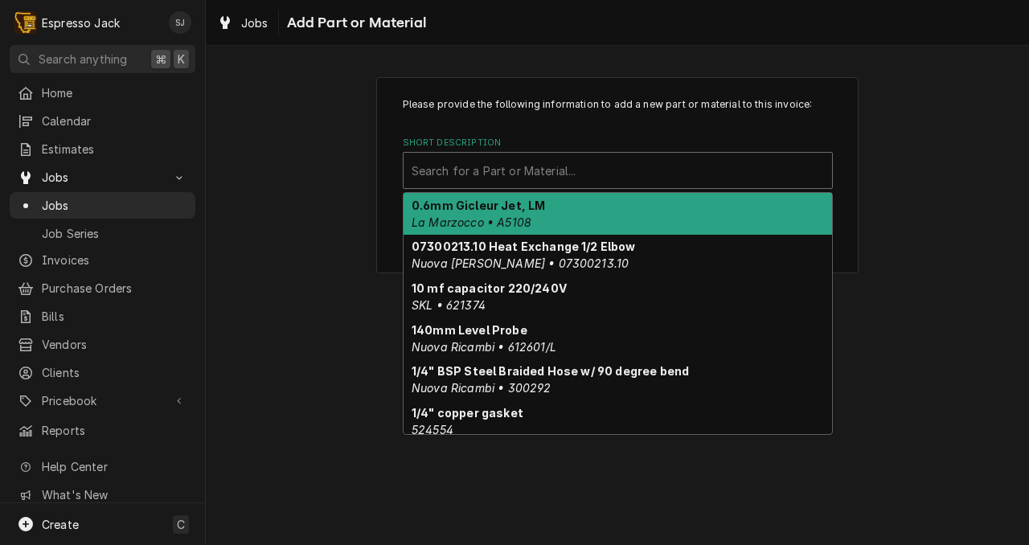
click at [454, 171] on div "Short Description" at bounding box center [618, 170] width 413 height 29
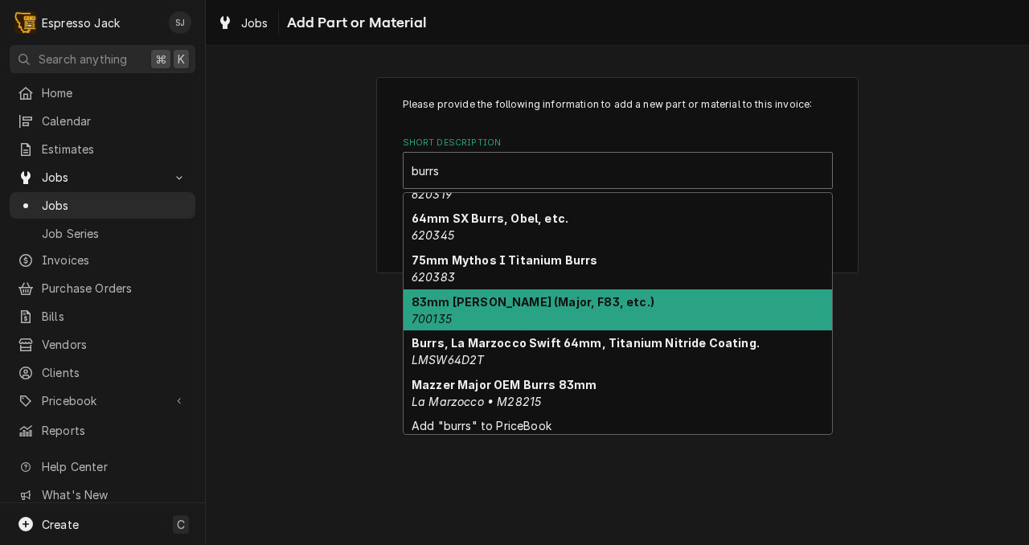
scroll to position [32, 0]
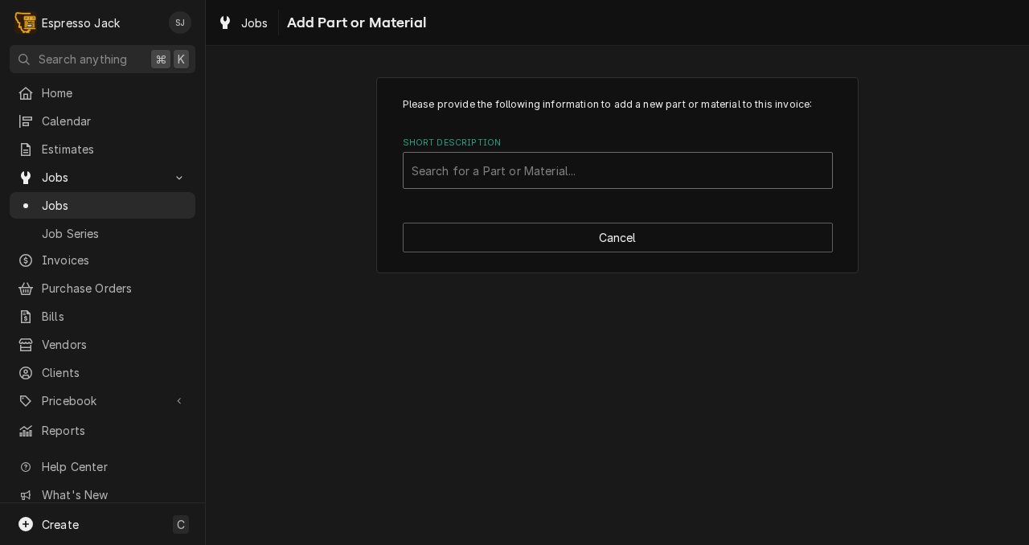
click at [462, 175] on div "Short Description" at bounding box center [618, 170] width 413 height 29
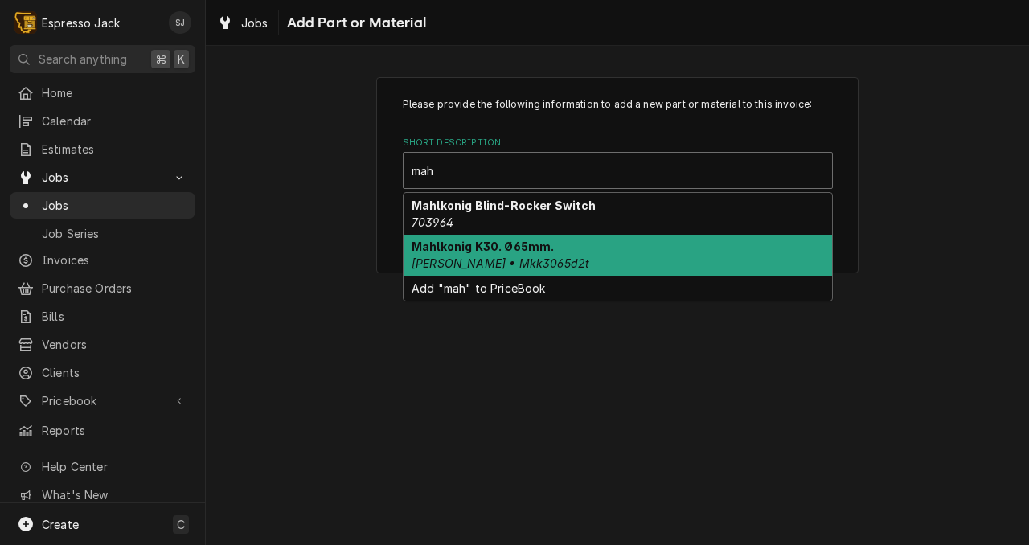
click at [478, 269] on em "Boyt • Mkk3065d2t" at bounding box center [501, 264] width 178 height 14
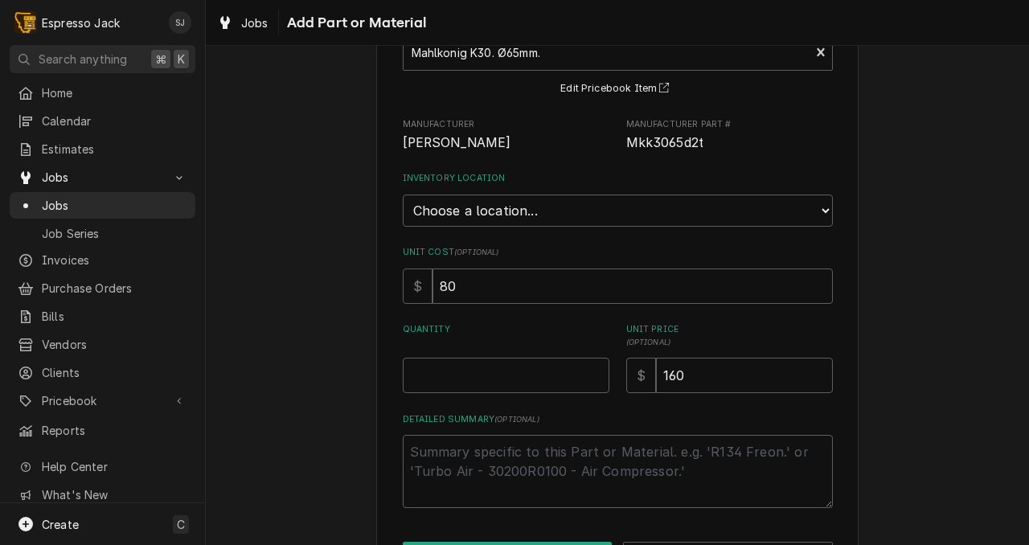
scroll to position [119, 0]
click at [430, 371] on input "Quantity" at bounding box center [506, 374] width 207 height 35
click at [474, 204] on select "Choose a location... General Inventory" at bounding box center [618, 210] width 430 height 32
click at [403, 194] on select "Choose a location... General Inventory" at bounding box center [618, 210] width 430 height 32
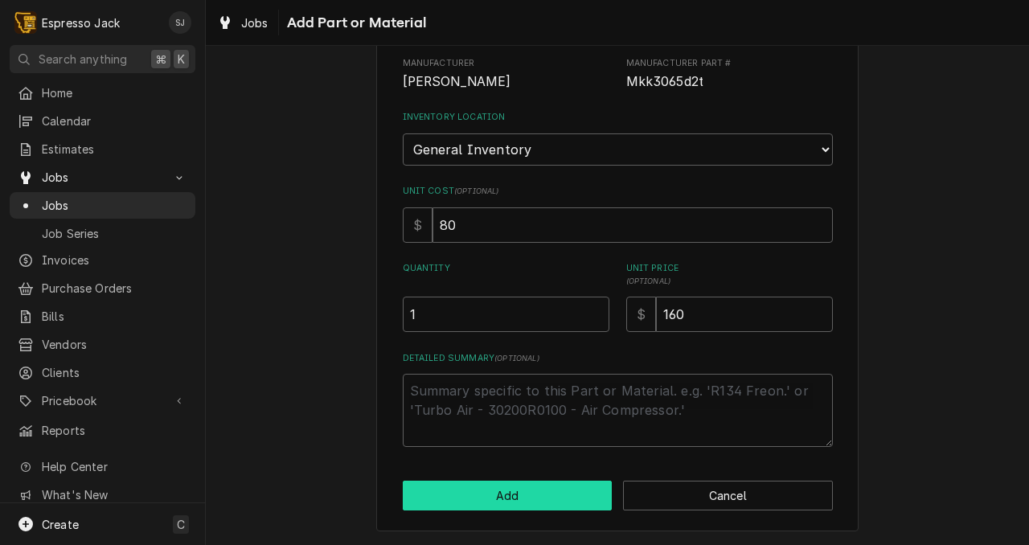
click at [475, 503] on button "Add" at bounding box center [508, 496] width 210 height 30
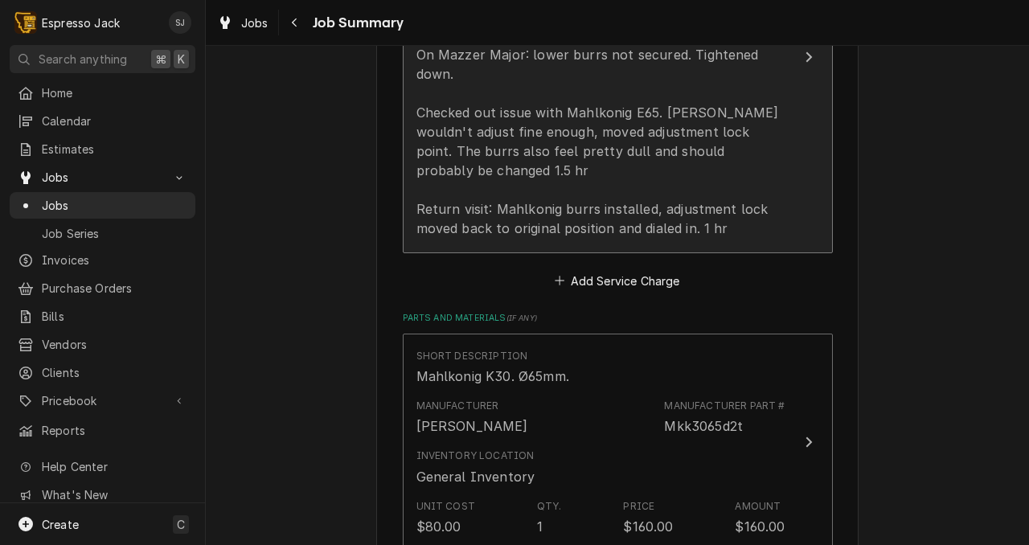
click at [724, 166] on div "On Mazzer Major: lower burrs not secured. Tightened down. Checked out issue wit…" at bounding box center [601, 141] width 369 height 193
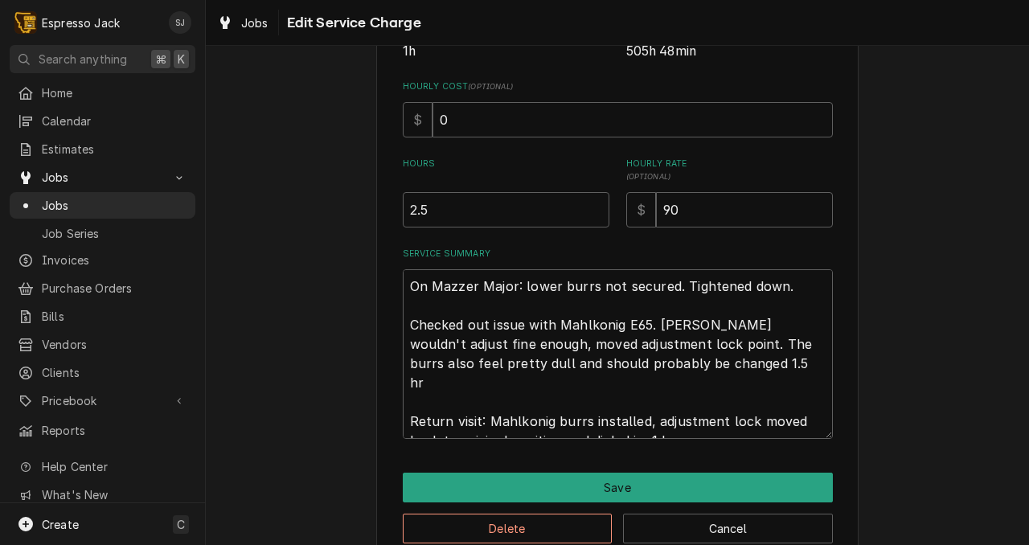
scroll to position [372, 0]
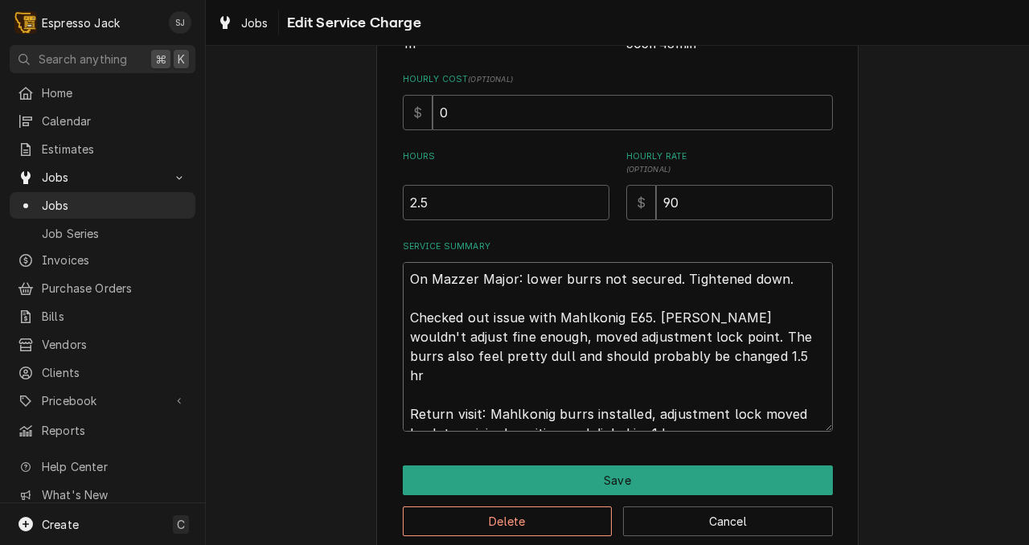
click at [586, 422] on textarea "On Mazzer Major: lower burrs not secured. Tightened down. Checked out issue wit…" at bounding box center [618, 347] width 430 height 170
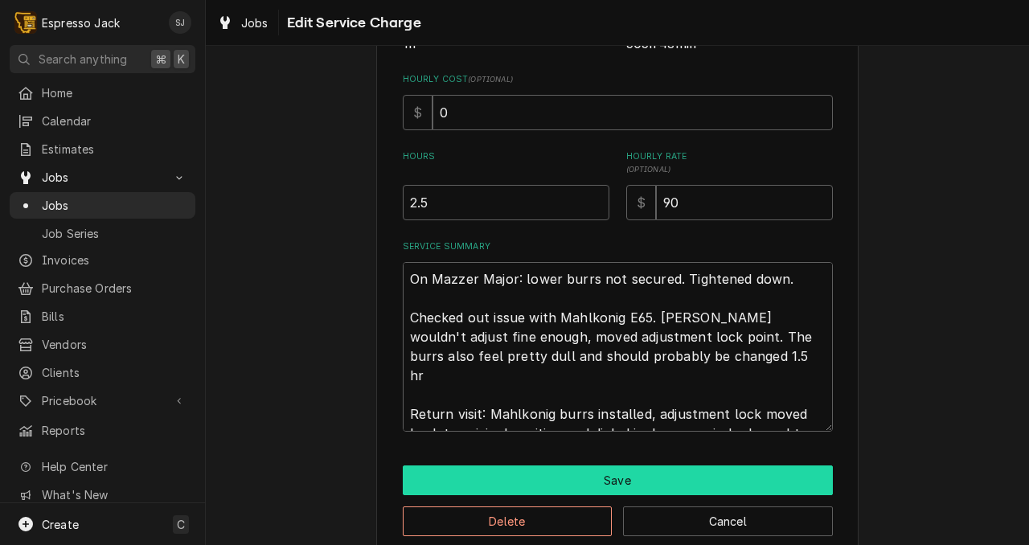
click at [569, 485] on button "Save" at bounding box center [618, 481] width 430 height 30
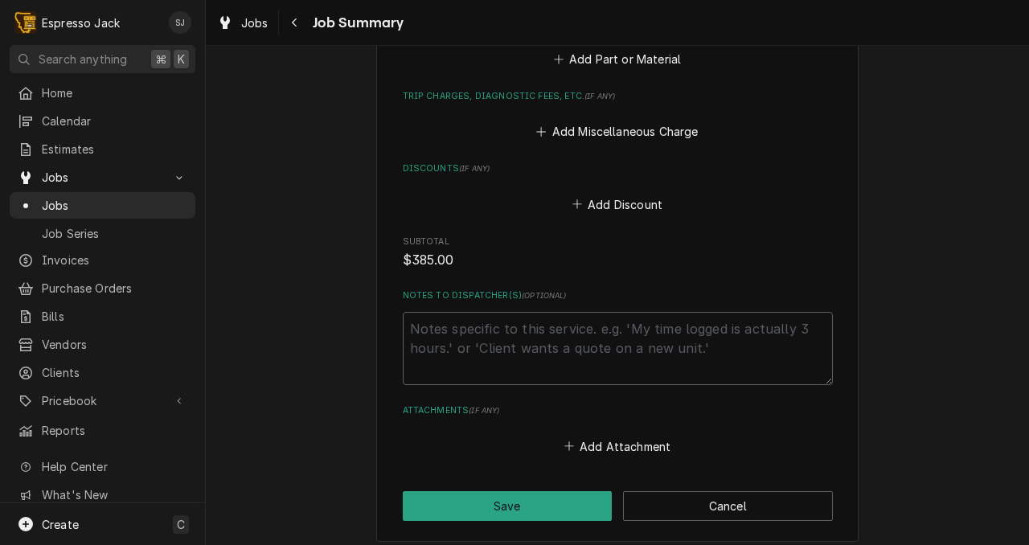
scroll to position [1188, 0]
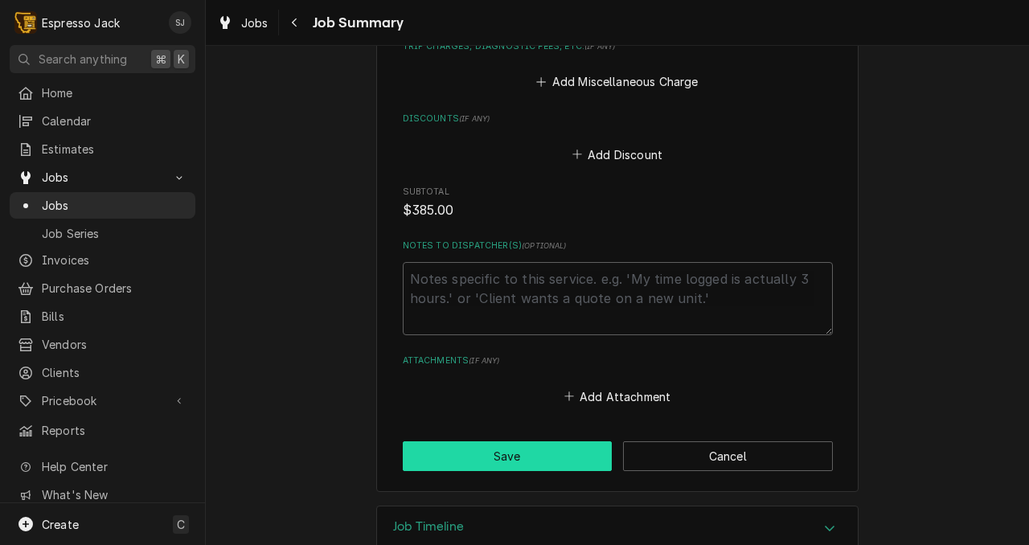
click at [519, 441] on button "Save" at bounding box center [508, 456] width 210 height 30
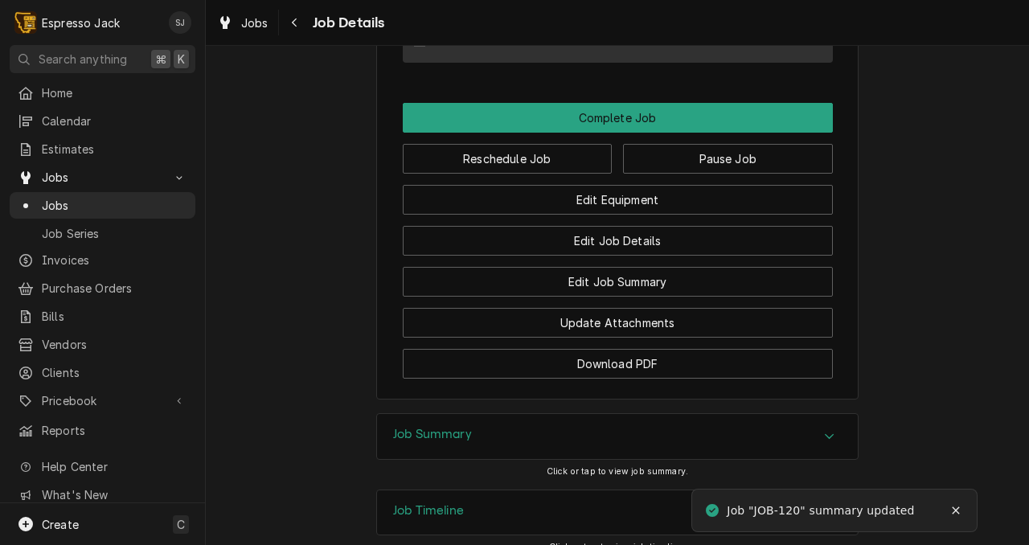
scroll to position [1175, 0]
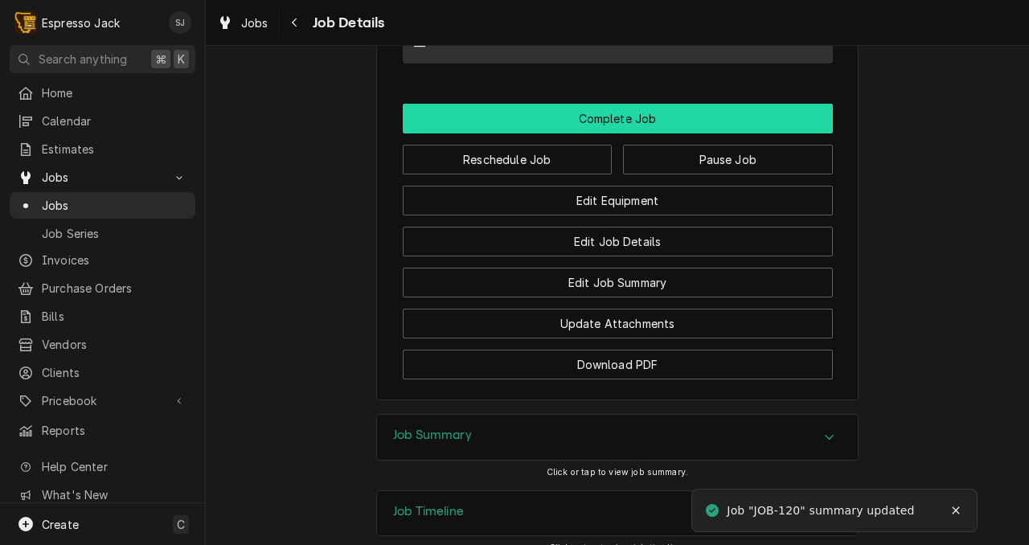
click at [624, 133] on button "Complete Job" at bounding box center [618, 119] width 430 height 30
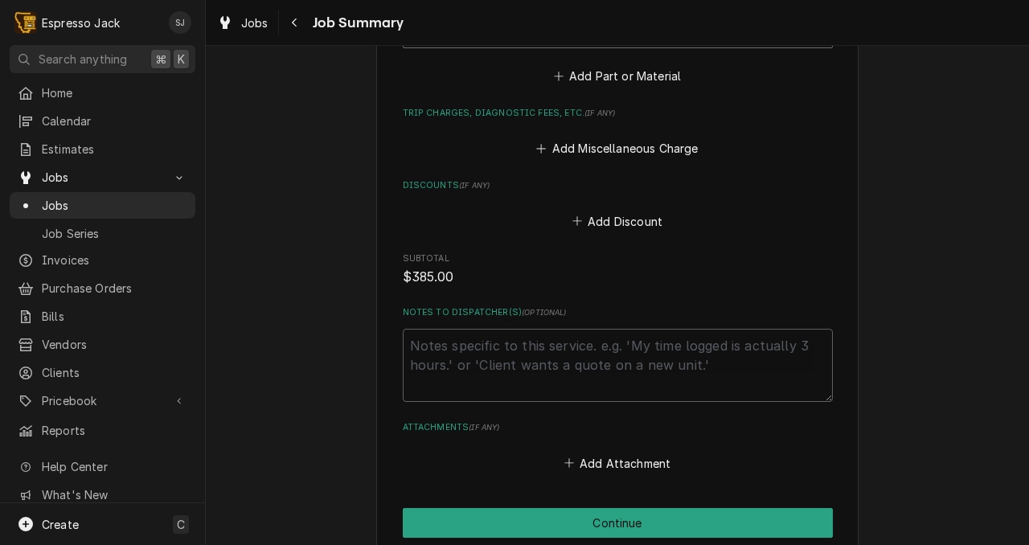
scroll to position [1188, 0]
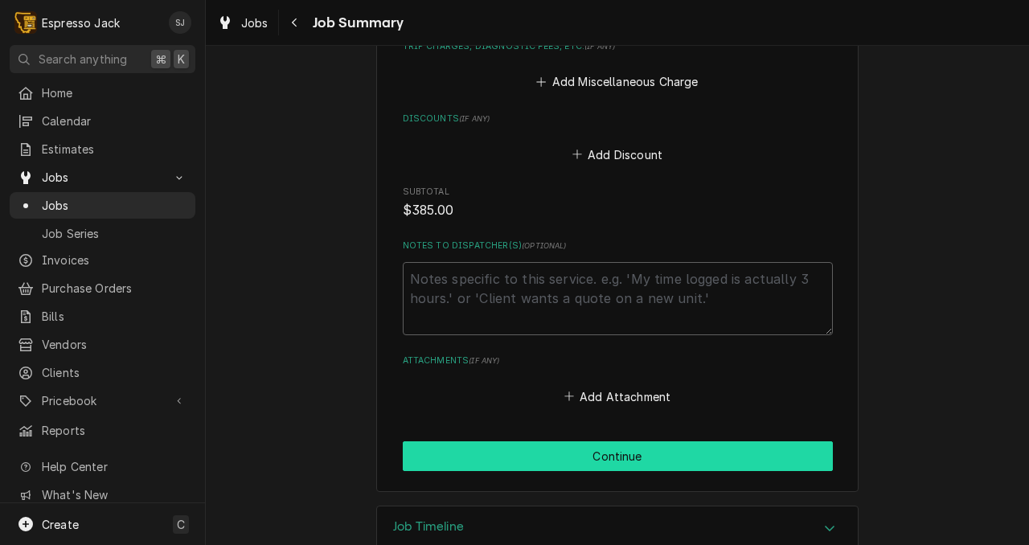
click at [544, 441] on button "Continue" at bounding box center [618, 456] width 430 height 30
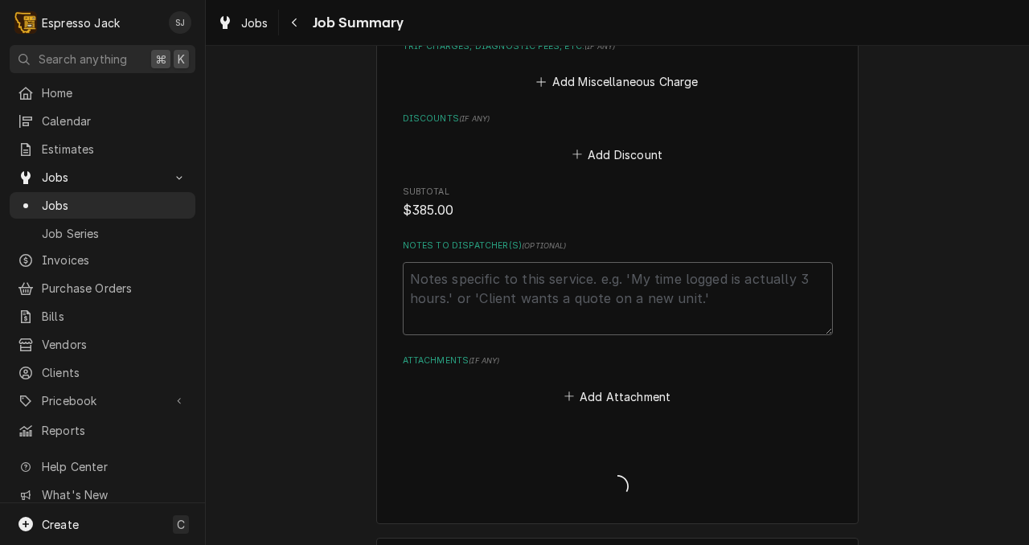
type textarea "x"
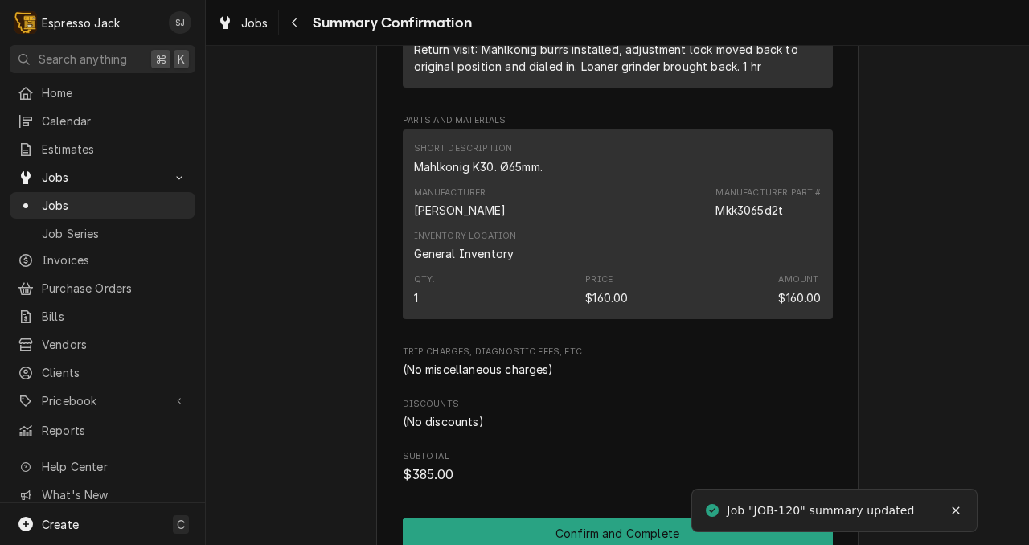
scroll to position [815, 0]
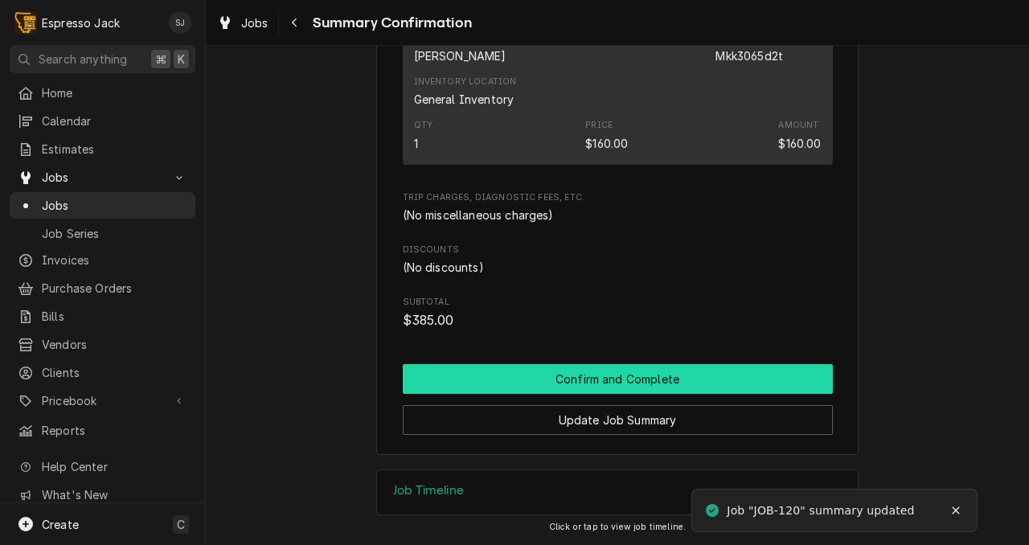
click at [510, 379] on button "Confirm and Complete" at bounding box center [618, 379] width 430 height 30
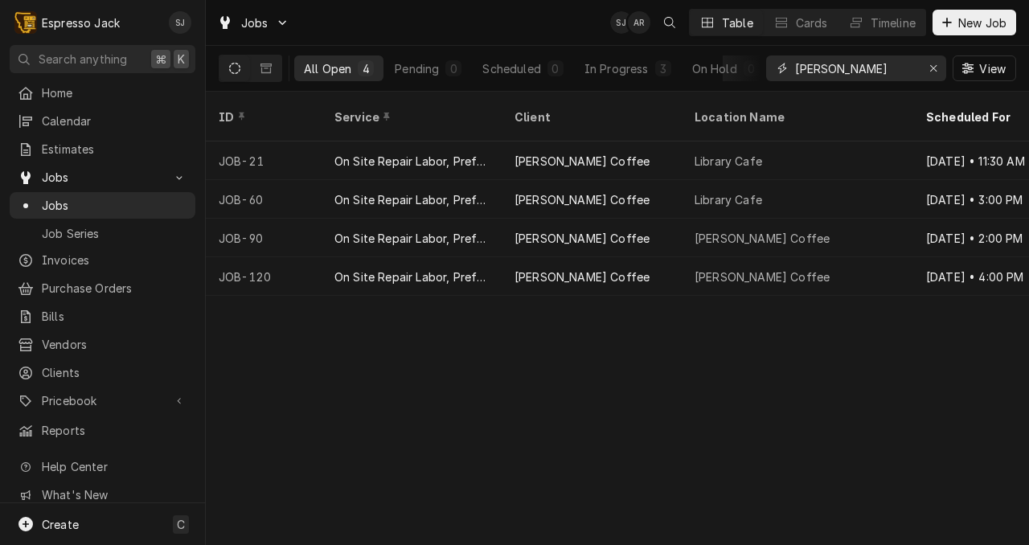
click at [803, 68] on input "clyde" at bounding box center [855, 68] width 121 height 26
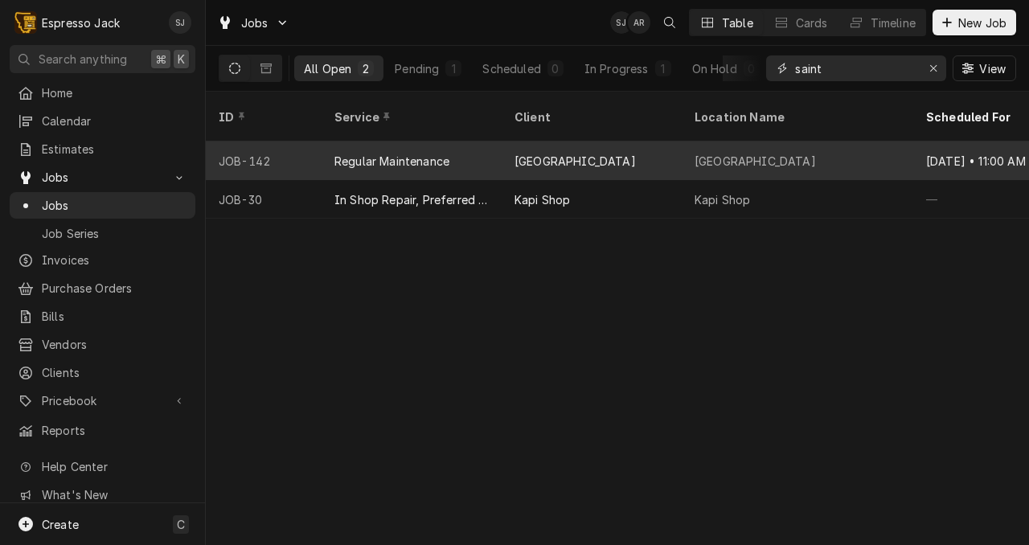
type input "saint"
click at [417, 153] on div "Regular Maintenance" at bounding box center [392, 161] width 115 height 17
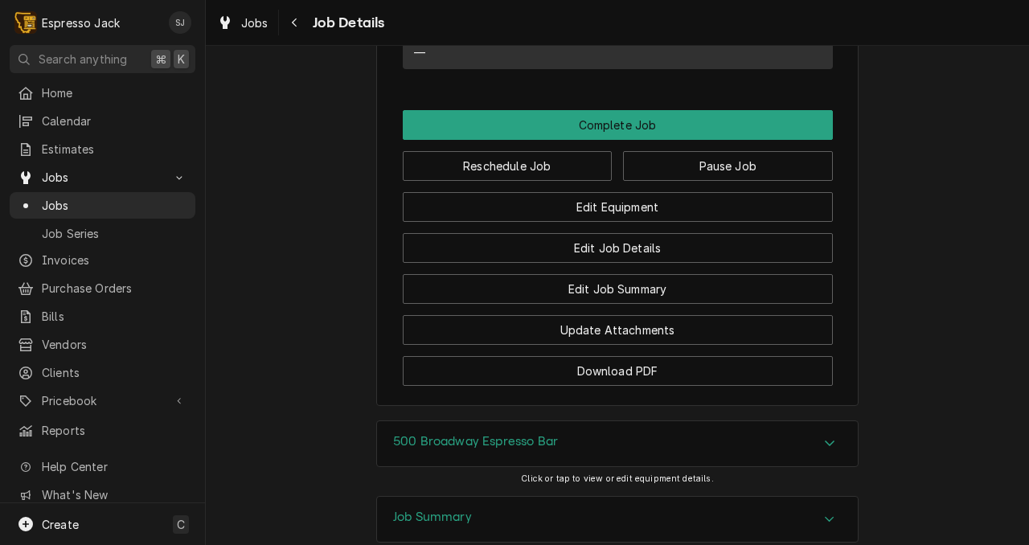
scroll to position [1081, 0]
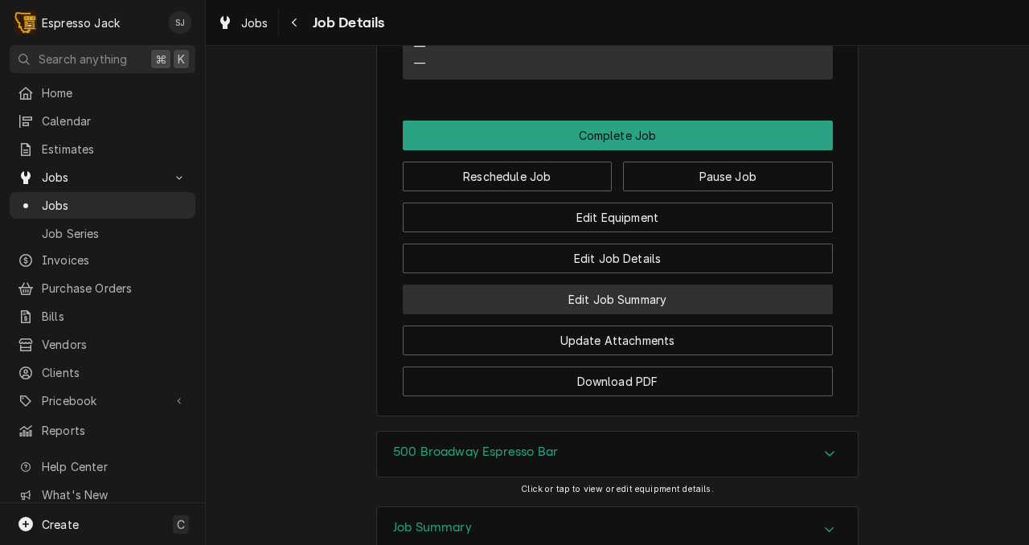
click at [643, 285] on button "Edit Job Summary" at bounding box center [618, 300] width 430 height 30
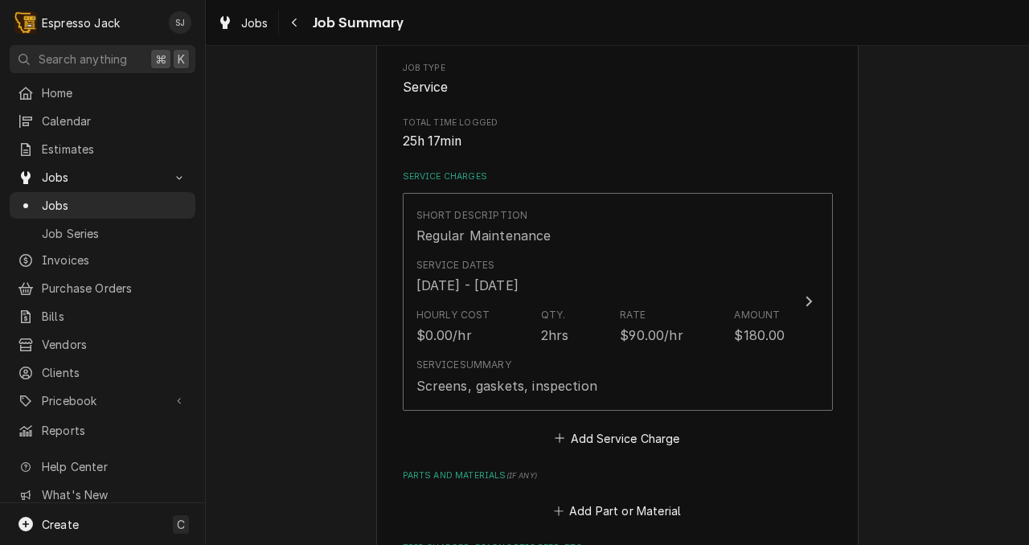
scroll to position [261, 0]
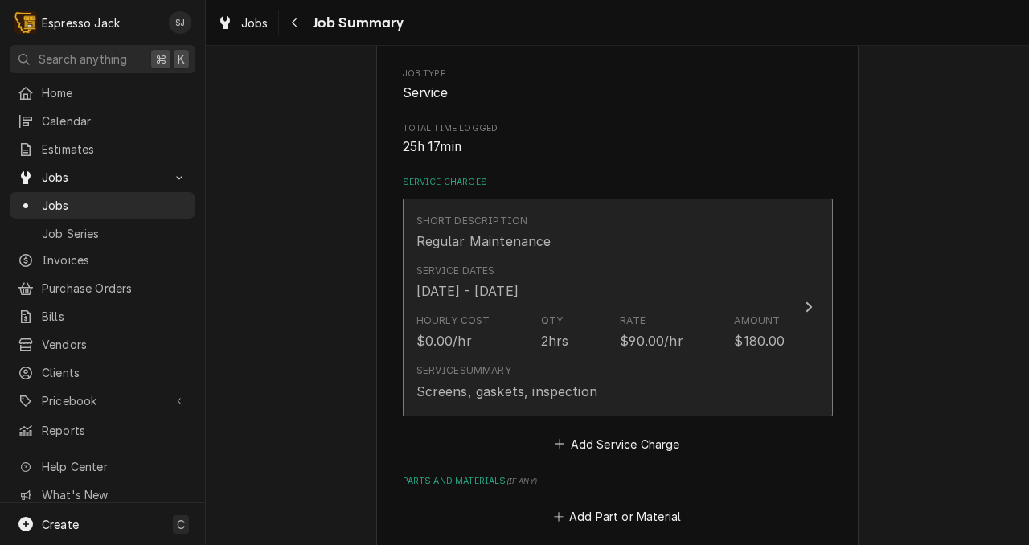
click at [803, 296] on button "Short Description Regular Maintenance Service Dates Sep 16, 2025 - Sep 17, 2025…" at bounding box center [618, 308] width 430 height 218
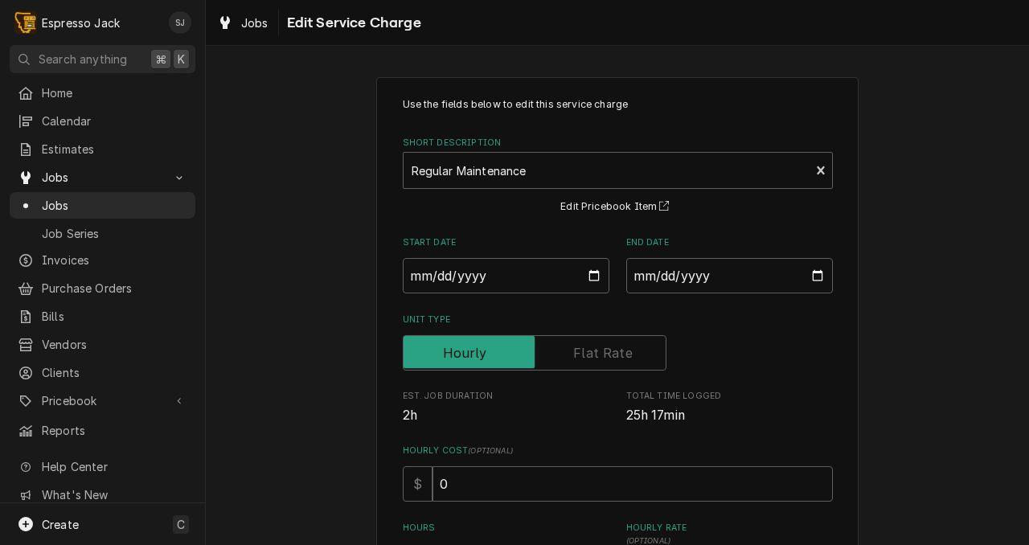
scroll to position [6, 0]
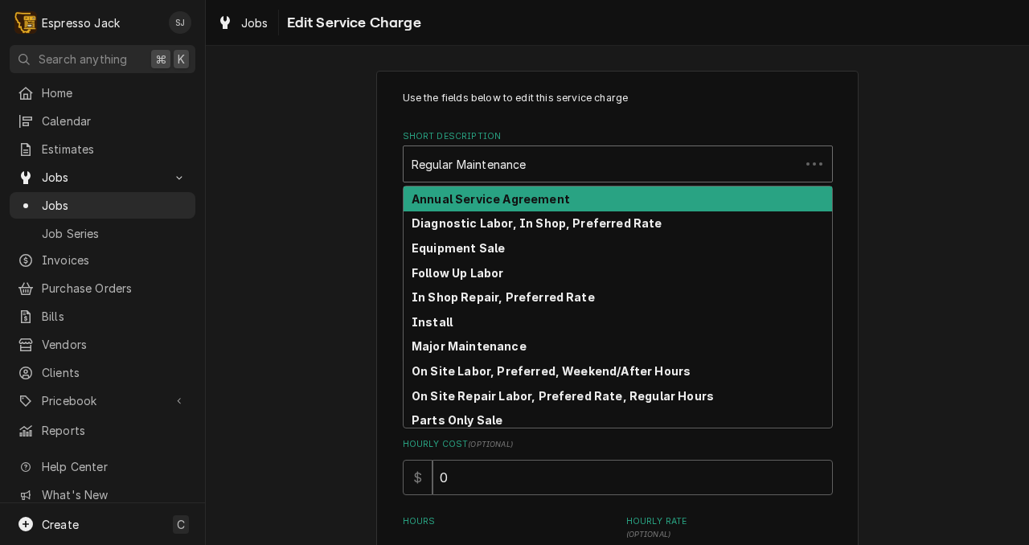
click at [663, 162] on div "Short Description" at bounding box center [602, 164] width 380 height 29
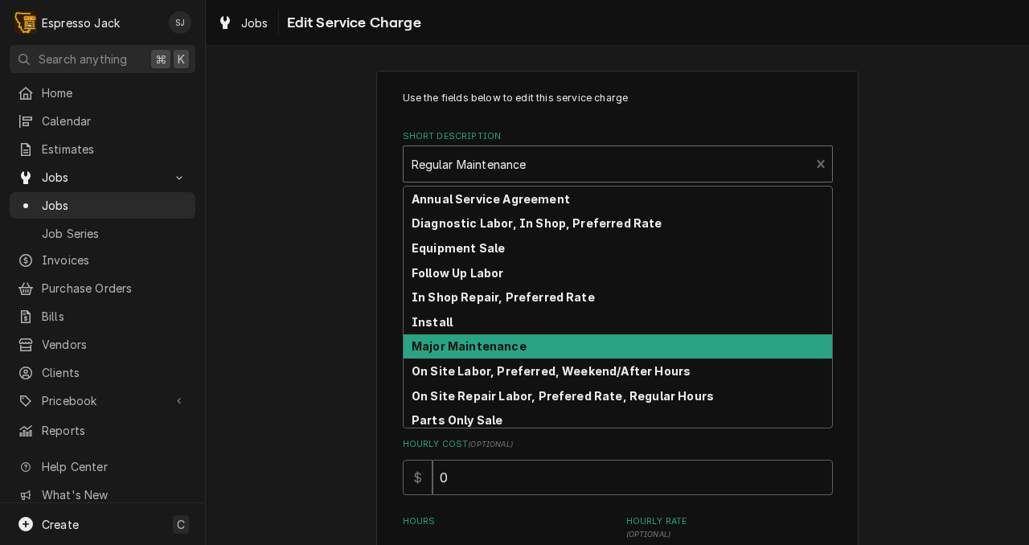
click at [460, 349] on strong "Major Maintenance" at bounding box center [469, 346] width 115 height 14
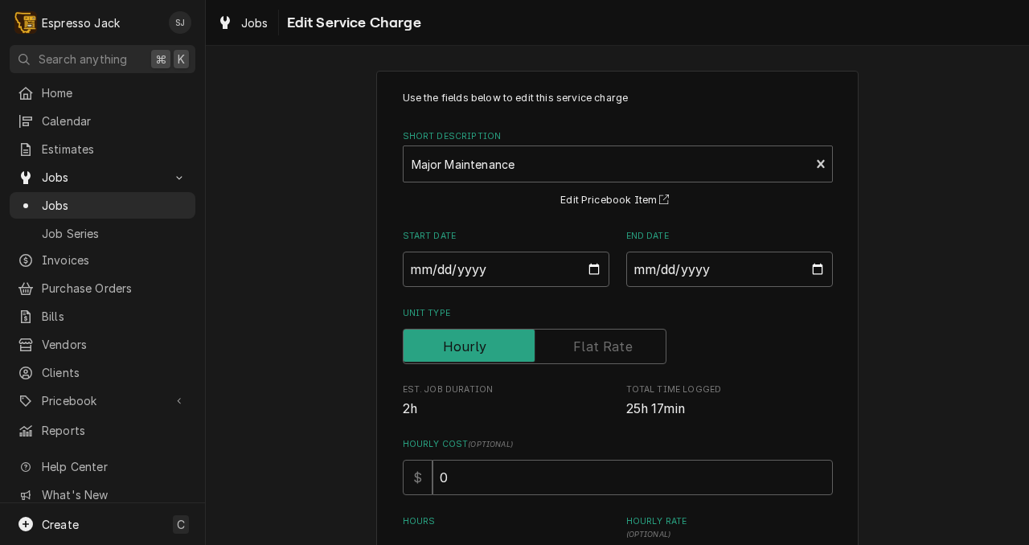
click at [786, 342] on div "Unit Type" at bounding box center [618, 346] width 430 height 35
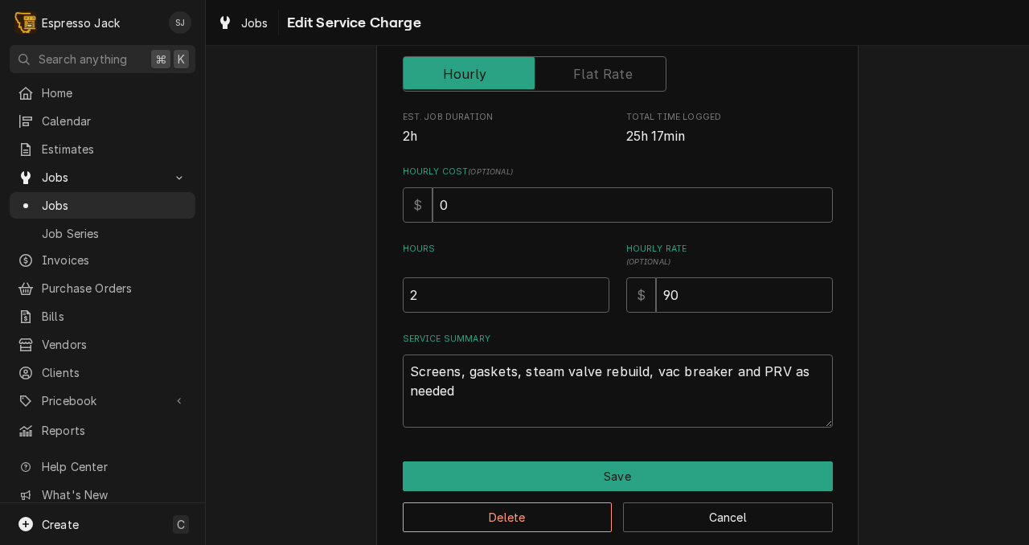
scroll to position [303, 0]
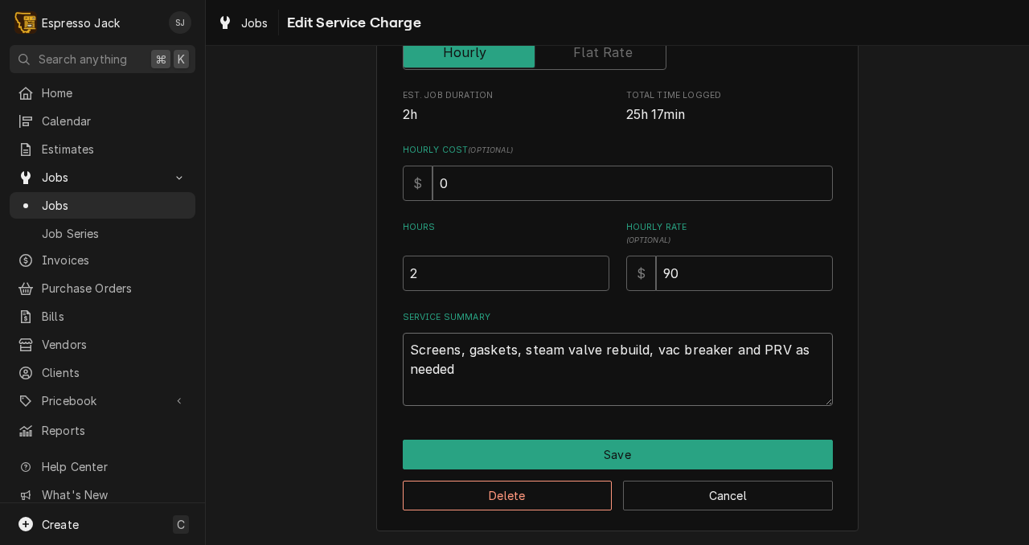
click at [458, 372] on textarea "Screens, gaskets, steam valve rebuild, vac breaker and PRV as needed" at bounding box center [618, 369] width 430 height 73
type textarea "x"
type textarea "Screens, gaskets, steam valve rebuild, vac breaker and PRV as needed."
type textarea "x"
type textarea "Screens, gaskets, steam valve rebuild, vac breaker and PRV as needed."
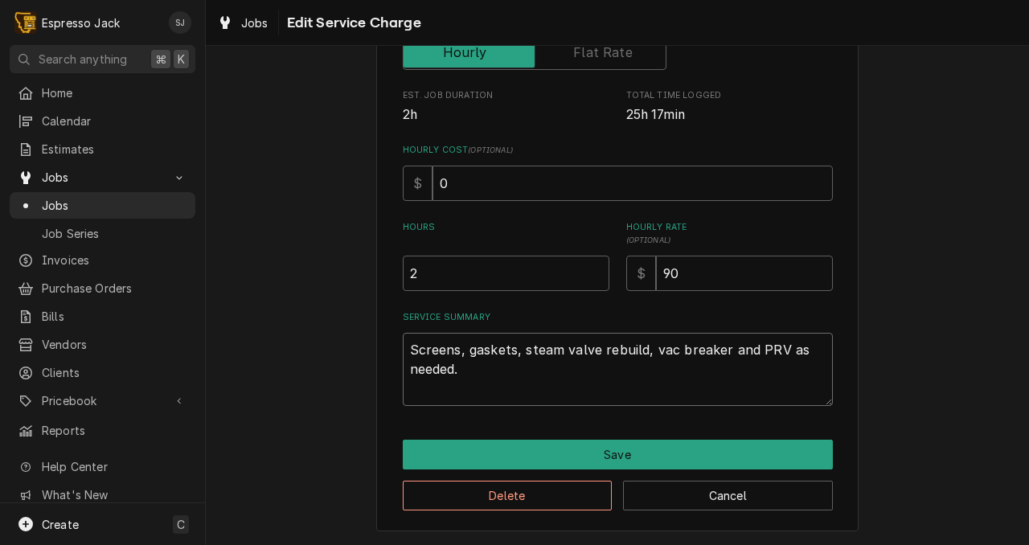
type textarea "x"
type textarea "Screens, gaskets, steam valve rebuild, vac breaker and PRV as needed."
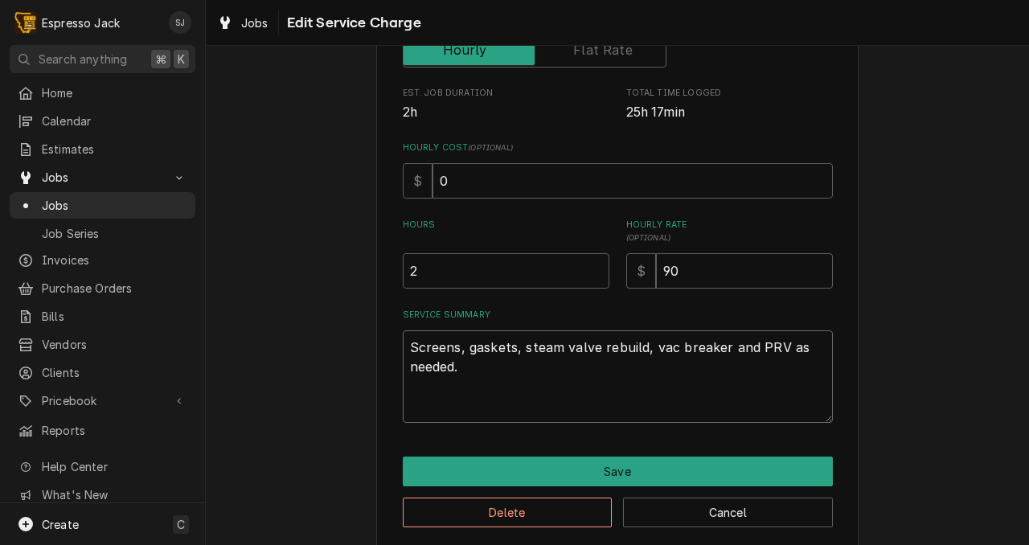
type textarea "x"
type textarea "Screens, gaskets, steam valve rebuild, vac breaker and PRV as needed. P"
type textarea "x"
type textarea "Screens, gaskets, steam valve rebuild, vac breaker and PRV as needed. PR"
type textarea "x"
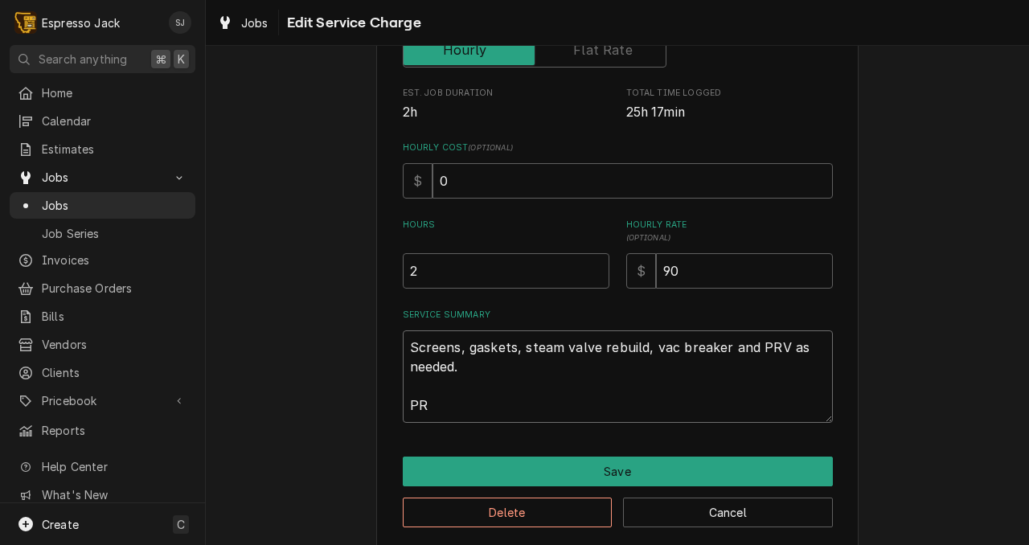
type textarea "Screens, gaskets, steam valve rebuild, vac breaker and PRV as needed. PRV"
type textarea "x"
type textarea "Screens, gaskets, steam valve rebuild, vac breaker and PRV as needed. PRV"
type textarea "x"
type textarea "Screens, gaskets, steam valve rebuild, vac breaker and PRV as needed. PRV n"
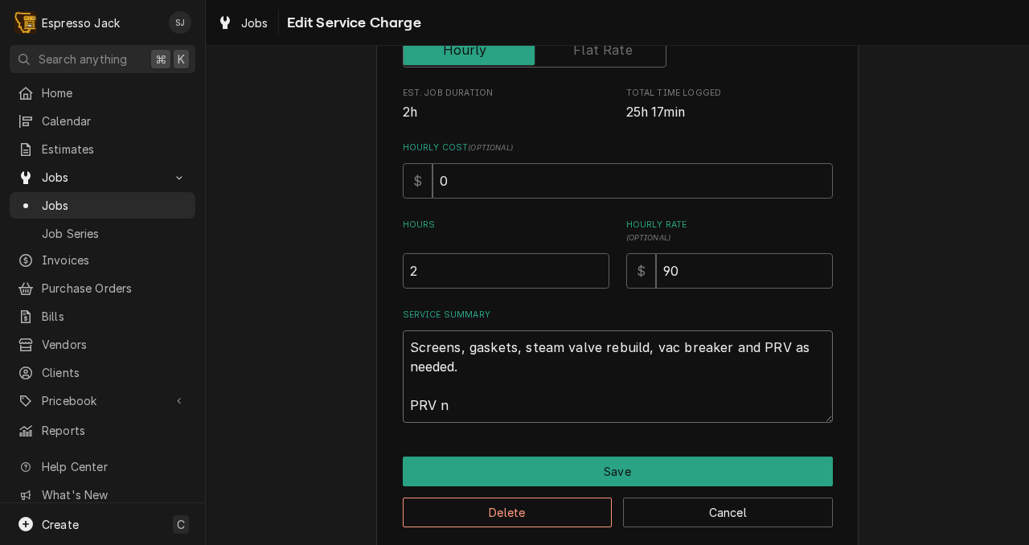
type textarea "x"
type textarea "Screens, gaskets, steam valve rebuild, vac breaker and PRV as needed. PRV no"
type textarea "x"
type textarea "Screens, gaskets, steam valve rebuild, vac breaker and PRV as needed. PRV not"
type textarea "x"
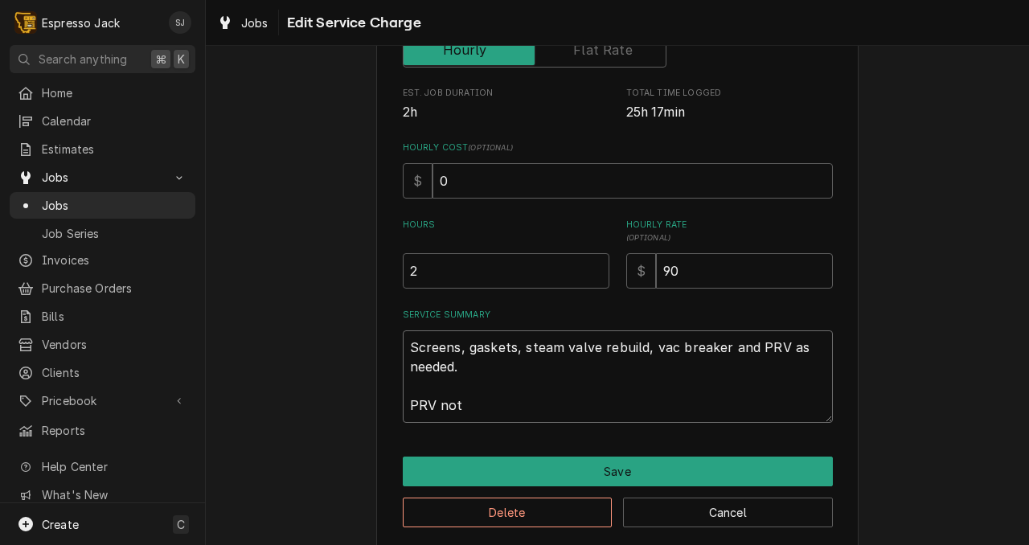
type textarea "Screens, gaskets, steam valve rebuild, vac breaker and PRV as needed. PRV not"
type textarea "x"
type textarea "Screens, gaskets, steam valve rebuild, vac breaker and PRV as needed. PRV not c"
type textarea "x"
type textarea "Screens, gaskets, steam valve rebuild, vac breaker and PRV as needed. PRV not ch"
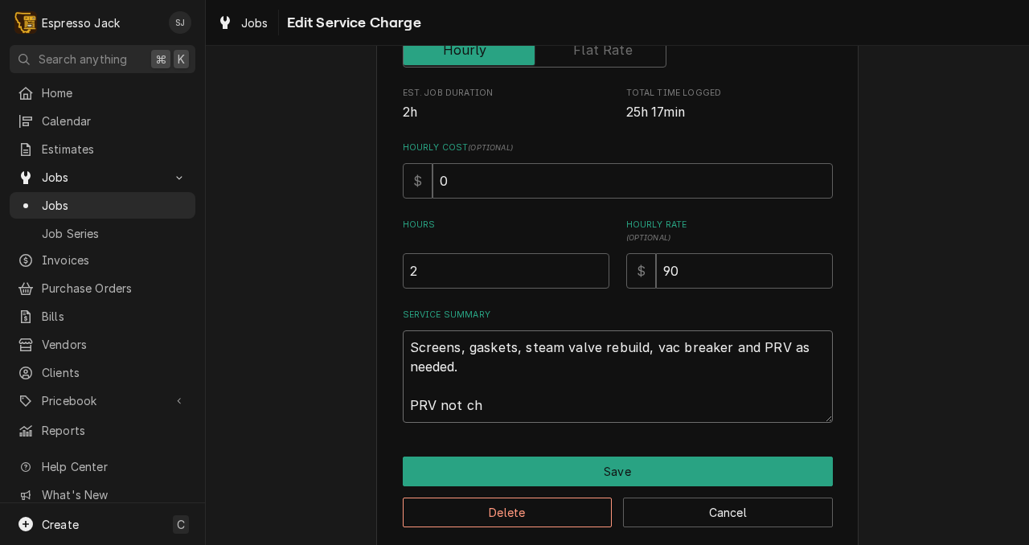
type textarea "x"
type textarea "Screens, gaskets, steam valve rebuild, vac breaker and PRV as needed. PRV not c…"
type textarea "x"
type textarea "Screens, gaskets, steam valve rebuild, vac breaker and PRV as needed. PRV not c…"
type textarea "x"
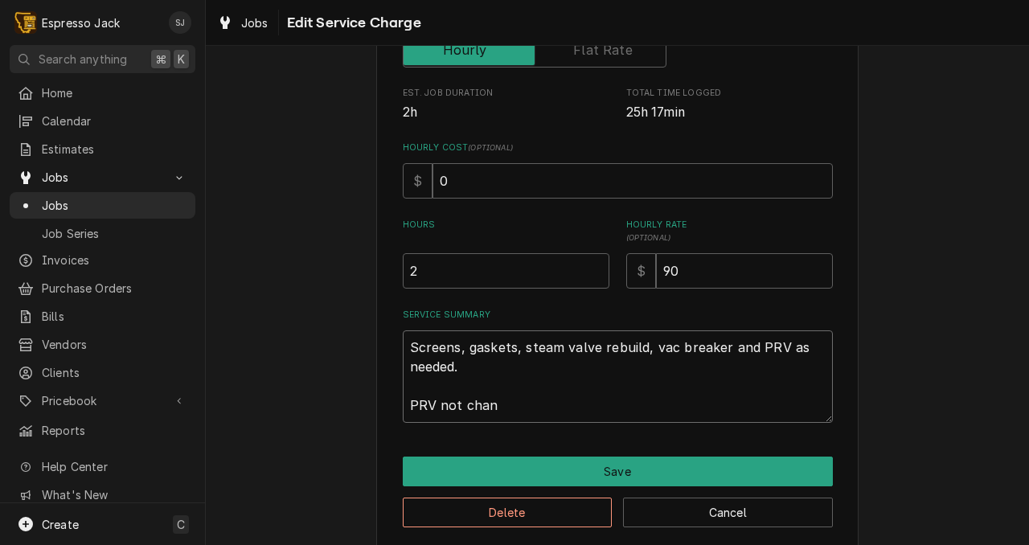
type textarea "Screens, gaskets, steam valve rebuild, vac breaker and PRV as needed. PRV not c…"
type textarea "x"
type textarea "Screens, gaskets, steam valve rebuild, vac breaker and PRV as needed. PRV not c…"
type textarea "x"
type textarea "Screens, gaskets, steam valve rebuild, vac breaker and PRV as needed. PRV not c…"
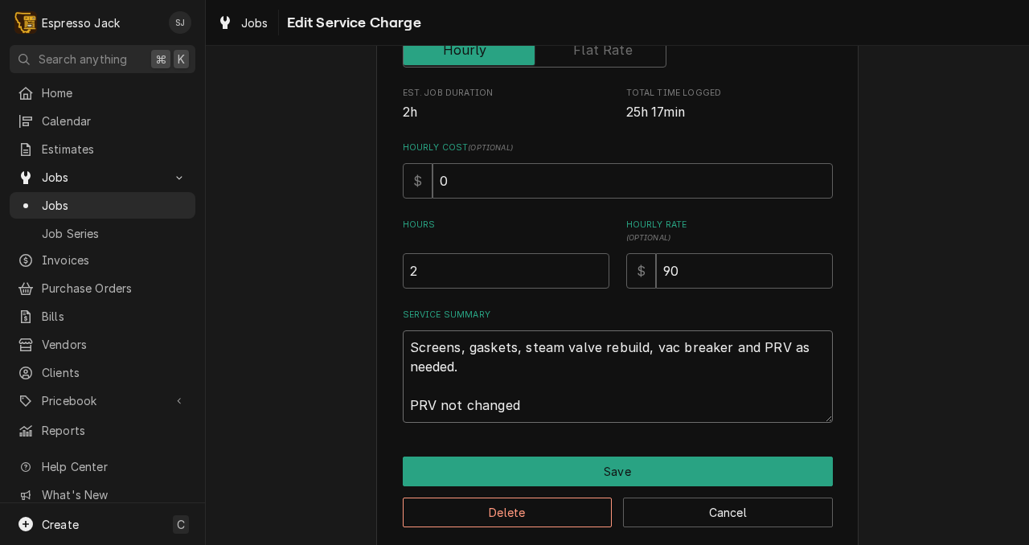
type textarea "x"
type textarea "Screens, gaskets, steam valve rebuild, vac breaker and PRV as needed. PRV not c…"
type textarea "x"
type textarea "Screens, gaskets, steam valve rebuild, vac breaker and PRV as needed. PRV not c…"
type textarea "x"
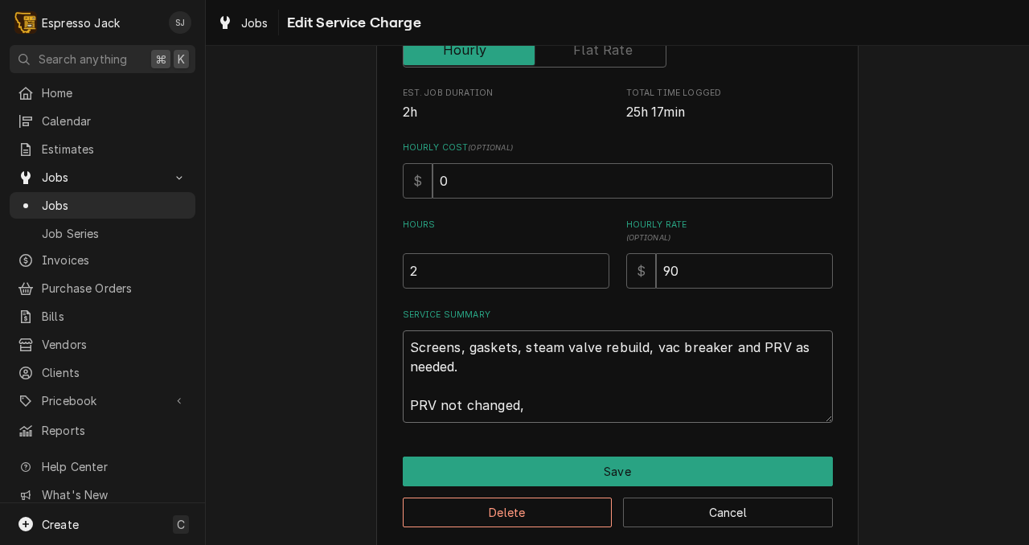
type textarea "Screens, gaskets, steam valve rebuild, vac breaker and PRV as needed. PRV not c…"
type textarea "x"
type textarea "Screens, gaskets, steam valve rebuild, vac breaker and PRV as needed. PRV not c…"
type textarea "x"
type textarea "Screens, gaskets, steam valve rebuild, vac breaker and PRV as needed. PRV not c…"
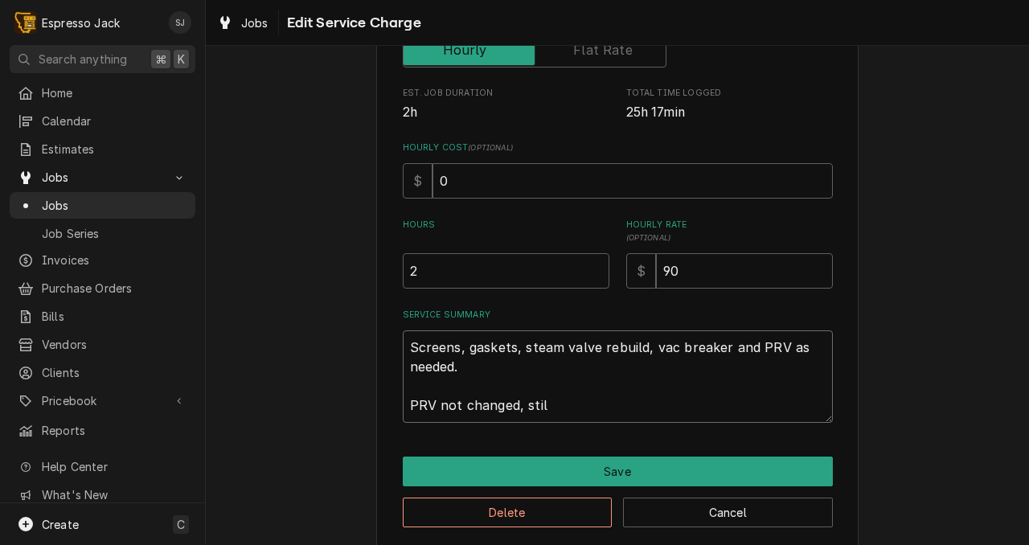
type textarea "x"
type textarea "Screens, gaskets, steam valve rebuild, vac breaker and PRV as needed. PRV not c…"
type textarea "x"
type textarea "Screens, gaskets, steam valve rebuild, vac breaker and PRV as needed. PRV not c…"
type textarea "x"
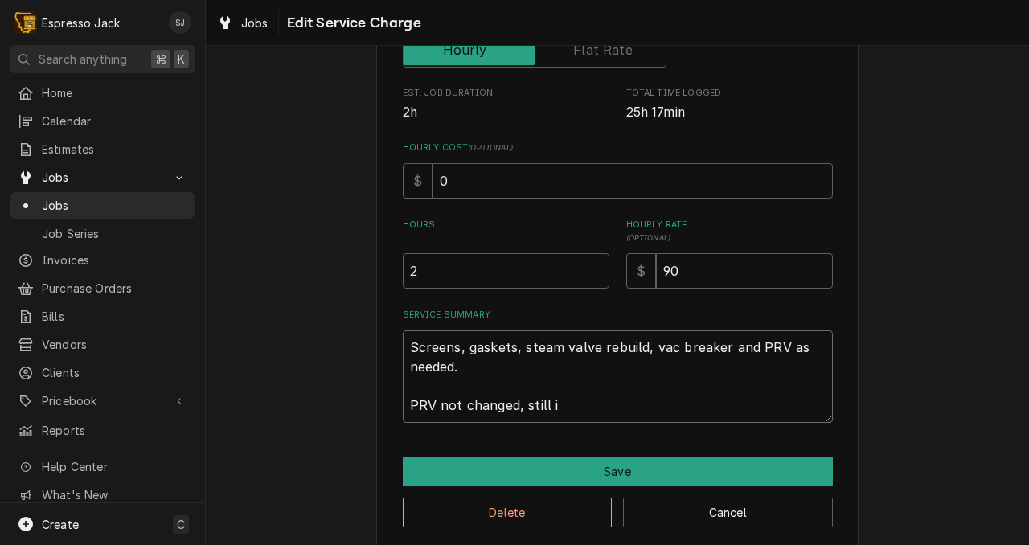
type textarea "Screens, gaskets, steam valve rebuild, vac breaker and PRV as needed. PRV not c…"
type textarea "x"
type textarea "Screens, gaskets, steam valve rebuild, vac breaker and PRV as needed. PRV not c…"
type textarea "x"
type textarea "Screens, gaskets, steam valve rebuild, vac breaker and PRV as needed. PRV not c…"
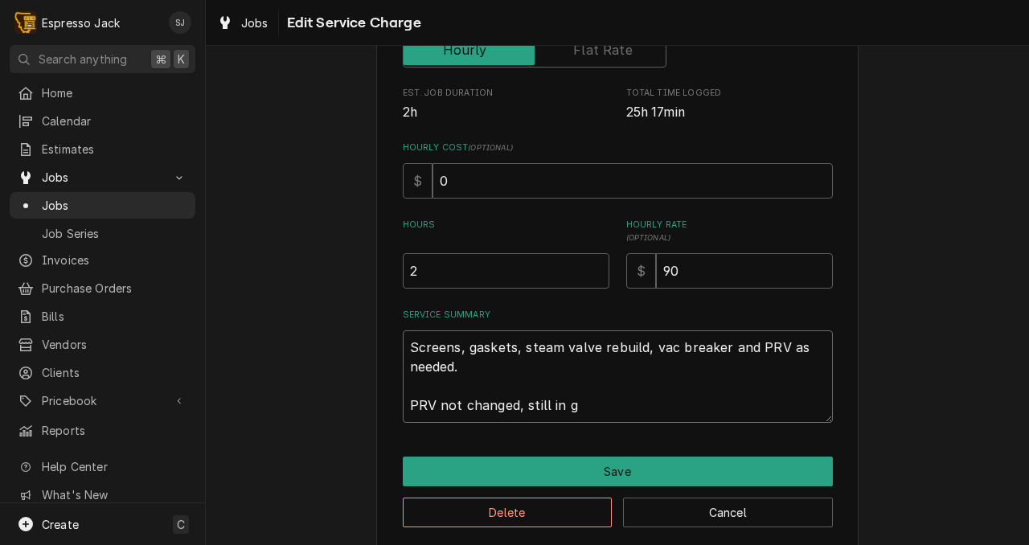
type textarea "x"
type textarea "Screens, gaskets, steam valve rebuild, vac breaker and PRV as needed. PRV not c…"
type textarea "x"
type textarea "Screens, gaskets, steam valve rebuild, vac breaker and PRV as needed. PRV not c…"
type textarea "x"
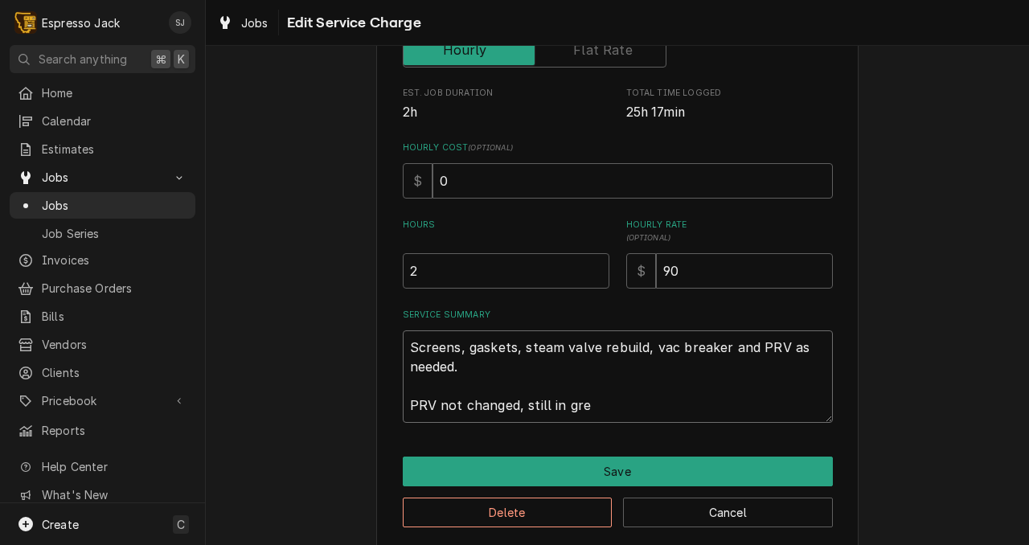
type textarea "Screens, gaskets, steam valve rebuild, vac breaker and PRV as needed. PRV not c…"
type textarea "x"
type textarea "Screens, gaskets, steam valve rebuild, vac breaker and PRV as needed. PRV not c…"
type textarea "x"
type textarea "Screens, gaskets, steam valve rebuild, vac breaker and PRV as needed. PRV not c…"
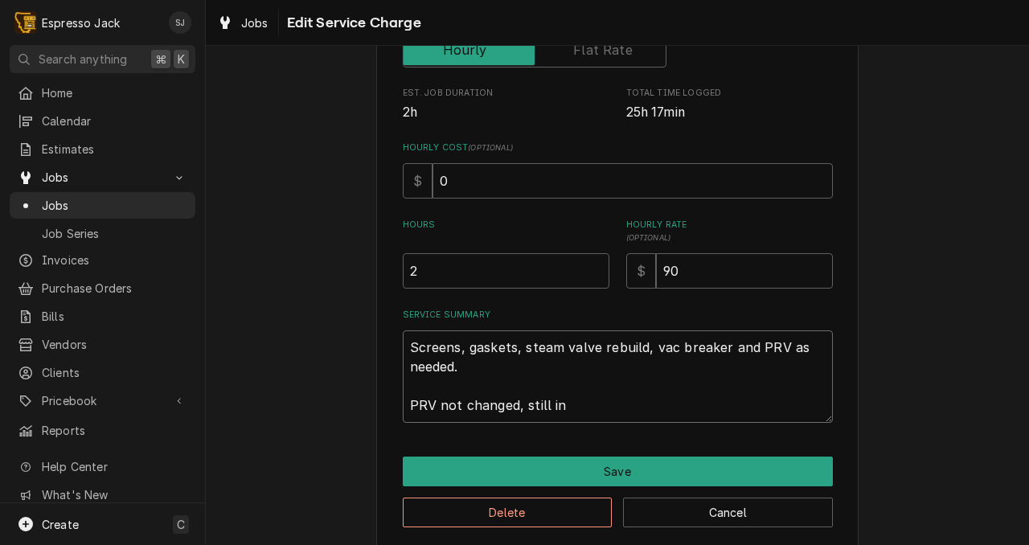
type textarea "x"
type textarea "Screens, gaskets, steam valve rebuild, vac breaker and PRV as needed. PRV not c…"
type textarea "x"
type textarea "Screens, gaskets, steam valve rebuild, vac breaker and PRV as needed. PRV not c…"
type textarea "x"
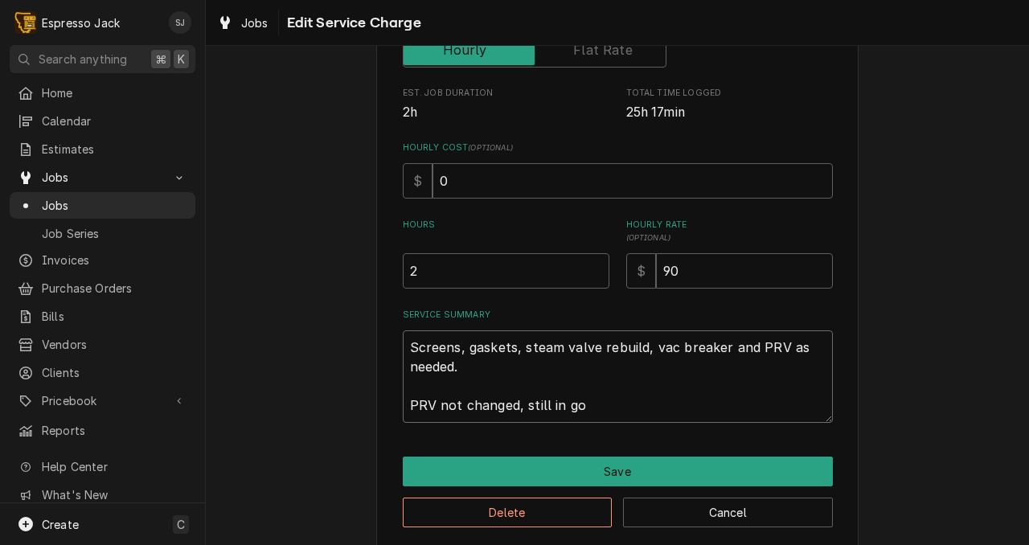
type textarea "Screens, gaskets, steam valve rebuild, vac breaker and PRV as needed. PRV not c…"
type textarea "x"
type textarea "Screens, gaskets, steam valve rebuild, vac breaker and PRV as needed. PRV not c…"
type textarea "x"
type textarea "Screens, gaskets, steam valve rebuild, vac breaker and PRV as needed. PRV not c…"
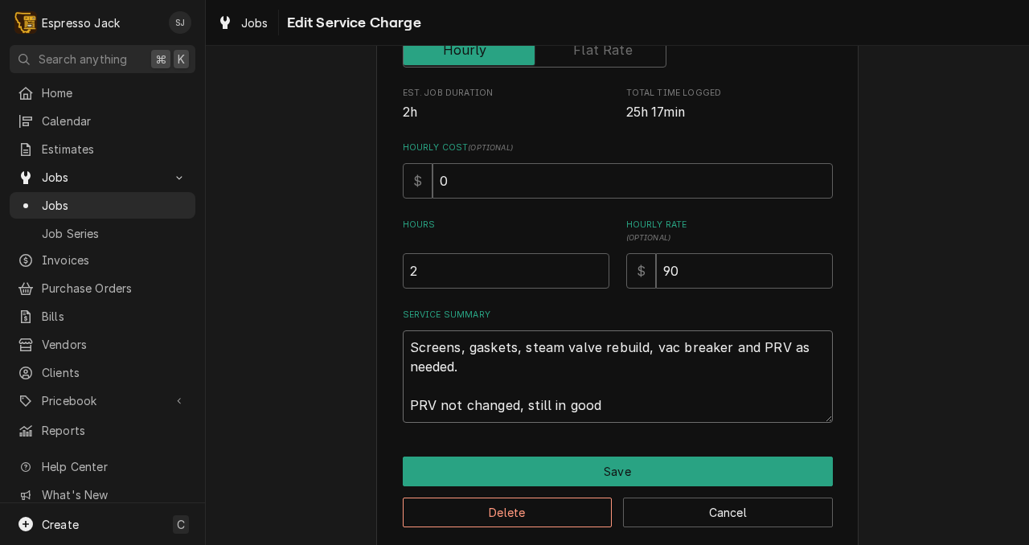
type textarea "x"
type textarea "Screens, gaskets, steam valve rebuild, vac breaker and PRV as needed. PRV not c…"
type textarea "x"
type textarea "Screens, gaskets, steam valve rebuild, vac breaker and PRV as needed. PRV not c…"
type textarea "x"
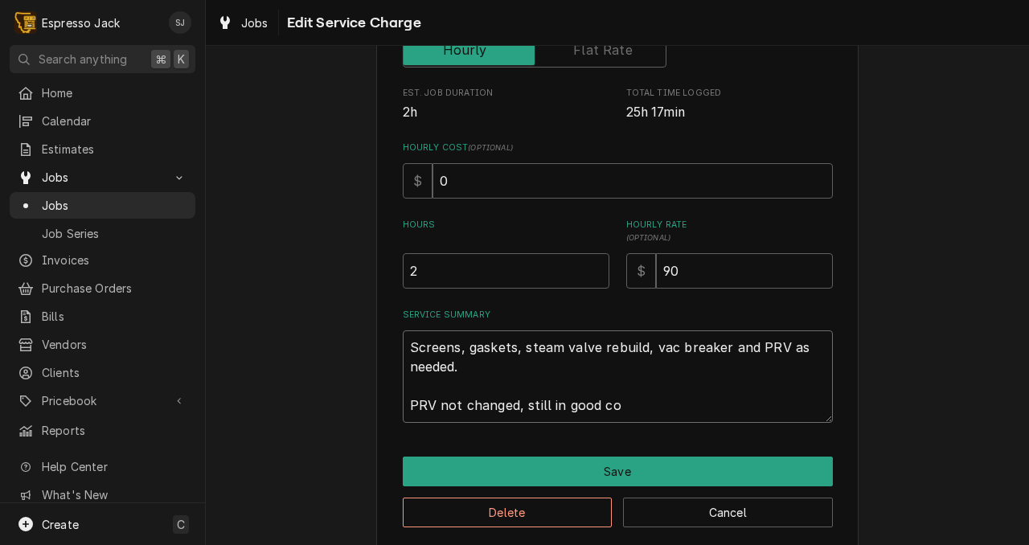
type textarea "Screens, gaskets, steam valve rebuild, vac breaker and PRV as needed. PRV not c…"
type textarea "x"
type textarea "Screens, gaskets, steam valve rebuild, vac breaker and PRV as needed. PRV not c…"
type textarea "x"
type textarea "Screens, gaskets, steam valve rebuild, vac breaker and PRV as needed. PRV not c…"
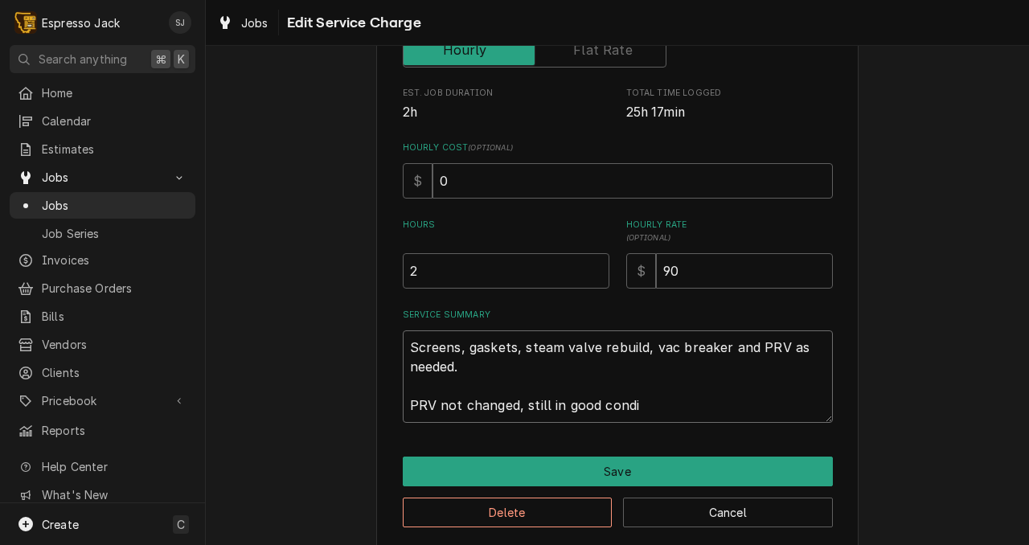
type textarea "x"
type textarea "Screens, gaskets, steam valve rebuild, vac breaker and PRV as needed. PRV not c…"
type textarea "x"
type textarea "Screens, gaskets, steam valve rebuild, vac breaker and PRV as needed. PRV not c…"
type textarea "x"
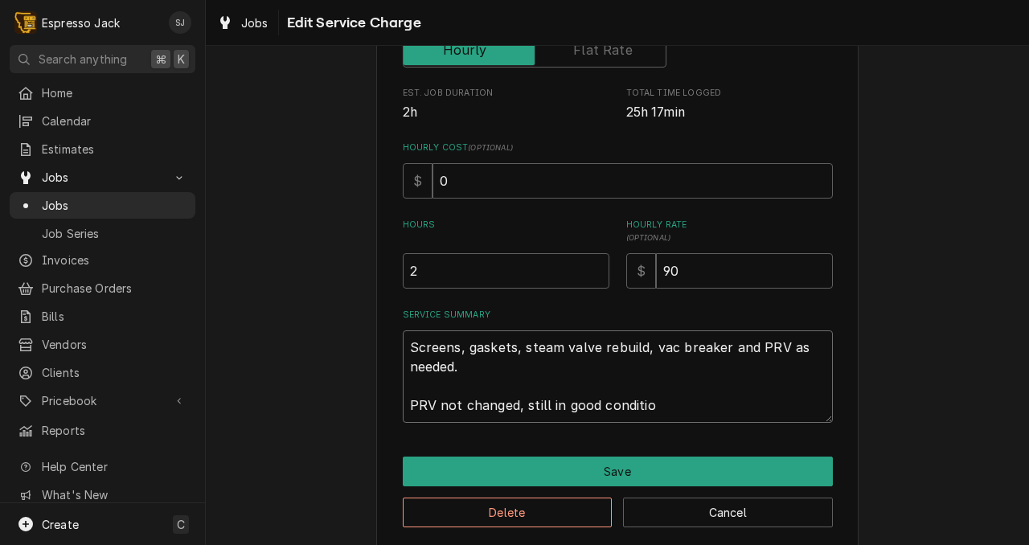
type textarea "Screens, gaskets, steam valve rebuild, vac breaker and PRV as needed. PRV not c…"
type textarea "x"
type textarea "Screens, gaskets, steam valve rebuild, vac breaker and PRV as needed. PRV not c…"
type textarea "x"
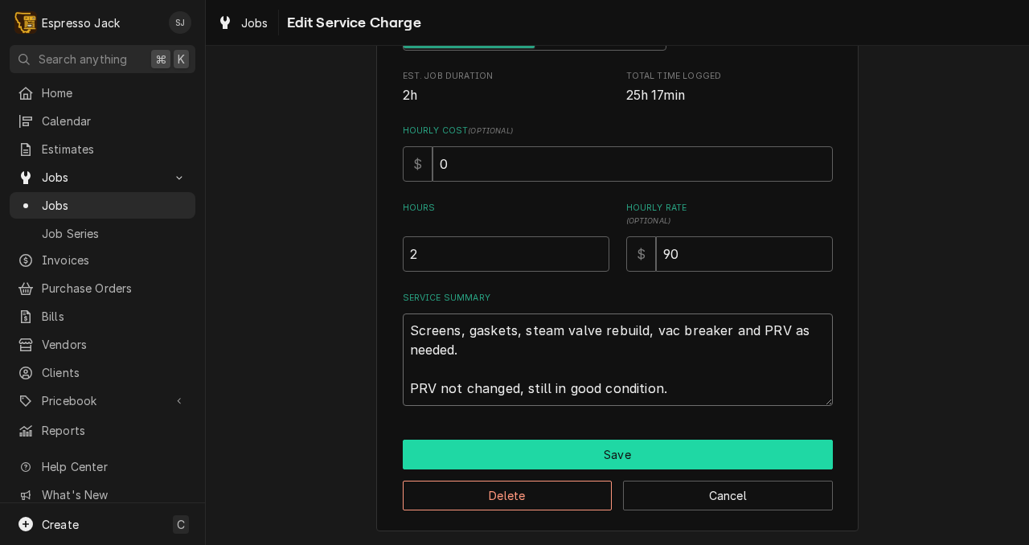
type textarea "Screens, gaskets, steam valve rebuild, vac breaker and PRV as needed. PRV not c…"
click at [503, 451] on button "Save" at bounding box center [618, 455] width 430 height 30
type textarea "x"
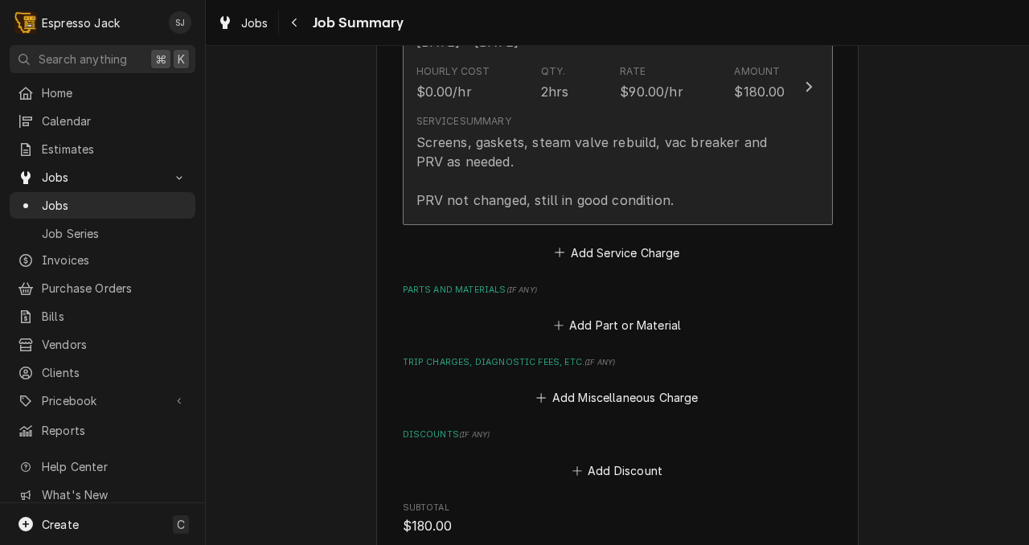
scroll to position [512, 0]
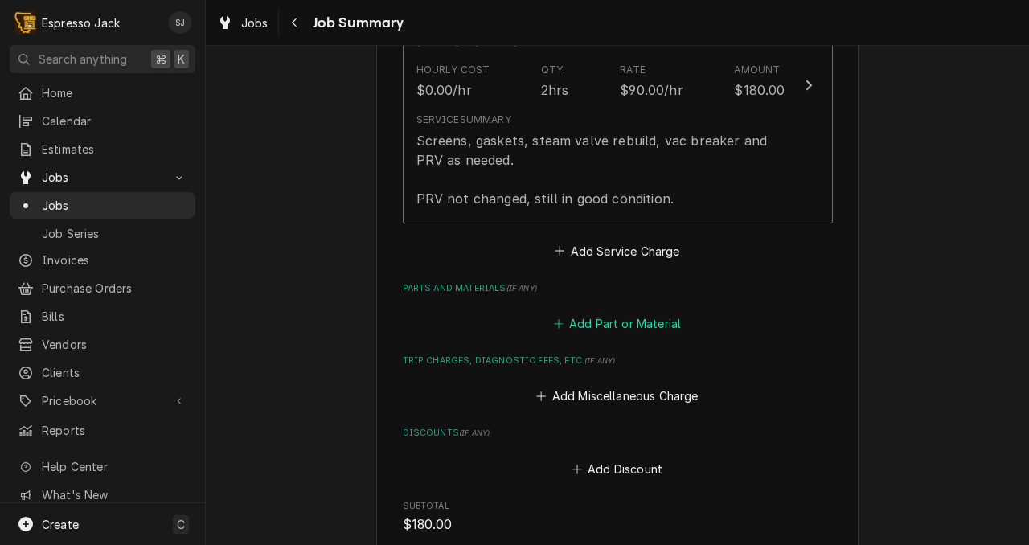
click at [628, 329] on button "Add Part or Material" at bounding box center [617, 324] width 133 height 23
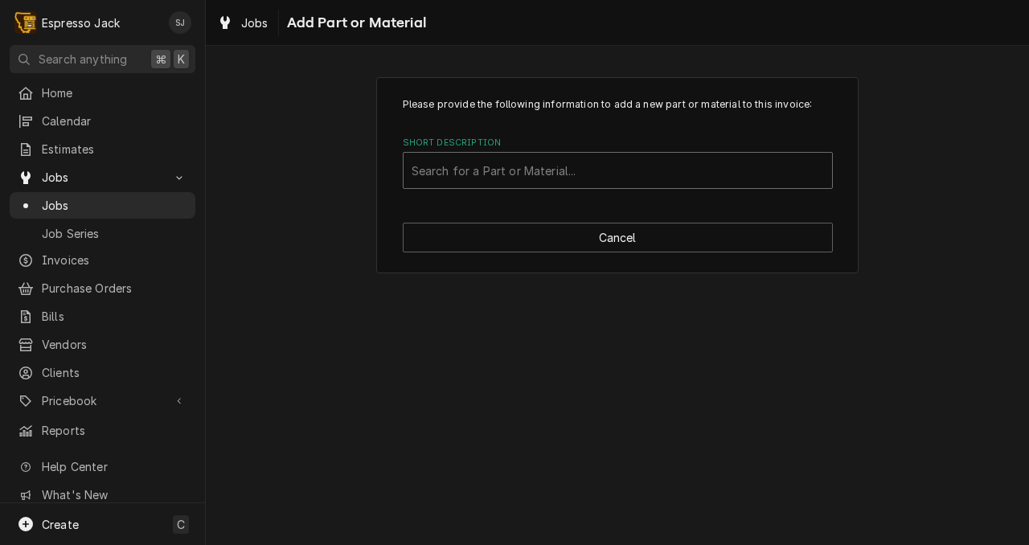
click at [487, 166] on div "Short Description" at bounding box center [618, 170] width 413 height 29
type input "bras"
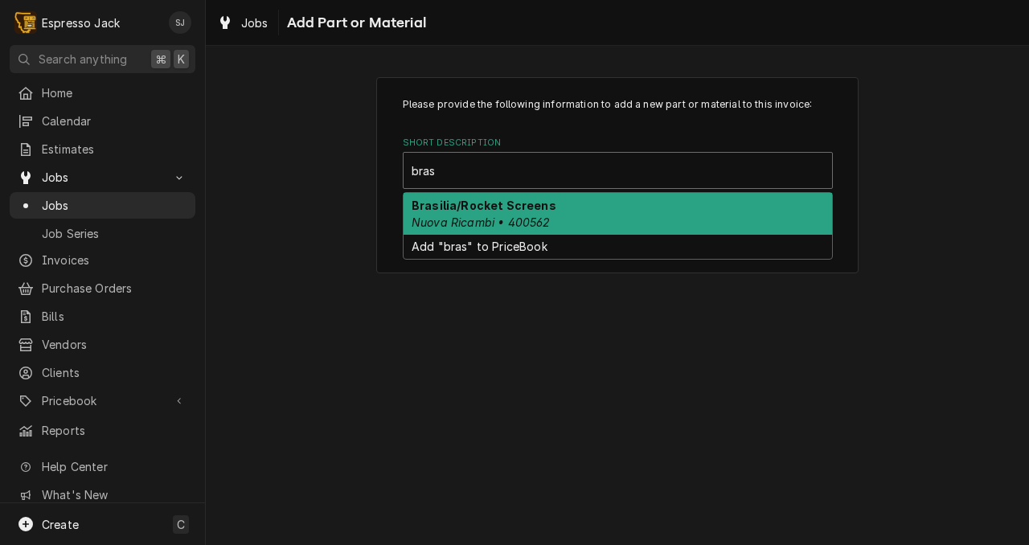
click at [462, 220] on em "Nuova Ricambi • 400562" at bounding box center [481, 223] width 139 height 14
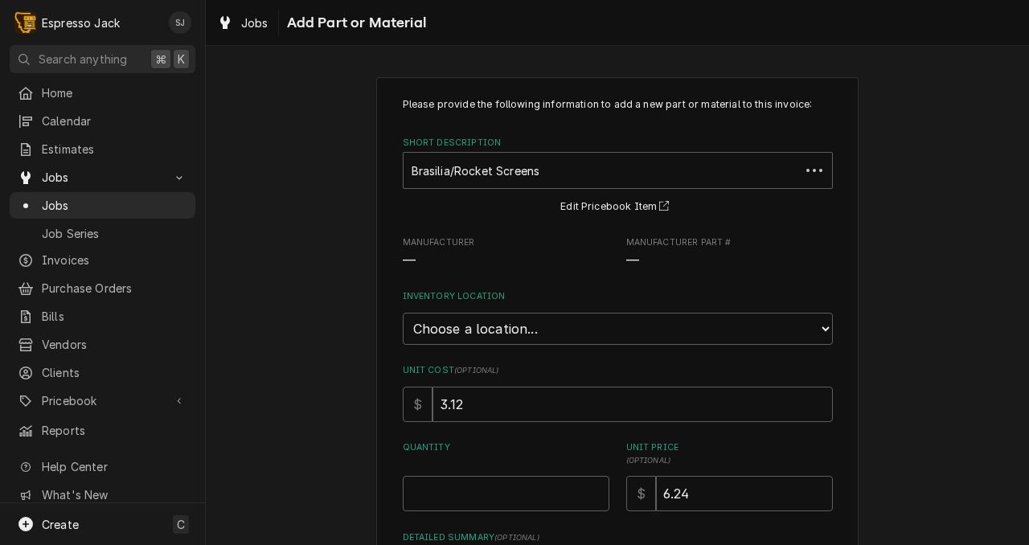
type textarea "x"
click at [472, 330] on select "Choose a location... General Inventory" at bounding box center [618, 329] width 430 height 32
select select "435"
click at [403, 313] on select "Choose a location... General Inventory" at bounding box center [618, 329] width 430 height 32
click at [426, 496] on input "Quantity" at bounding box center [506, 493] width 207 height 35
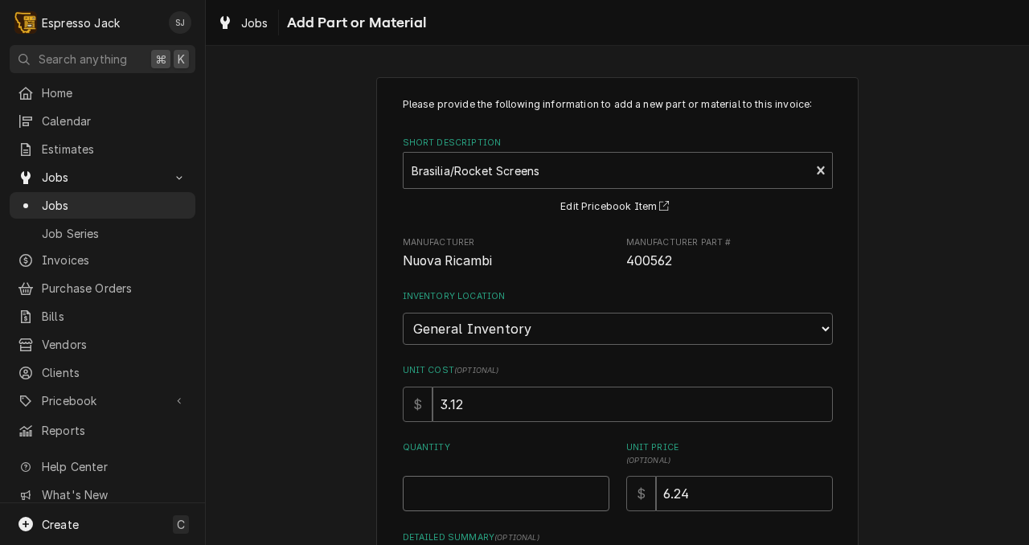
type textarea "x"
type input "2"
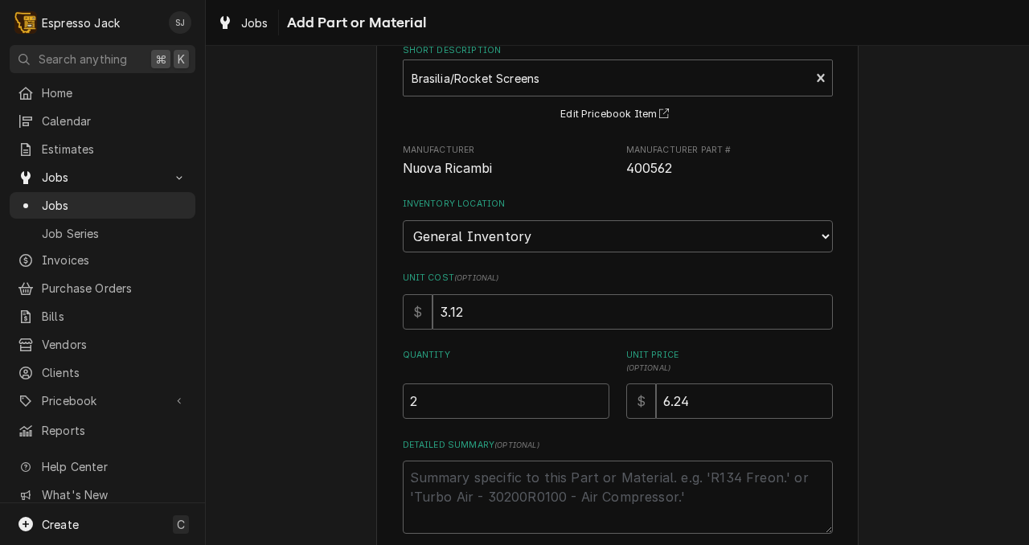
scroll to position [180, 0]
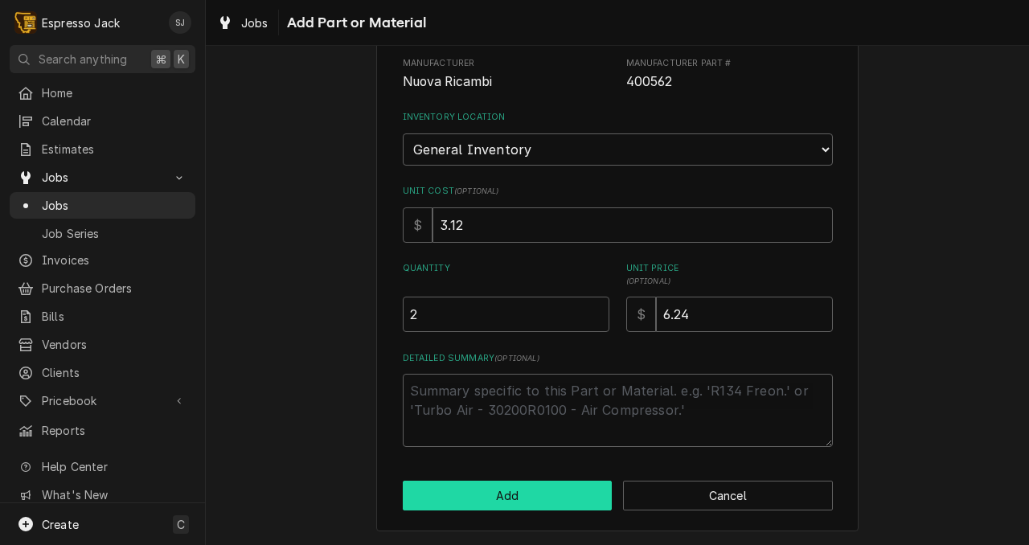
click at [513, 502] on button "Add" at bounding box center [508, 496] width 210 height 30
type textarea "x"
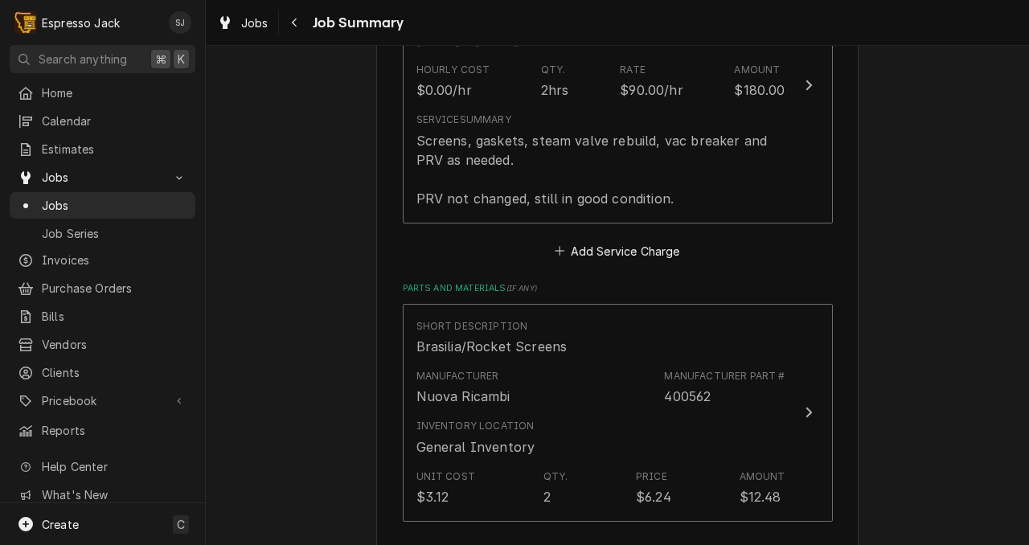
click at [290, 407] on div "Saint Patrick's Hospital Espresso Bar Saint Patrick's Hospital Espresso Bar / 5…" at bounding box center [617, 298] width 823 height 1496
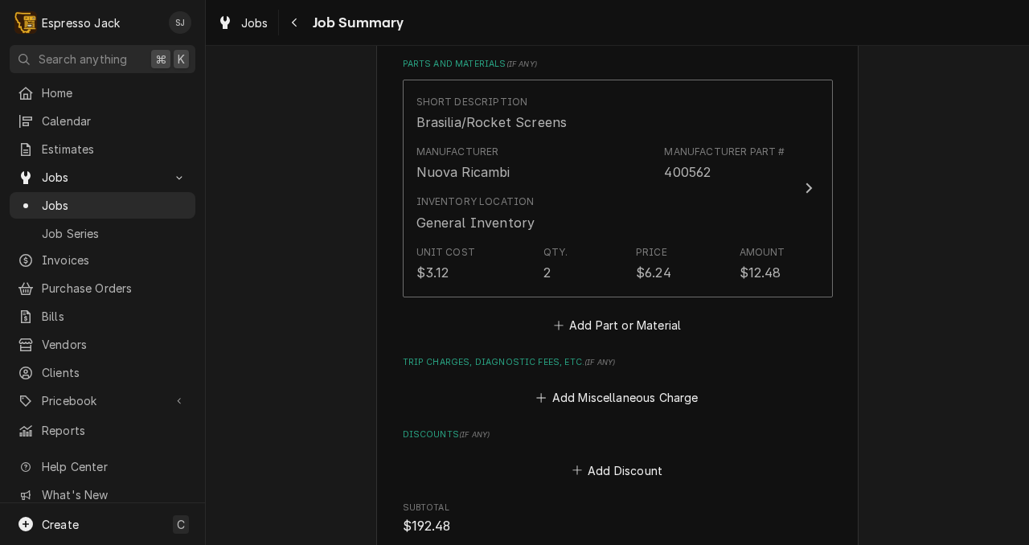
scroll to position [742, 0]
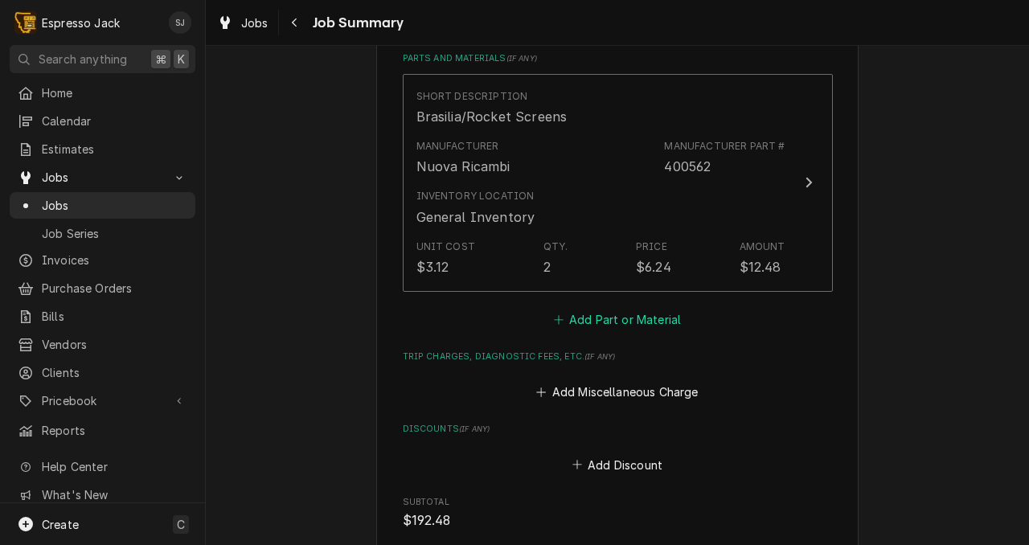
click at [650, 325] on button "Add Part or Material" at bounding box center [617, 319] width 133 height 23
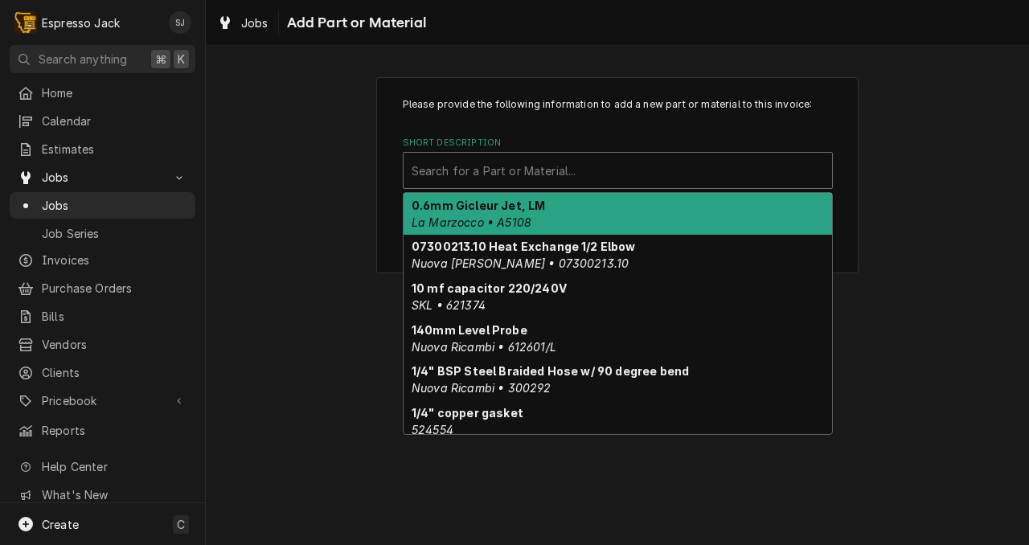
click at [432, 181] on div "Short Description" at bounding box center [618, 170] width 413 height 29
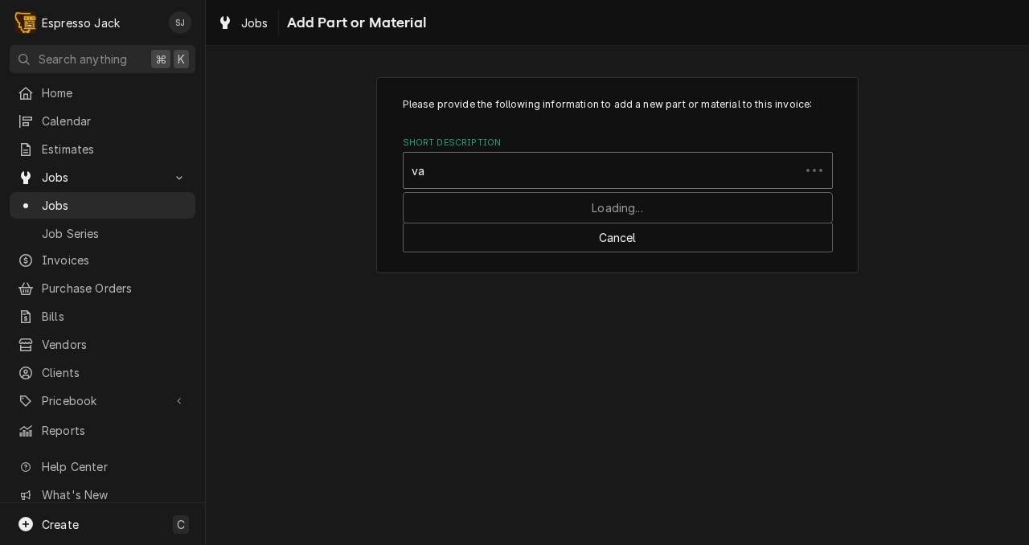
type input "vac"
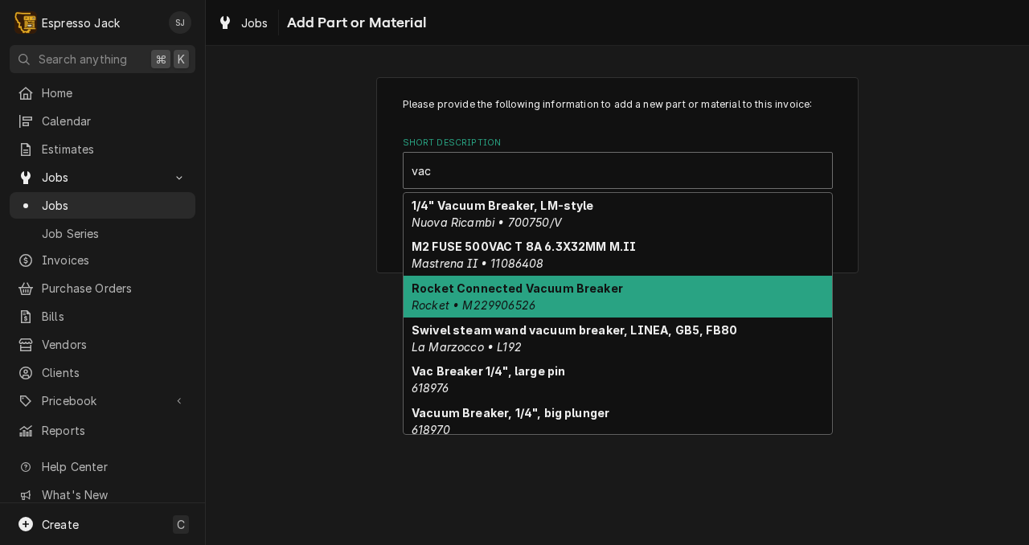
click at [478, 294] on strong "Rocket Connected Vacuum Breaker" at bounding box center [517, 288] width 211 height 14
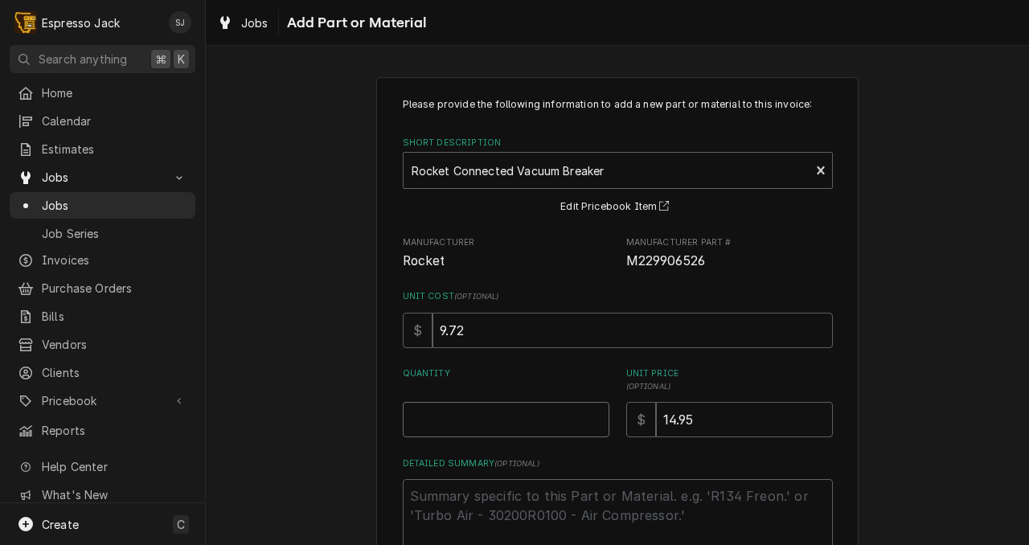
click at [470, 423] on input "Quantity" at bounding box center [506, 419] width 207 height 35
type textarea "x"
type input "1"
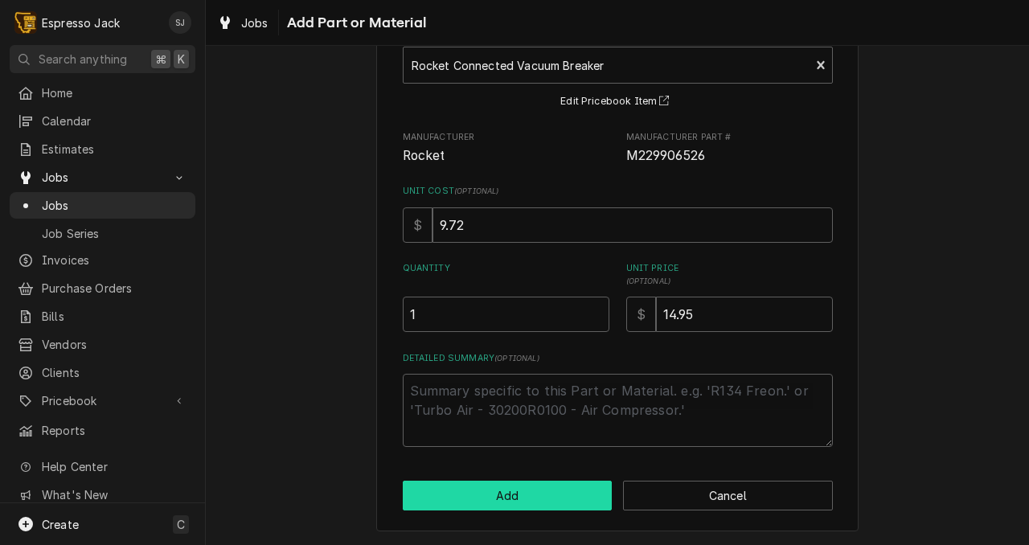
click at [470, 491] on button "Add" at bounding box center [508, 496] width 210 height 30
type textarea "x"
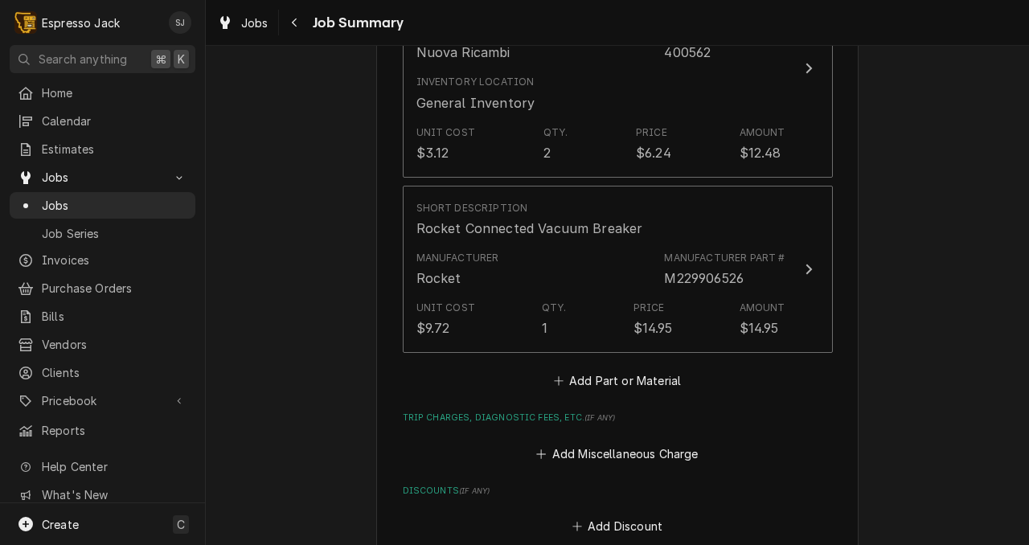
scroll to position [874, 0]
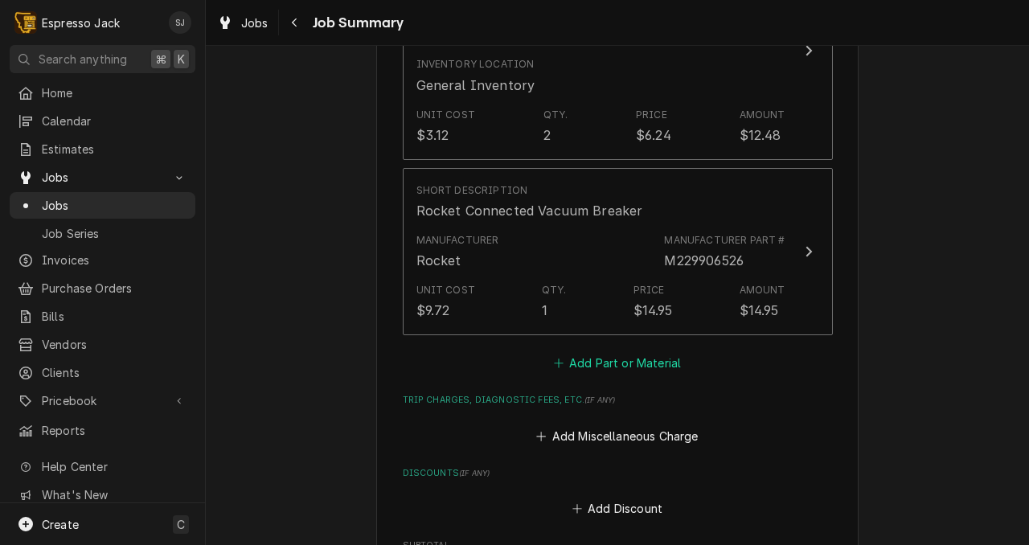
click at [623, 367] on button "Add Part or Material" at bounding box center [617, 363] width 133 height 23
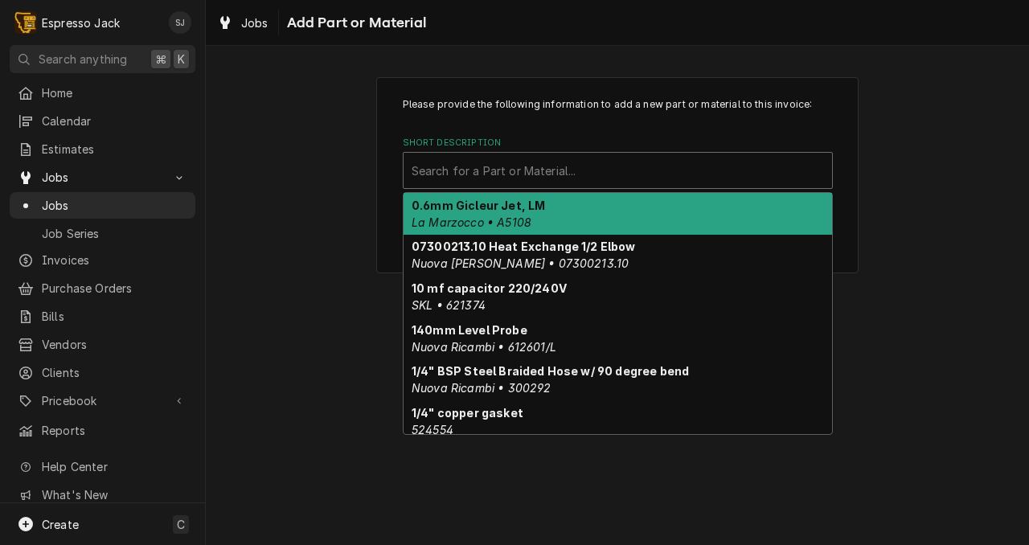
click at [453, 175] on div "Short Description" at bounding box center [618, 170] width 413 height 29
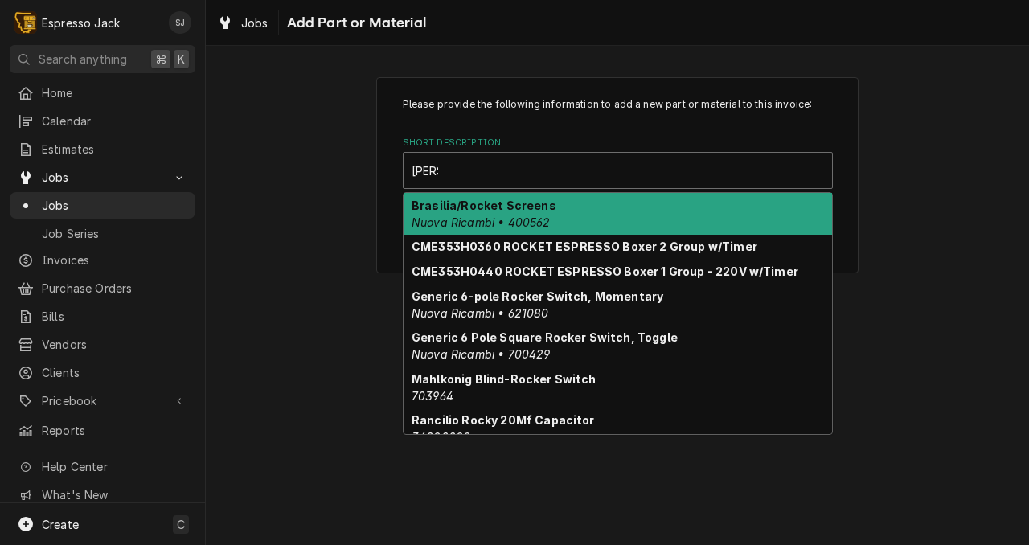
type input "rocket"
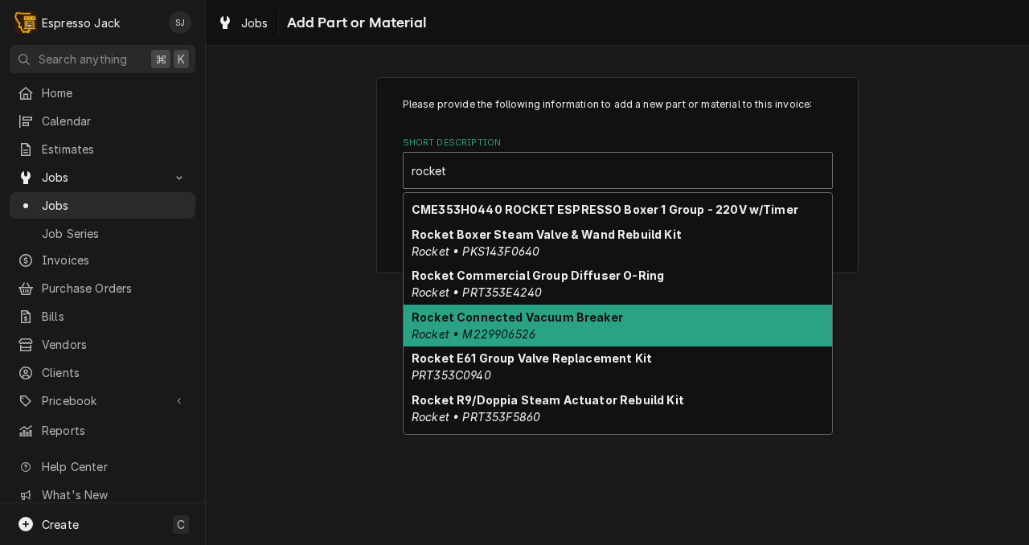
scroll to position [63, 0]
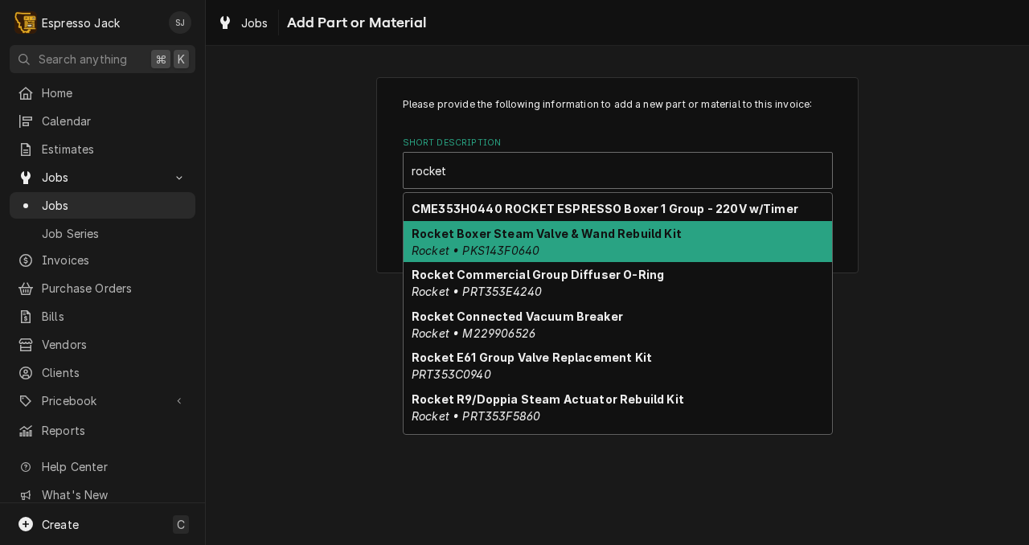
click at [504, 249] on em "Rocket • PKS143F0640" at bounding box center [476, 251] width 128 height 14
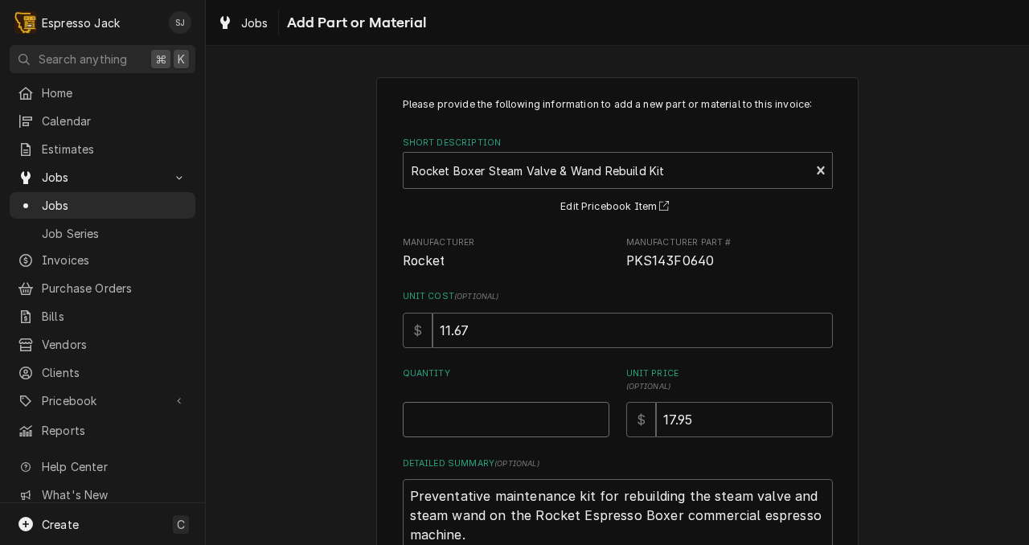
click at [448, 428] on input "Quantity" at bounding box center [506, 419] width 207 height 35
type textarea "x"
type input "2"
click at [367, 458] on div "Please provide the following information to add a new part or material to this …" at bounding box center [617, 357] width 823 height 588
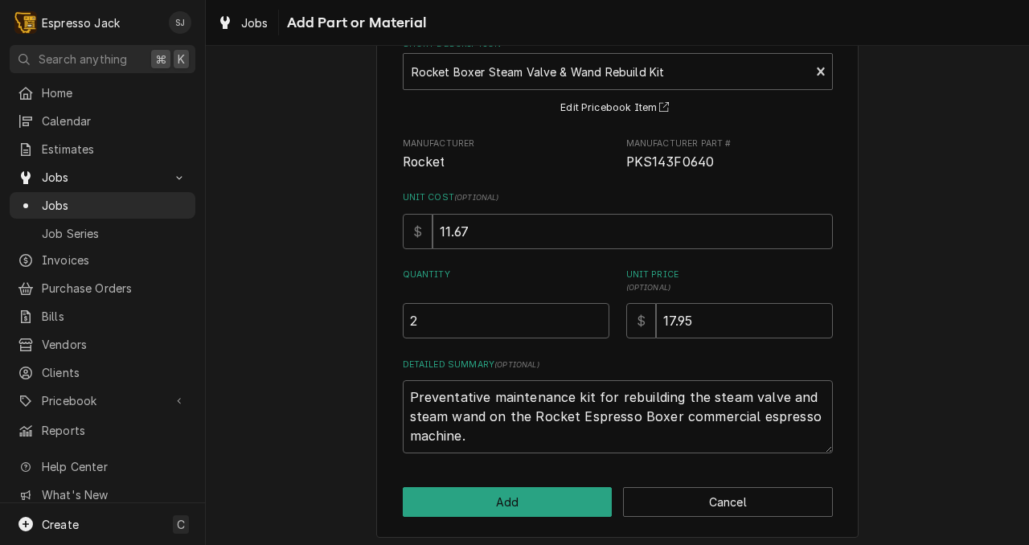
scroll to position [107, 0]
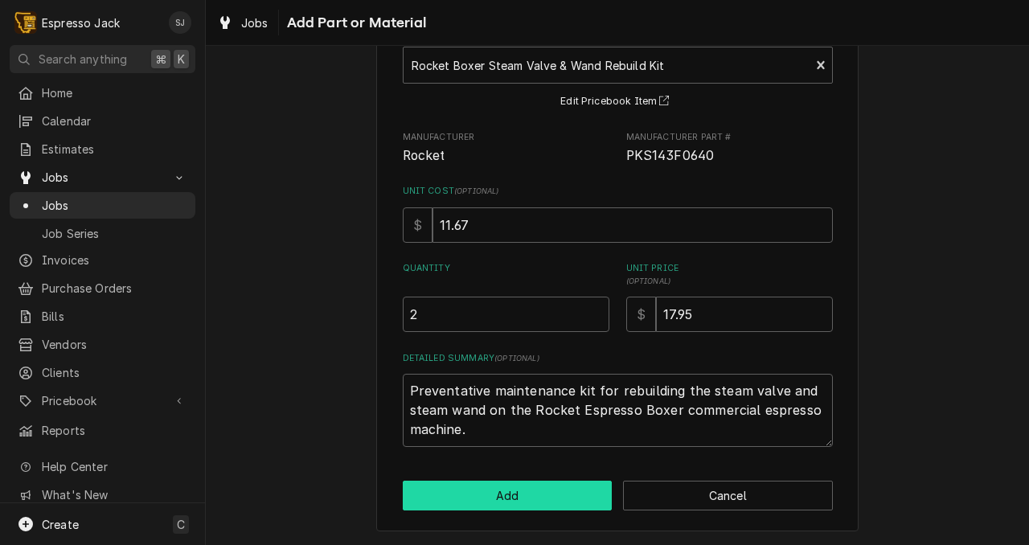
click at [479, 495] on button "Add" at bounding box center [508, 496] width 210 height 30
type textarea "x"
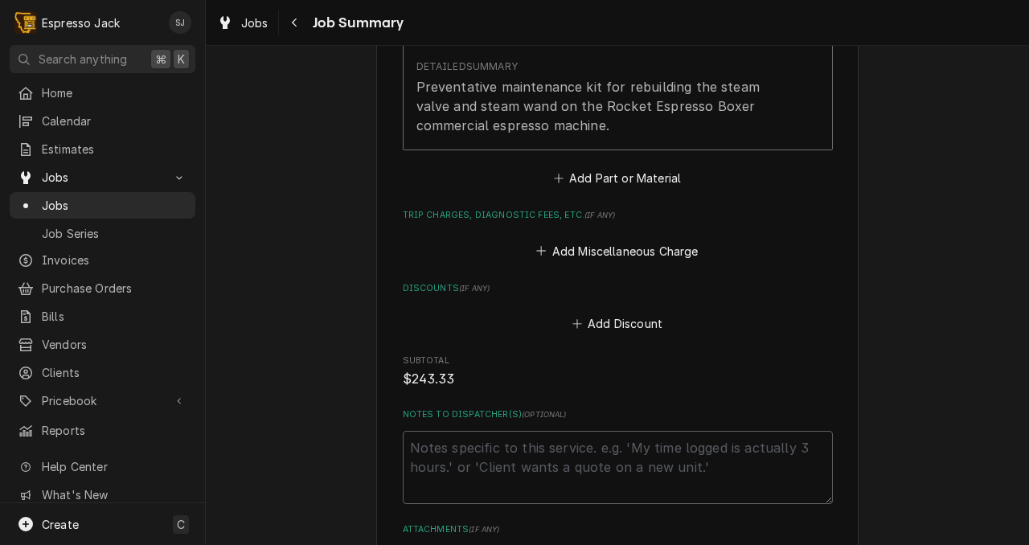
scroll to position [1310, 0]
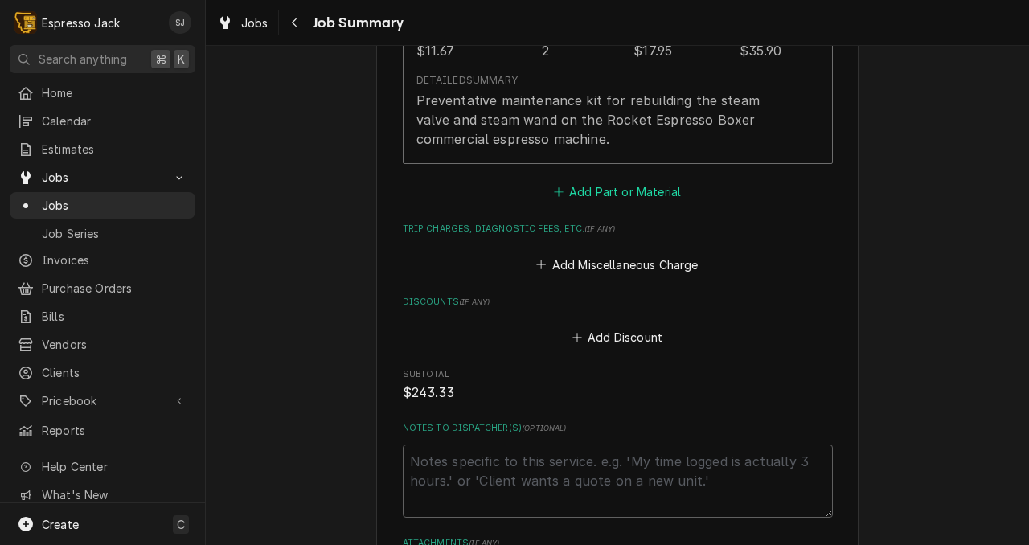
click at [626, 195] on button "Add Part or Material" at bounding box center [617, 192] width 133 height 23
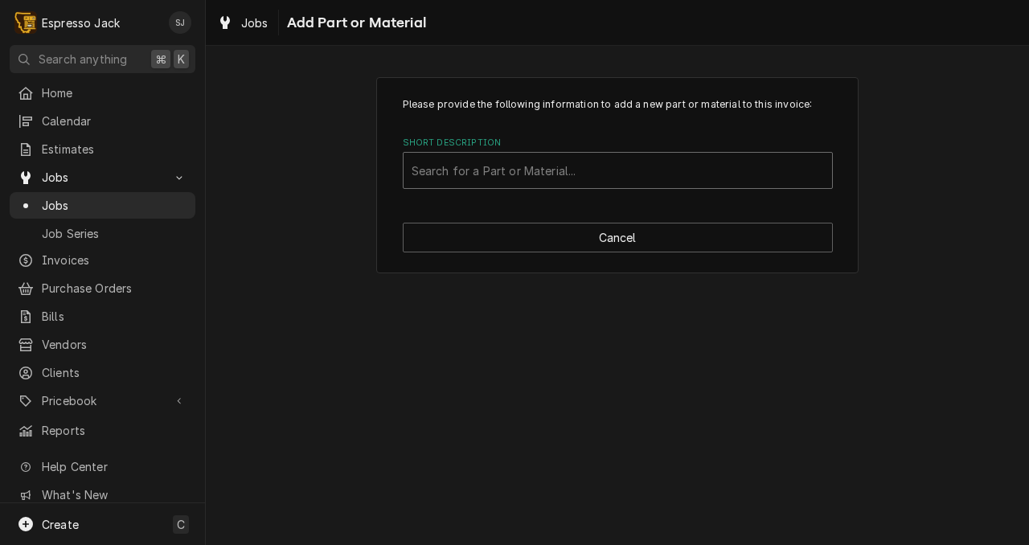
click at [616, 176] on div "Short Description" at bounding box center [618, 170] width 413 height 29
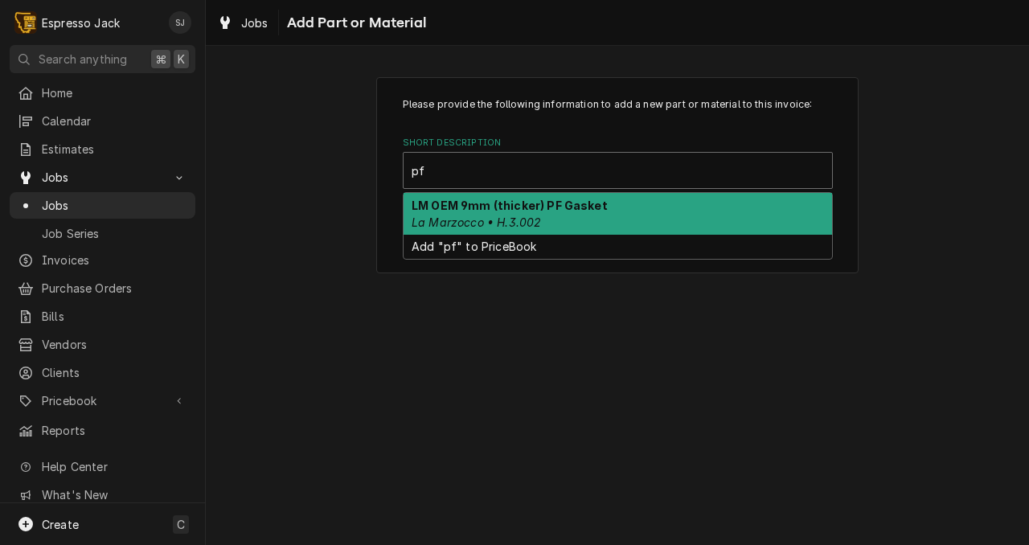
type input "p"
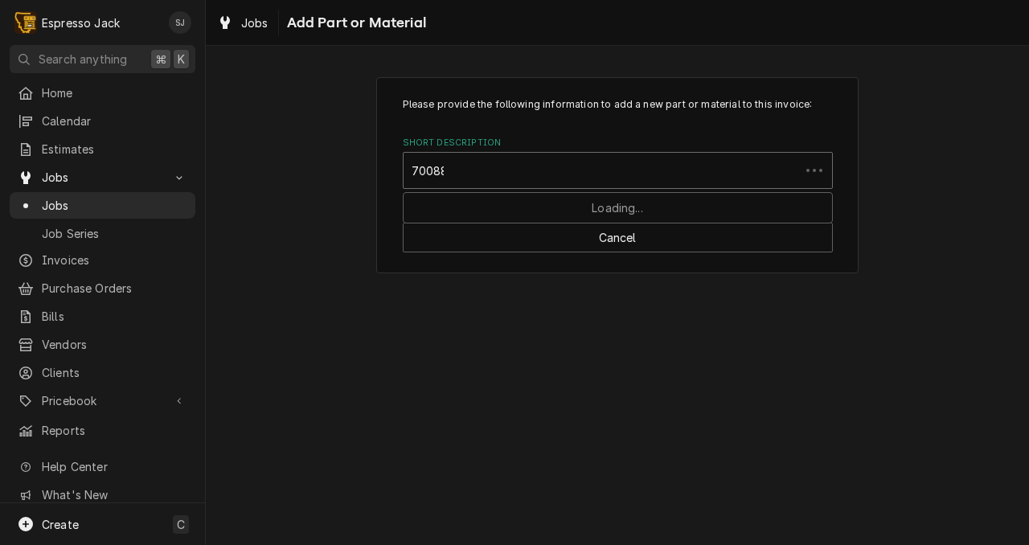
type input "700883"
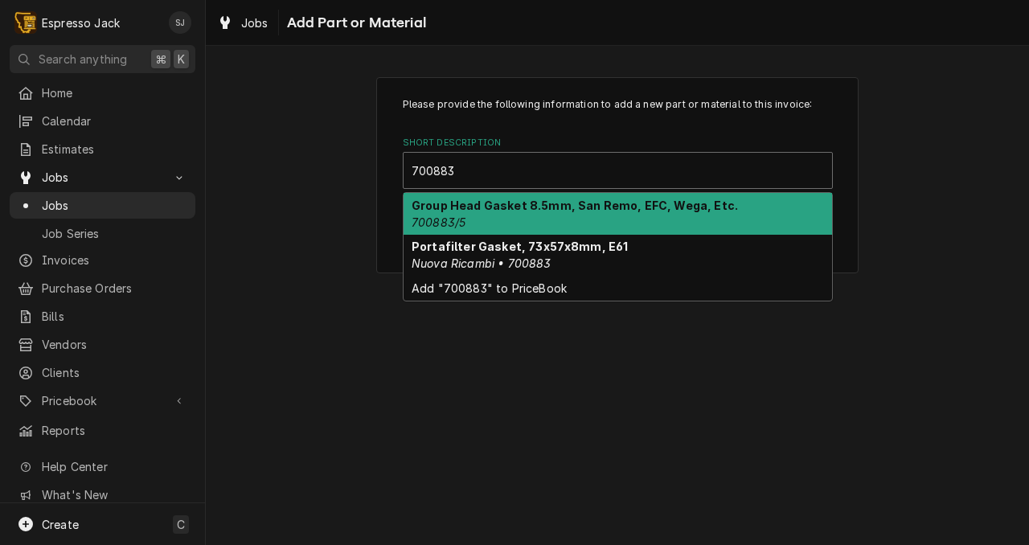
click at [622, 211] on strong "Group Head Gasket 8.5mm, San Remo, EFC, Wega, Etc." at bounding box center [575, 206] width 326 height 14
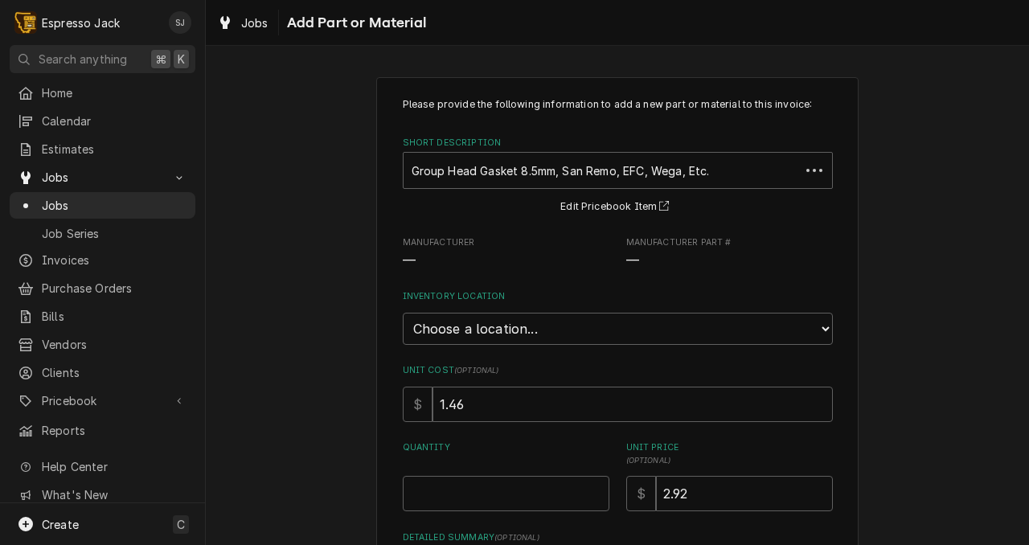
type textarea "x"
click at [505, 329] on select "Choose a location... General Inventory" at bounding box center [618, 329] width 430 height 32
select select "435"
click at [403, 313] on select "Choose a location... General Inventory" at bounding box center [618, 329] width 430 height 32
click at [433, 489] on input "Quantity" at bounding box center [506, 493] width 207 height 35
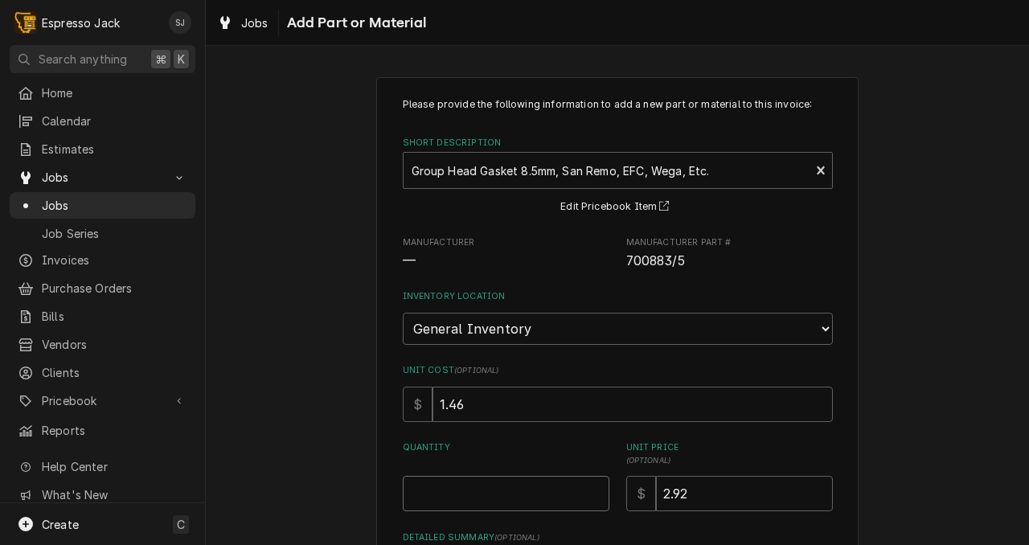
type textarea "x"
type input "2"
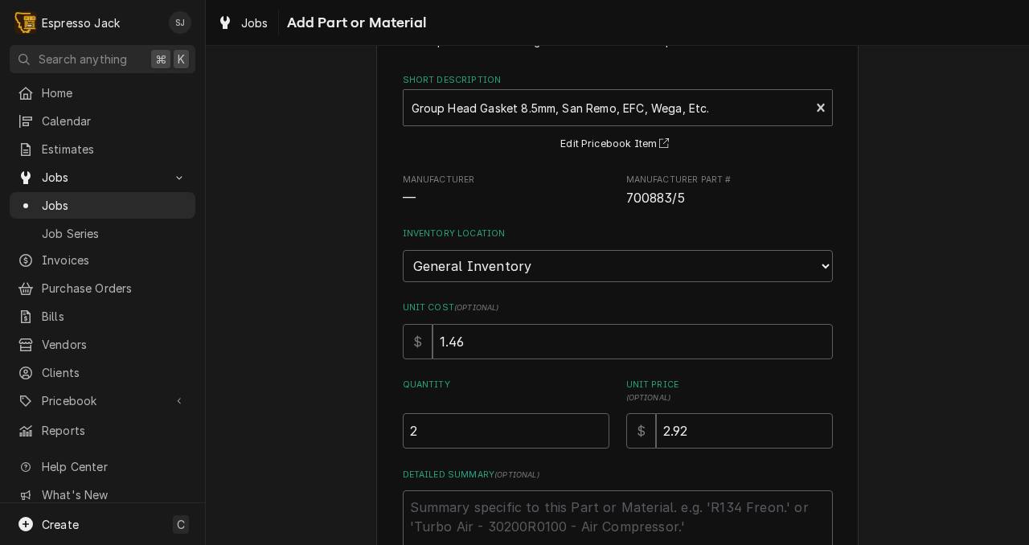
scroll to position [180, 0]
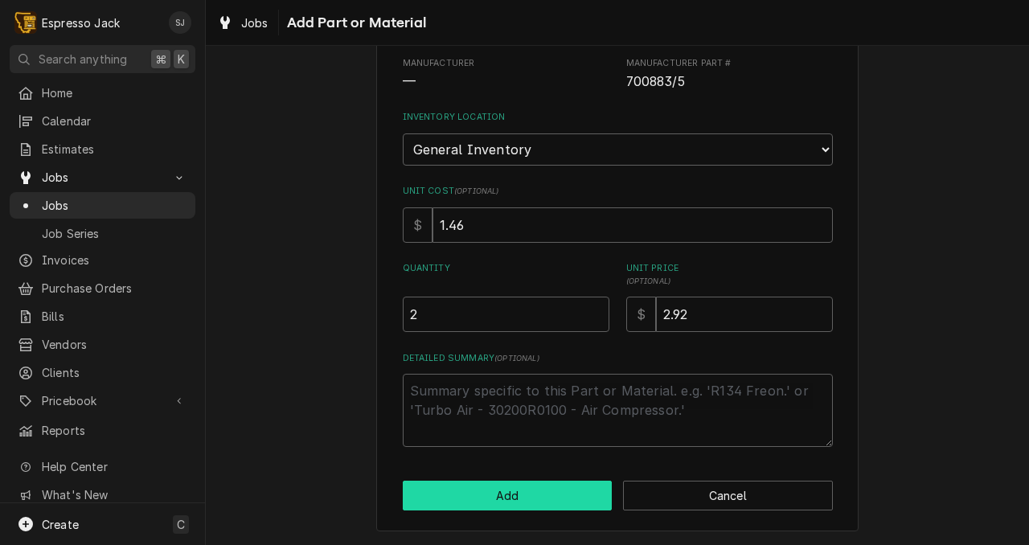
click at [454, 498] on button "Add" at bounding box center [508, 496] width 210 height 30
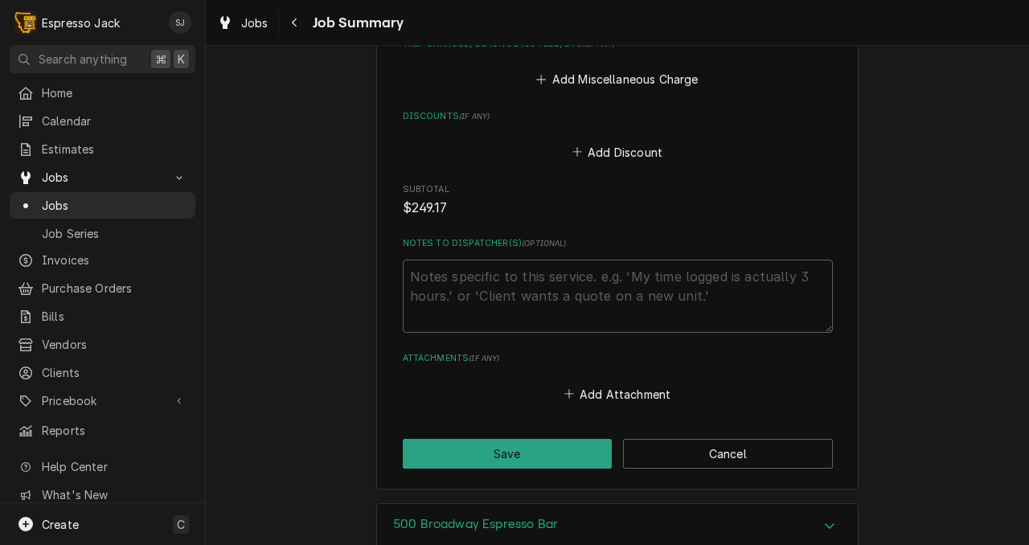
scroll to position [1836, 0]
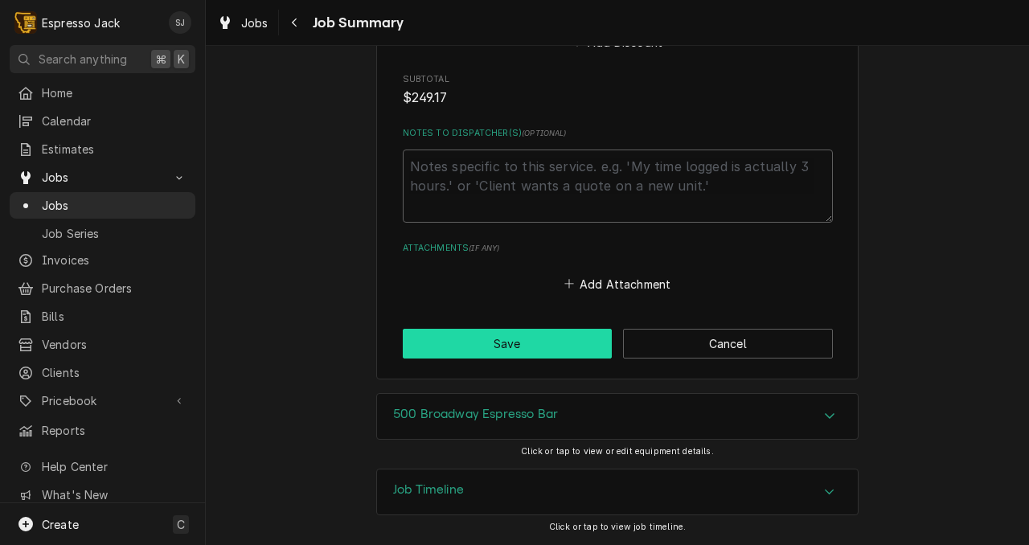
click at [495, 341] on button "Save" at bounding box center [508, 344] width 210 height 30
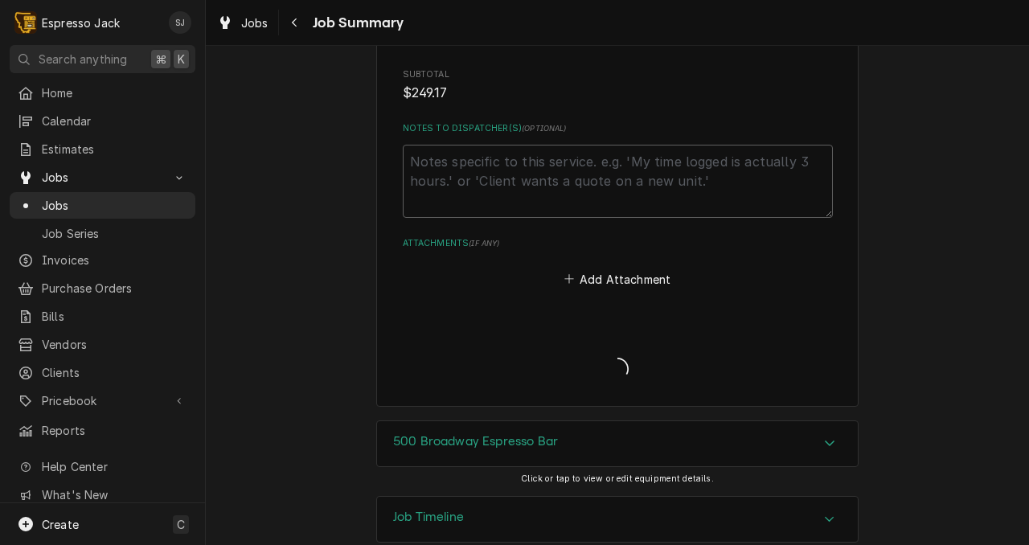
type textarea "x"
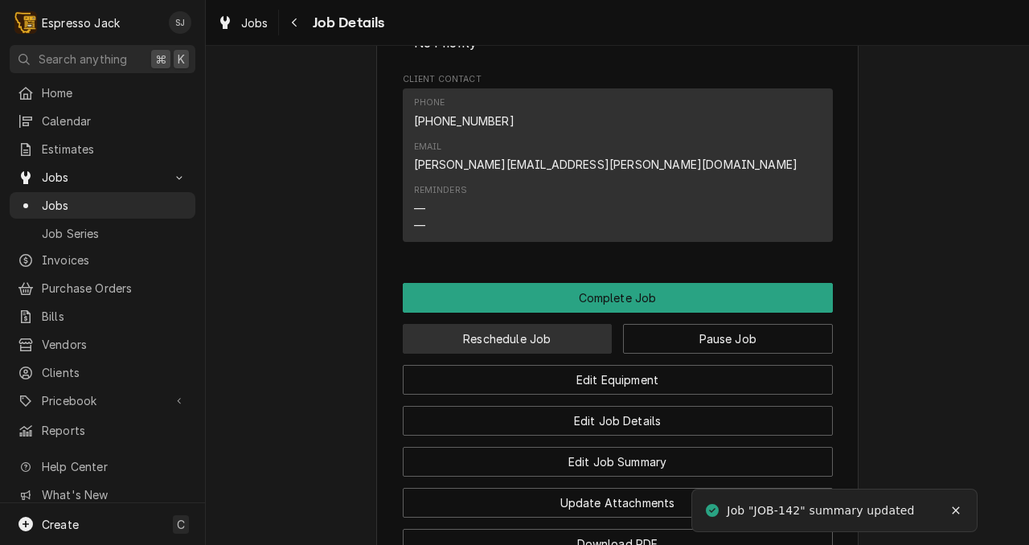
scroll to position [1101, 0]
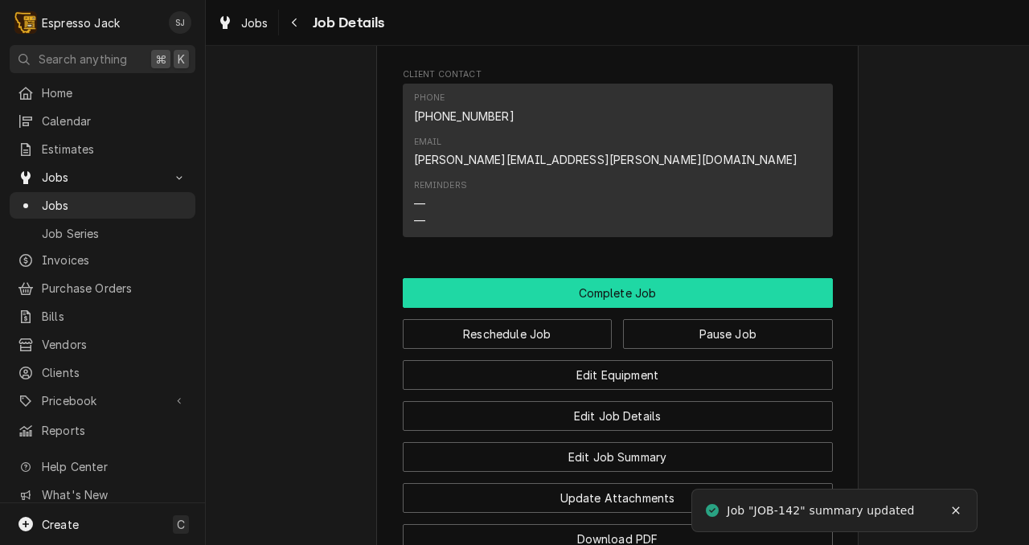
click at [565, 278] on button "Complete Job" at bounding box center [618, 293] width 430 height 30
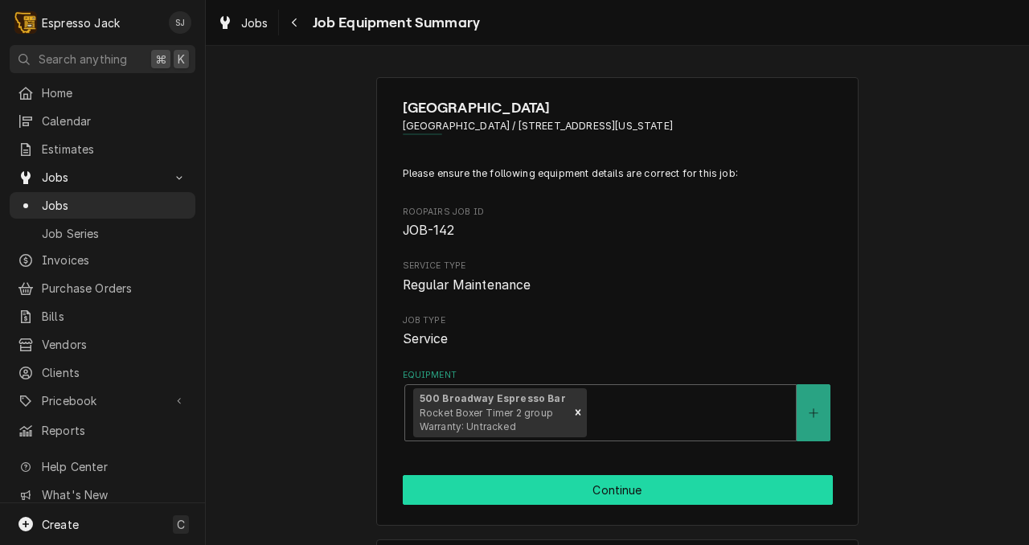
click at [462, 502] on button "Continue" at bounding box center [618, 490] width 430 height 30
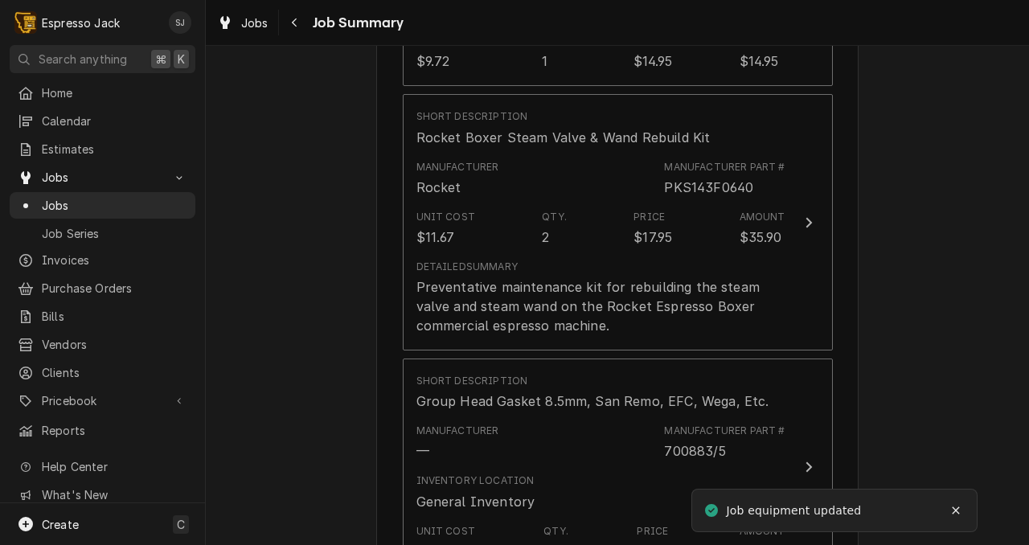
scroll to position [1836, 0]
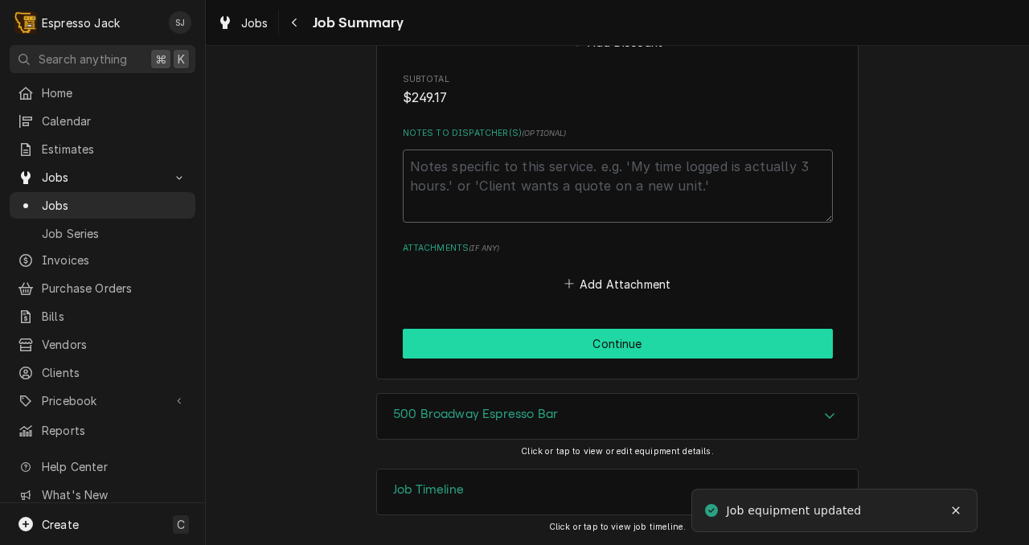
click at [462, 350] on button "Continue" at bounding box center [618, 344] width 430 height 30
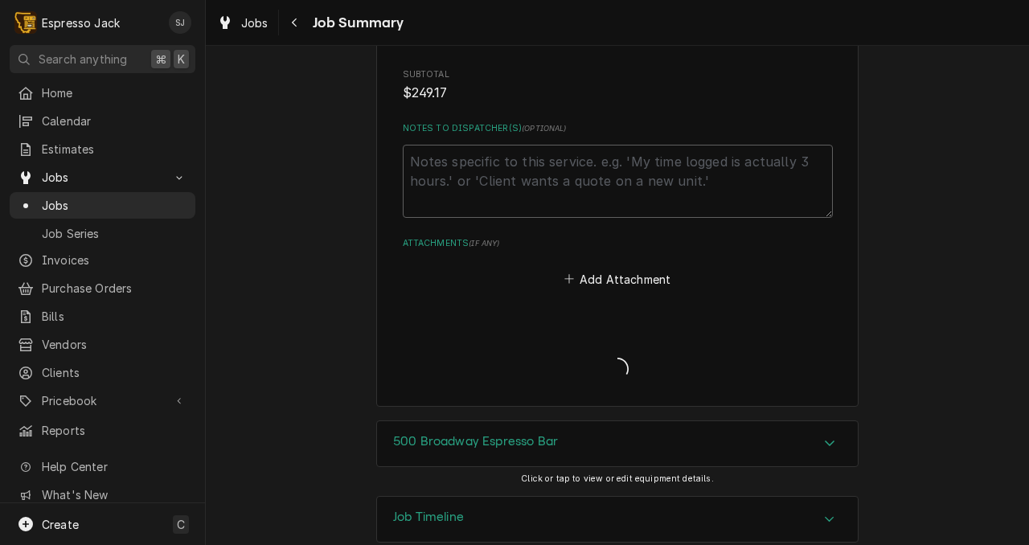
type textarea "x"
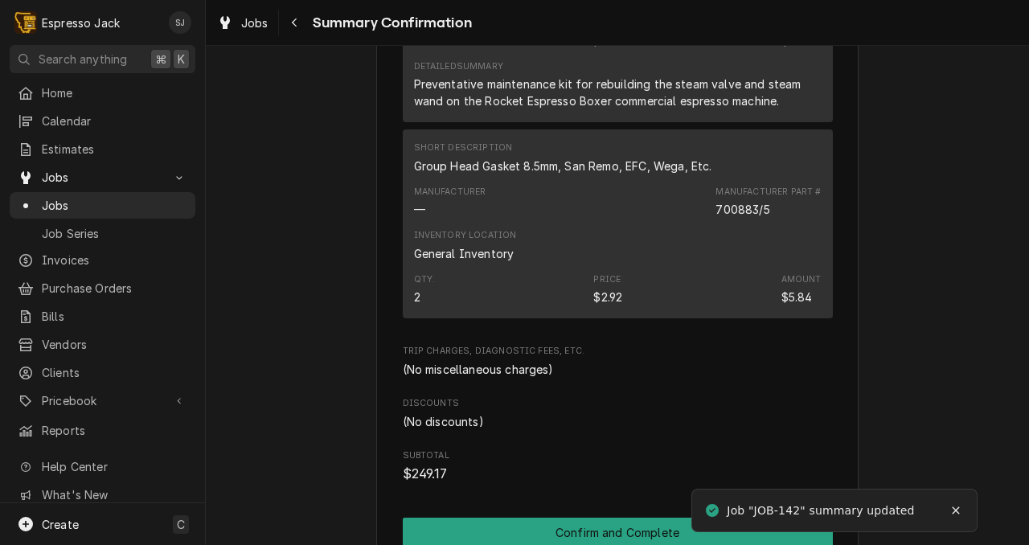
scroll to position [1368, 0]
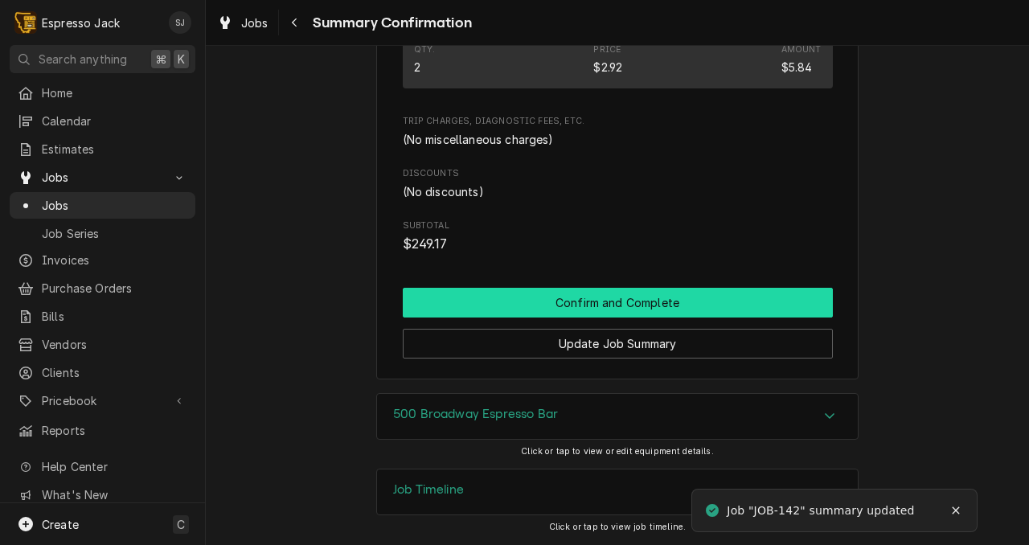
click at [527, 307] on button "Confirm and Complete" at bounding box center [618, 303] width 430 height 30
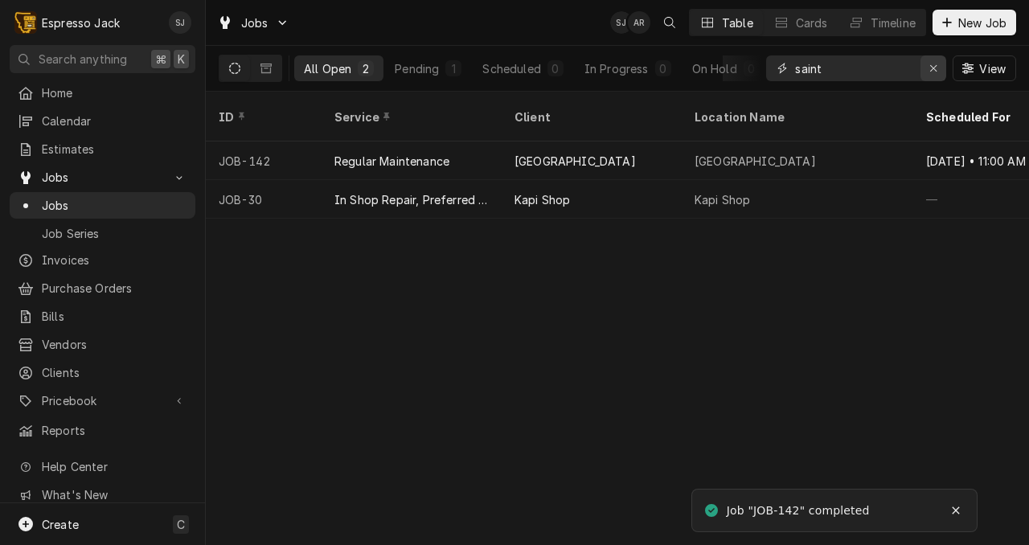
click at [926, 70] on div "Erase input" at bounding box center [934, 68] width 16 height 16
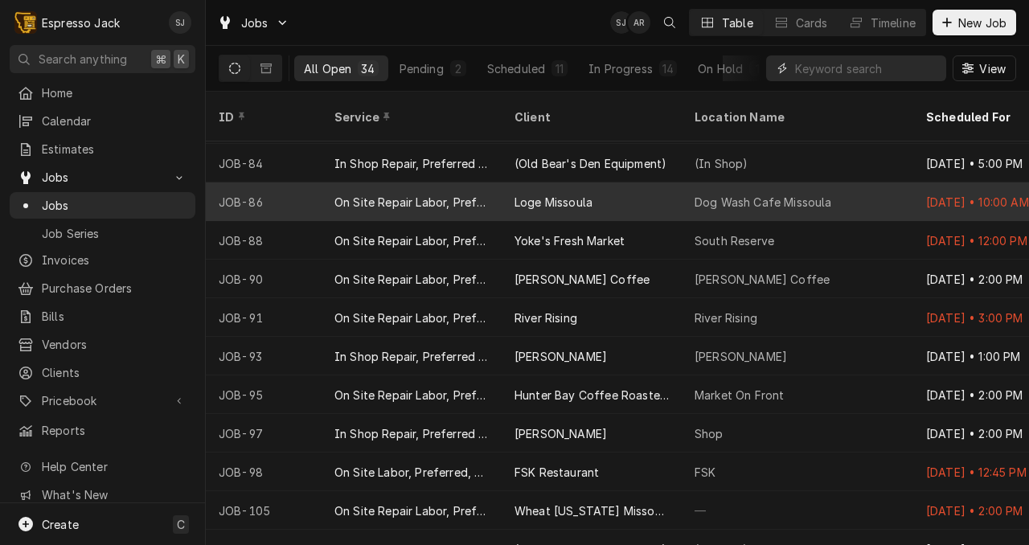
scroll to position [311, 0]
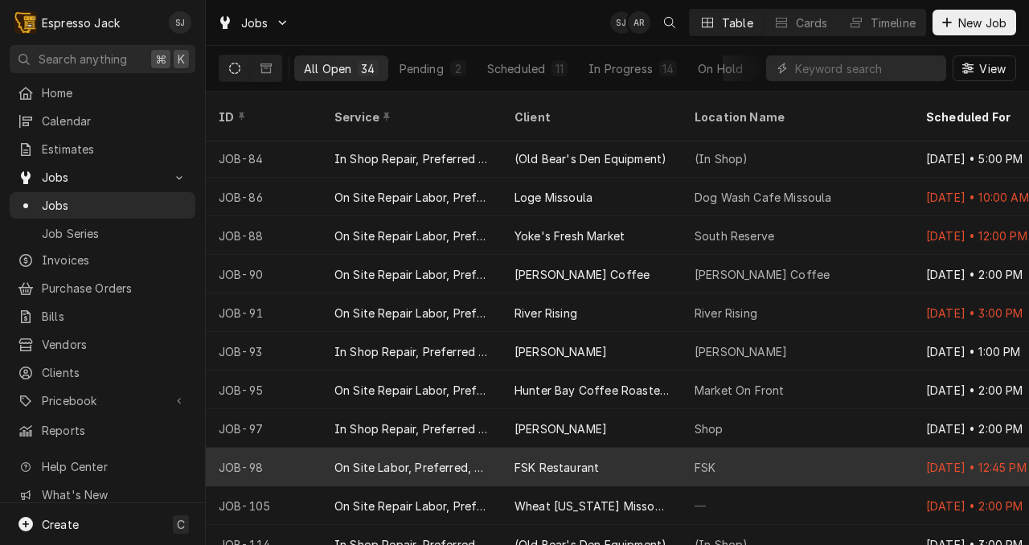
click at [587, 459] on div "FSK Restaurant" at bounding box center [557, 467] width 84 height 17
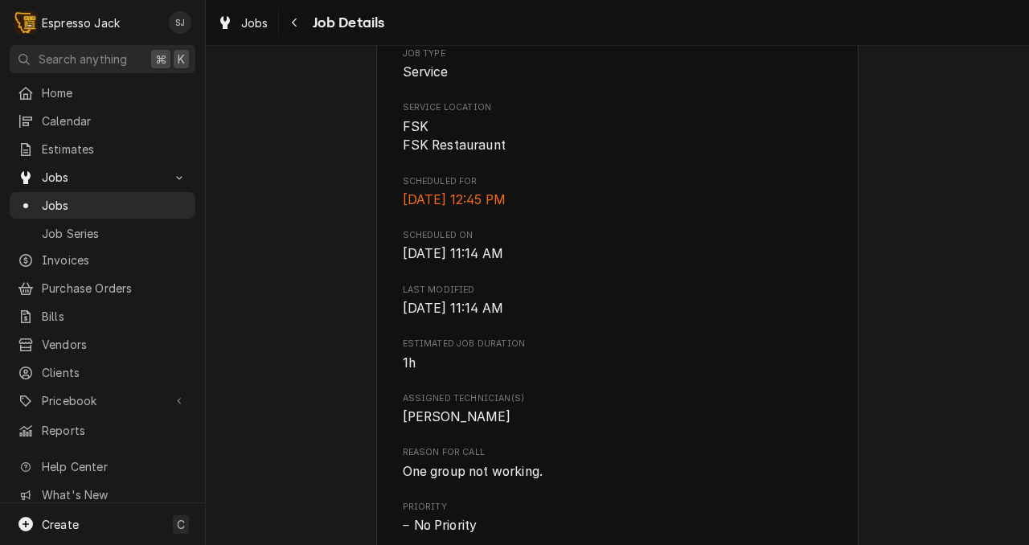
scroll to position [741, 0]
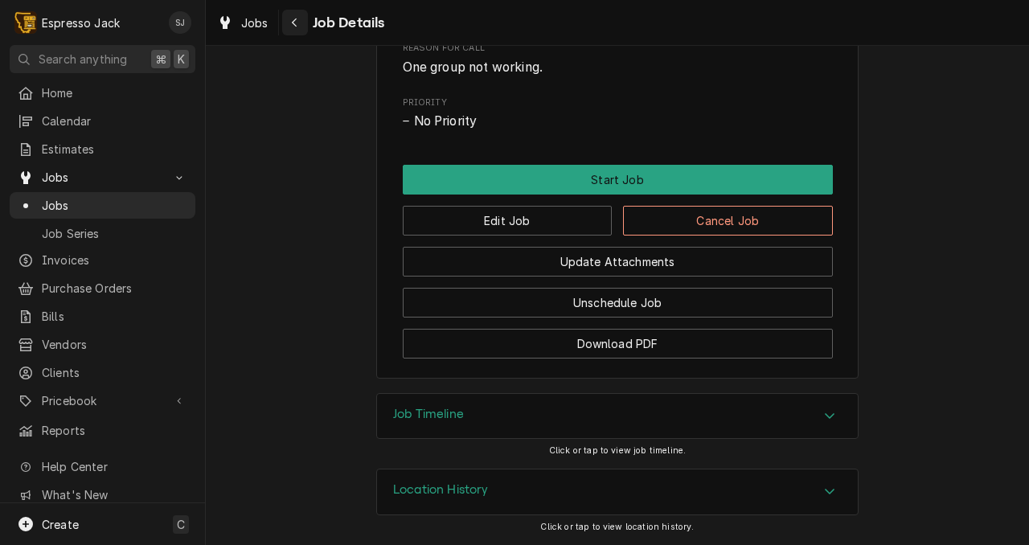
click at [295, 21] on icon "Navigate back" at bounding box center [294, 22] width 7 height 11
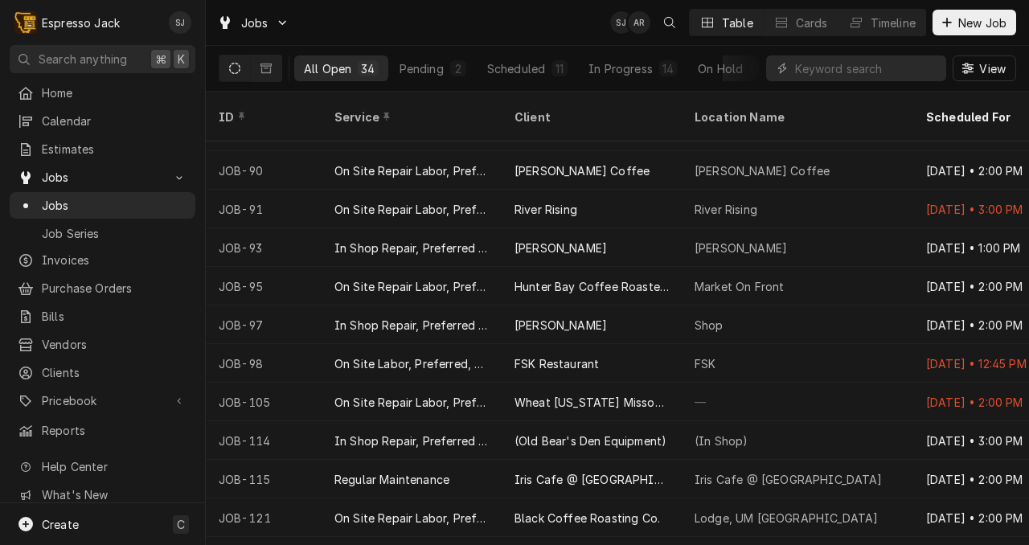
scroll to position [472, 0]
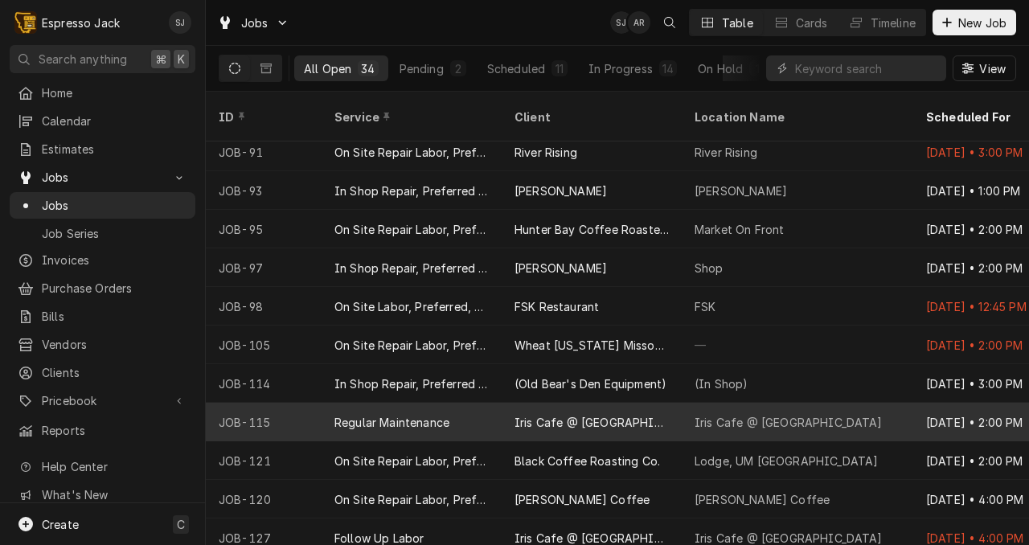
click at [577, 414] on div "Iris Cafe @ [GEOGRAPHIC_DATA]" at bounding box center [592, 422] width 154 height 17
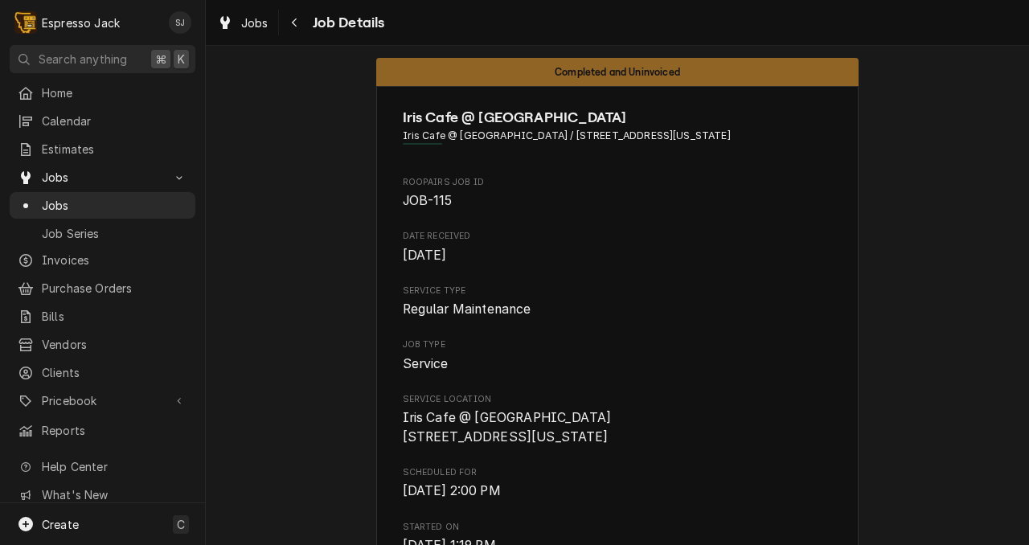
scroll to position [19, 0]
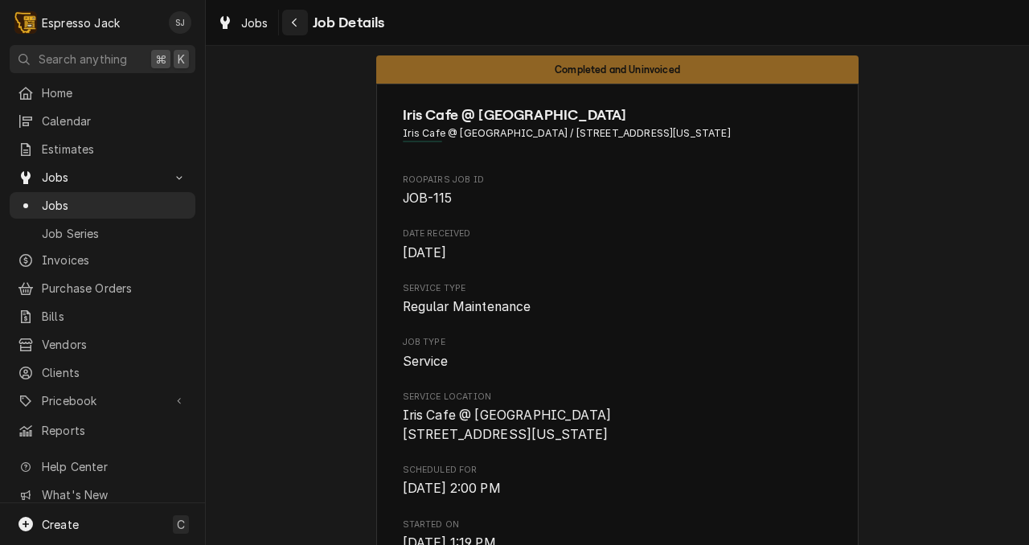
click at [294, 22] on icon "Navigate back" at bounding box center [294, 22] width 7 height 11
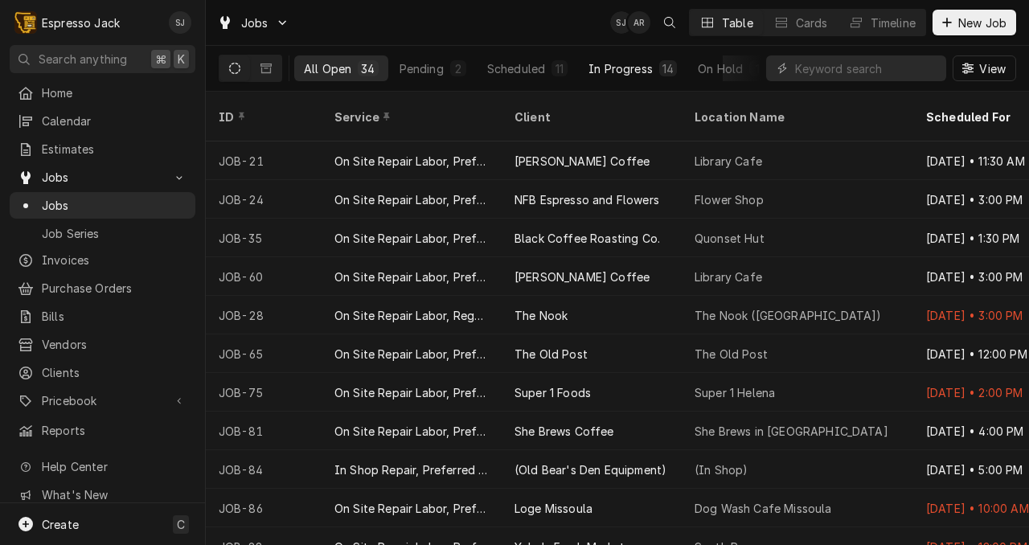
click at [622, 65] on div "In Progress" at bounding box center [621, 68] width 64 height 17
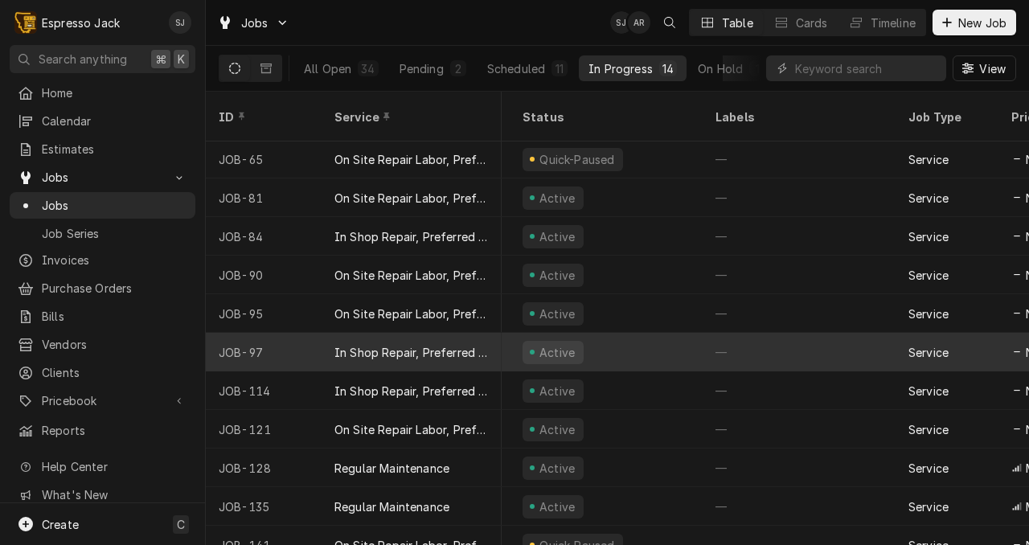
scroll to position [117, 0]
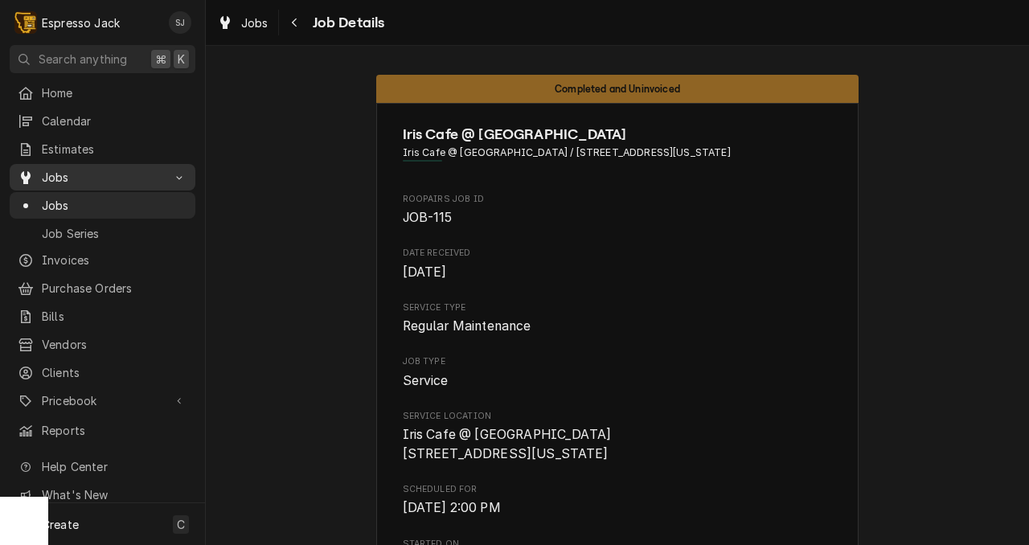
click at [48, 175] on span "Jobs" at bounding box center [102, 177] width 121 height 17
